Goal: Task Accomplishment & Management: Use online tool/utility

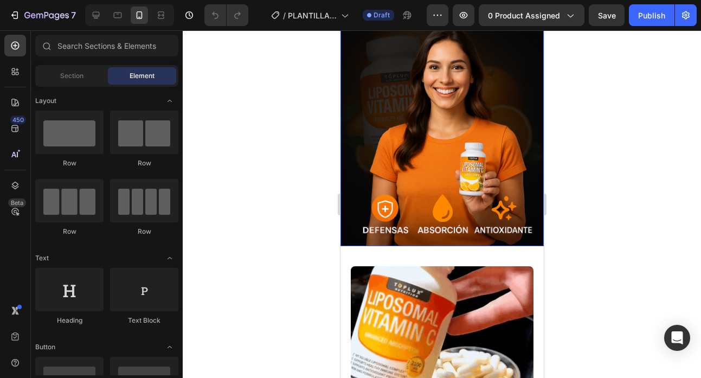
scroll to position [687, 0]
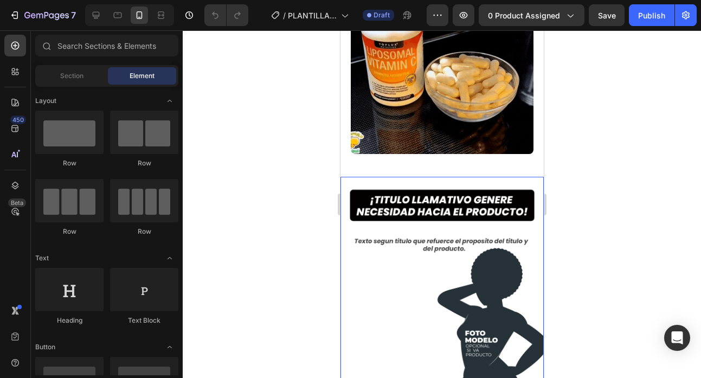
click at [451, 245] on img at bounding box center [441, 278] width 203 height 203
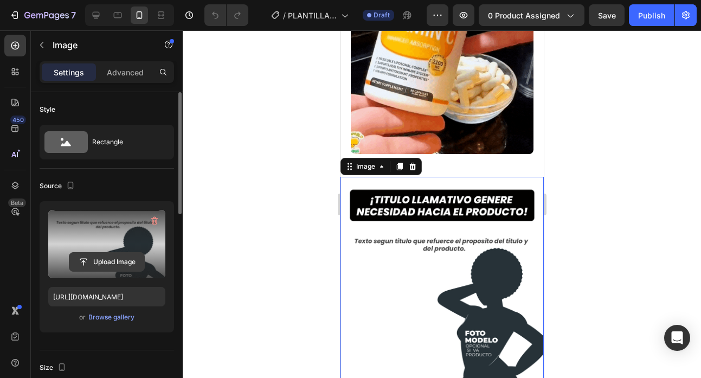
click at [106, 261] on input "file" at bounding box center [106, 261] width 75 height 18
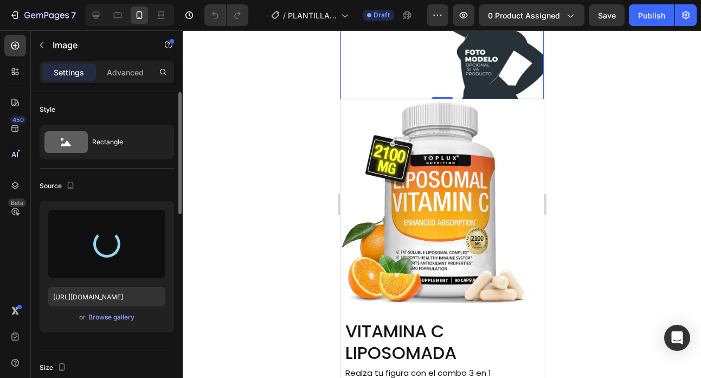
scroll to position [1012, 0]
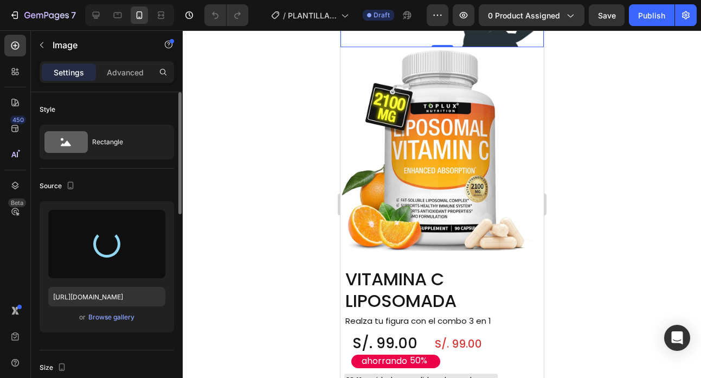
type input "[URL][DOMAIN_NAME]"
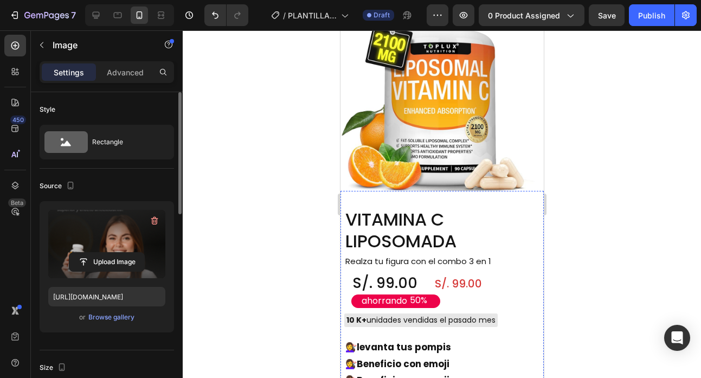
scroll to position [1270, 0]
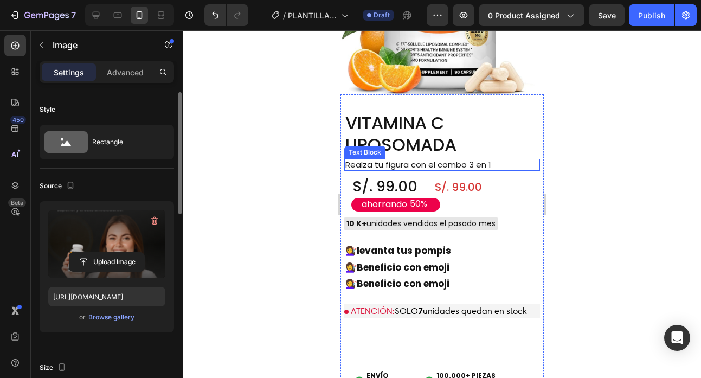
click at [453, 160] on p "Realza tu figura con el combo 3 en 1" at bounding box center [427, 165] width 164 height 10
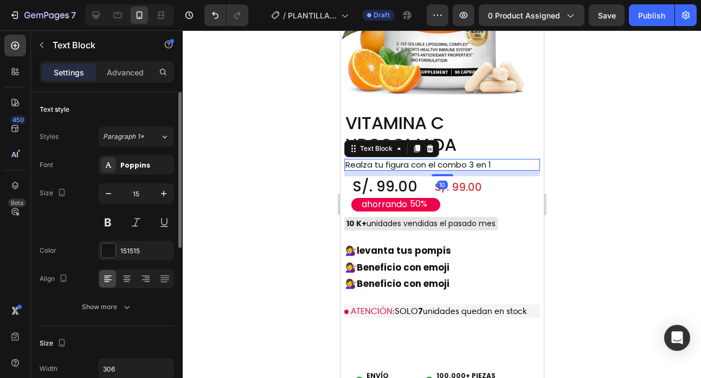
click at [491, 160] on p "Realza tu figura con el combo 3 en 1" at bounding box center [427, 165] width 164 height 10
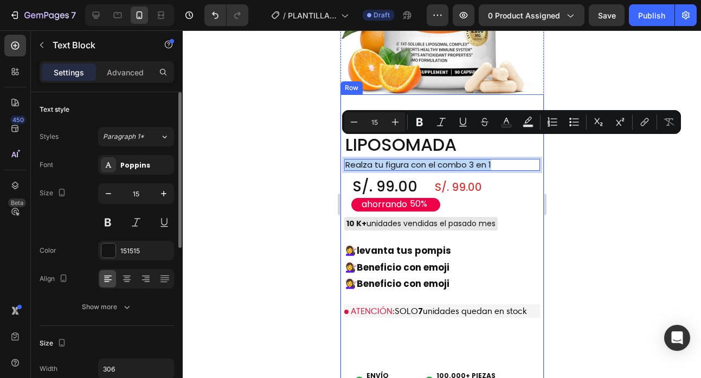
drag, startPoint x: 501, startPoint y: 142, endPoint x: 341, endPoint y: 142, distance: 159.8
click at [341, 142] on div "VITAMINA C LIPOSOMADA Product Title Realza tu figura con el combo 3 en 1 Text B…" at bounding box center [441, 246] width 203 height 304
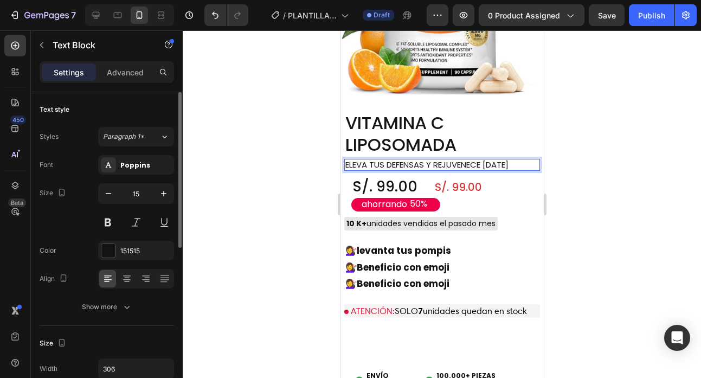
click at [615, 159] on div at bounding box center [442, 203] width 518 height 347
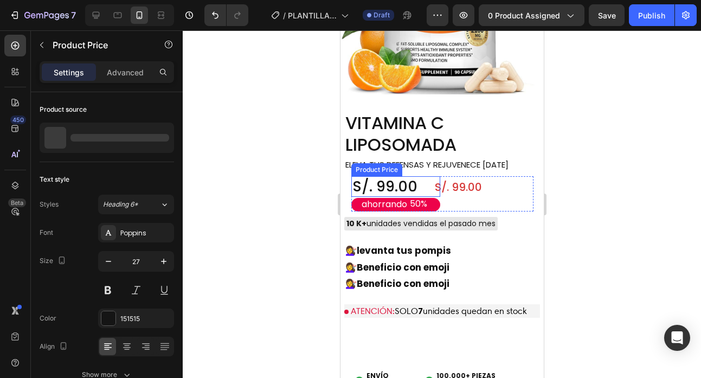
click at [388, 176] on div "S/. 99.00" at bounding box center [395, 186] width 89 height 21
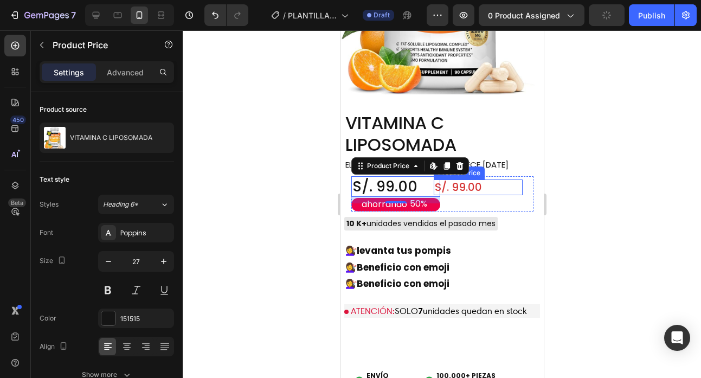
click at [463, 179] on div "S/. 99.00" at bounding box center [477, 187] width 89 height 16
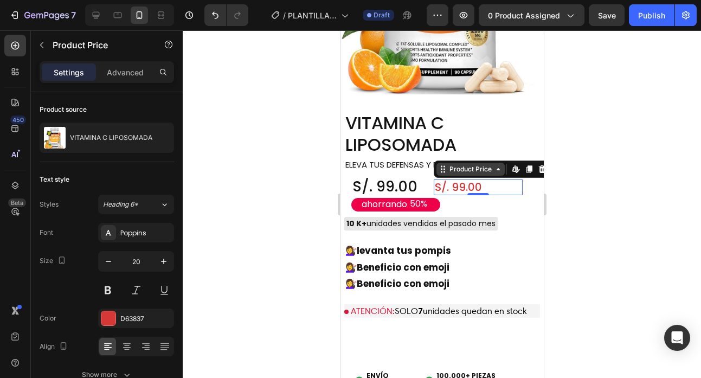
click at [489, 163] on div "Product Price" at bounding box center [470, 169] width 68 height 13
click at [493, 165] on icon at bounding box center [497, 169] width 9 height 9
click at [512, 165] on icon at bounding box center [515, 169] width 9 height 9
click at [450, 179] on div "S/. 99.00" at bounding box center [477, 187] width 89 height 16
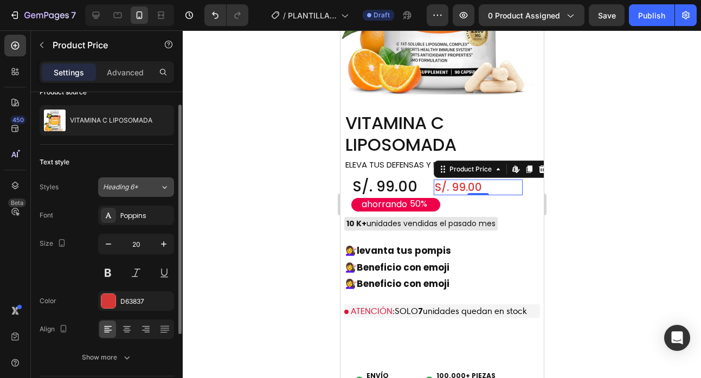
scroll to position [0, 0]
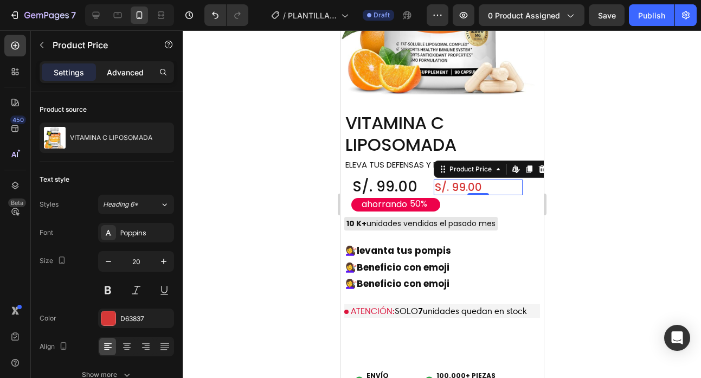
click at [126, 77] on div "Advanced" at bounding box center [125, 71] width 54 height 17
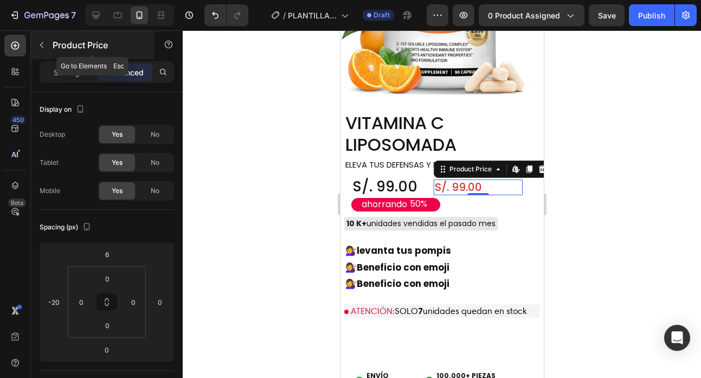
click at [81, 50] on p "Product Price" at bounding box center [99, 44] width 92 height 13
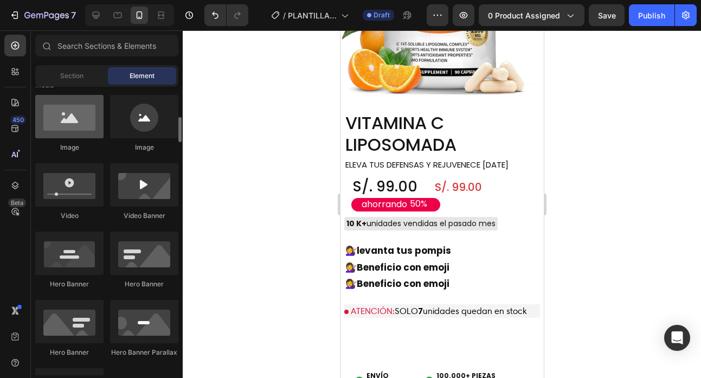
scroll to position [327, 0]
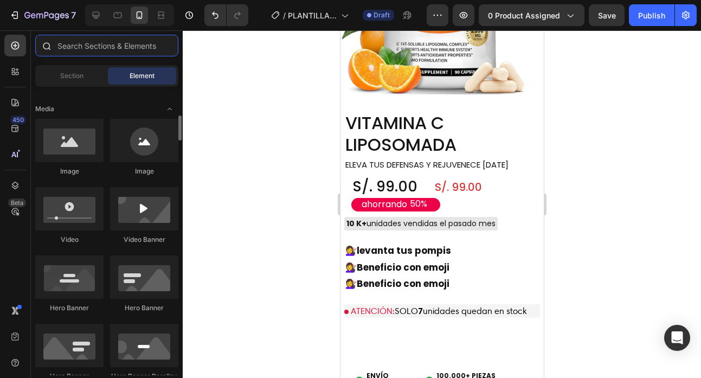
click at [75, 46] on input "text" at bounding box center [106, 46] width 143 height 22
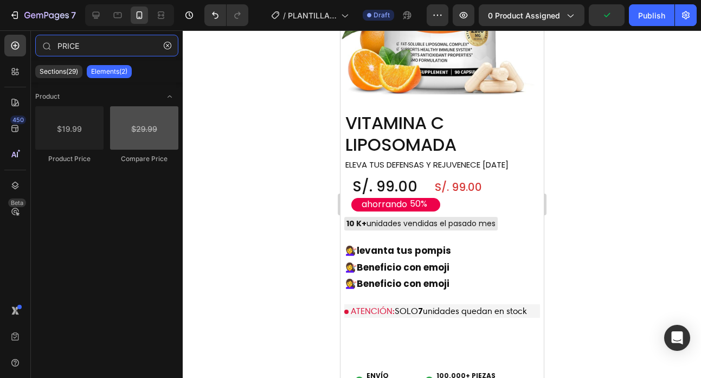
type input "PRICE"
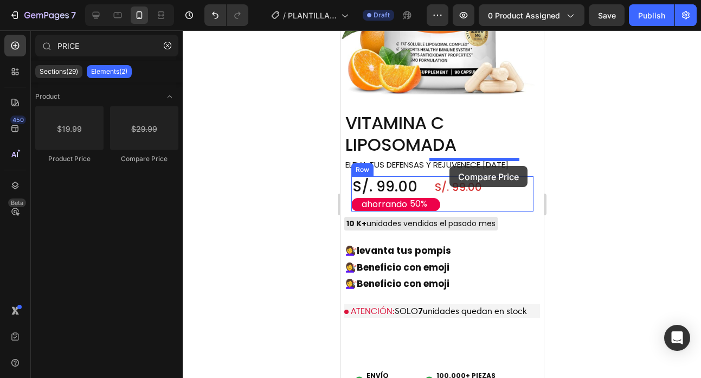
drag, startPoint x: 489, startPoint y: 171, endPoint x: 449, endPoint y: 166, distance: 40.4
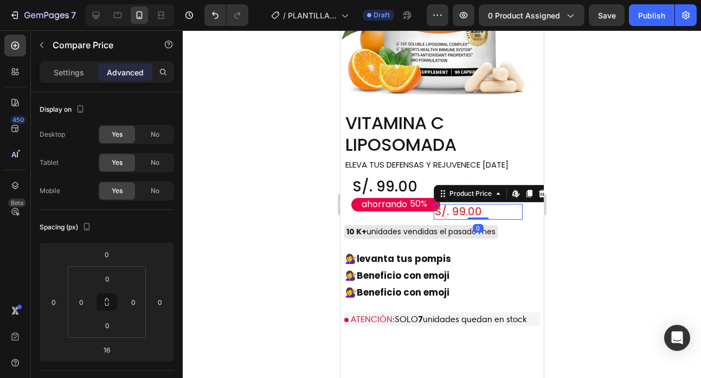
click at [455, 204] on div "S/. 99.00" at bounding box center [477, 212] width 89 height 16
click at [456, 204] on div "S/. 99.00" at bounding box center [477, 212] width 89 height 16
click at [537, 189] on icon at bounding box center [541, 193] width 9 height 9
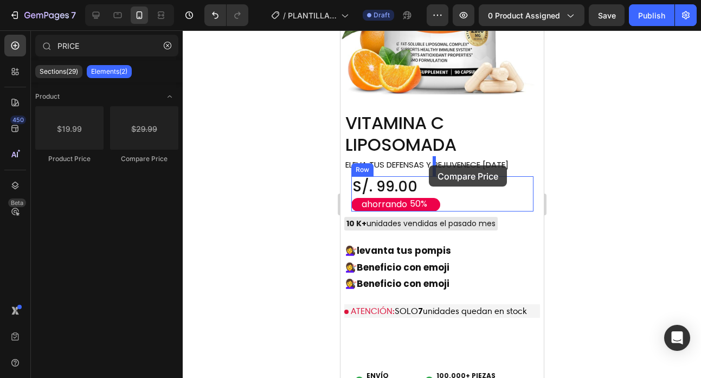
drag, startPoint x: 474, startPoint y: 160, endPoint x: 428, endPoint y: 165, distance: 45.8
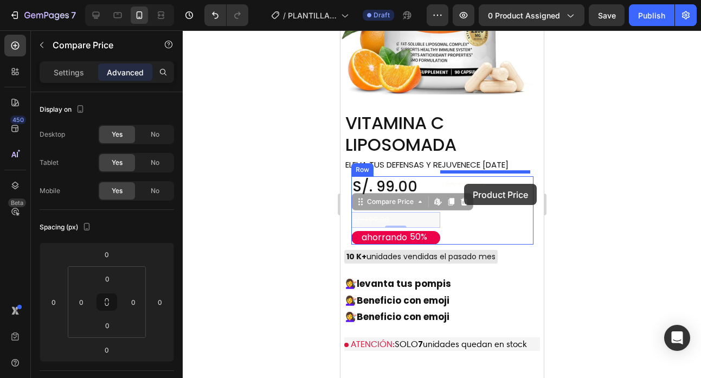
drag, startPoint x: 393, startPoint y: 196, endPoint x: 463, endPoint y: 184, distance: 71.5
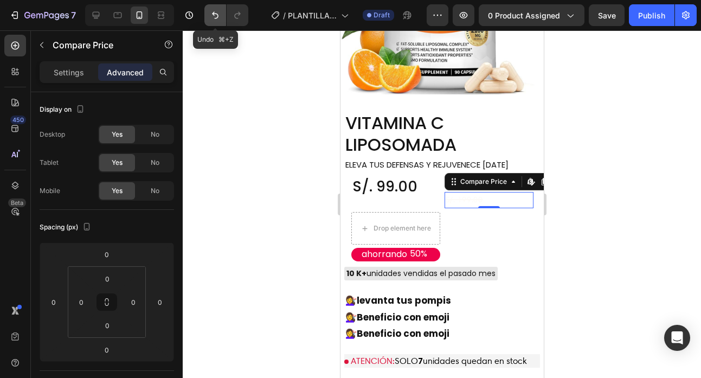
click at [211, 15] on icon "Undo/Redo" at bounding box center [215, 15] width 11 height 11
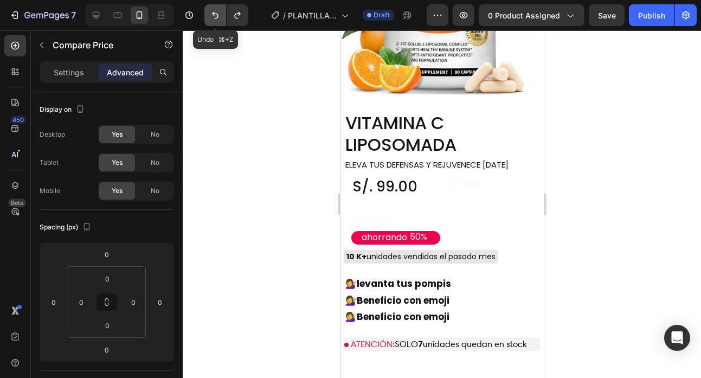
click at [211, 15] on icon "Undo/Redo" at bounding box center [215, 15] width 11 height 11
click at [216, 18] on icon "Undo/Redo" at bounding box center [215, 15] width 7 height 7
click at [228, 44] on div at bounding box center [442, 203] width 518 height 347
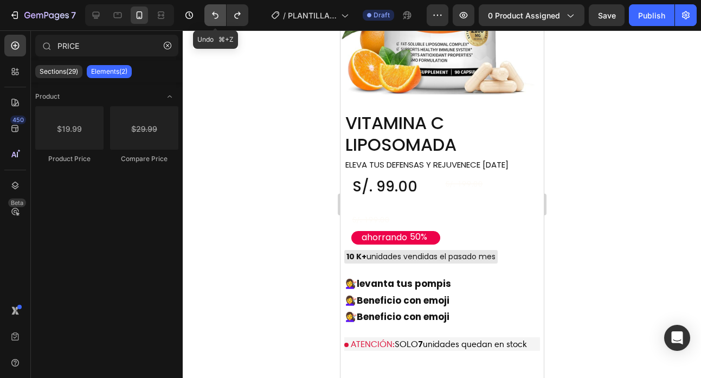
click at [216, 10] on icon "Undo/Redo" at bounding box center [215, 15] width 11 height 11
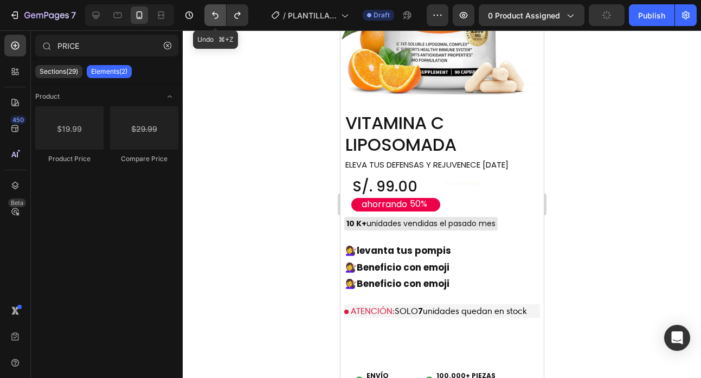
click at [216, 10] on icon "Undo/Redo" at bounding box center [215, 15] width 11 height 11
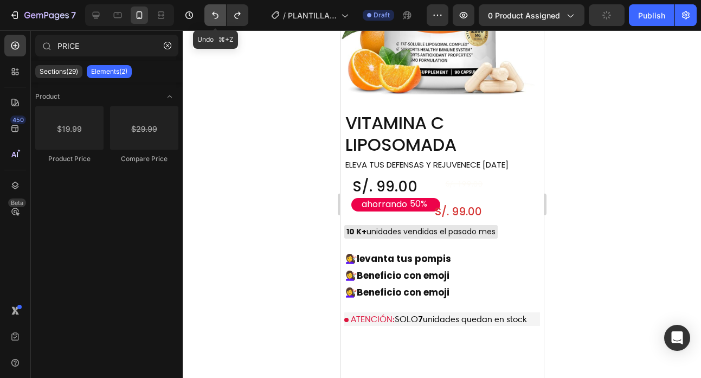
click at [216, 10] on icon "Undo/Redo" at bounding box center [215, 15] width 11 height 11
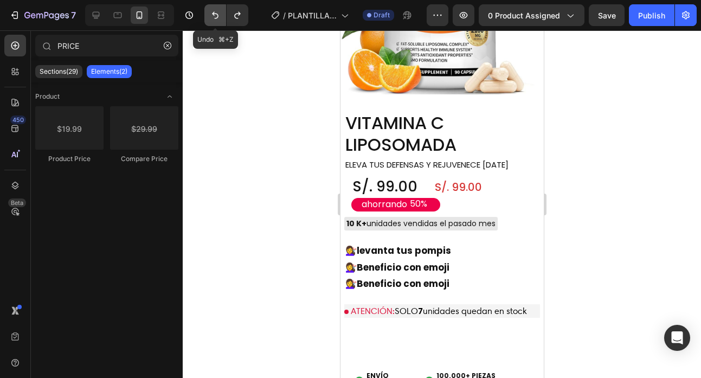
click at [216, 10] on icon "Undo/Redo" at bounding box center [215, 15] width 11 height 11
click at [618, 193] on div at bounding box center [442, 203] width 518 height 347
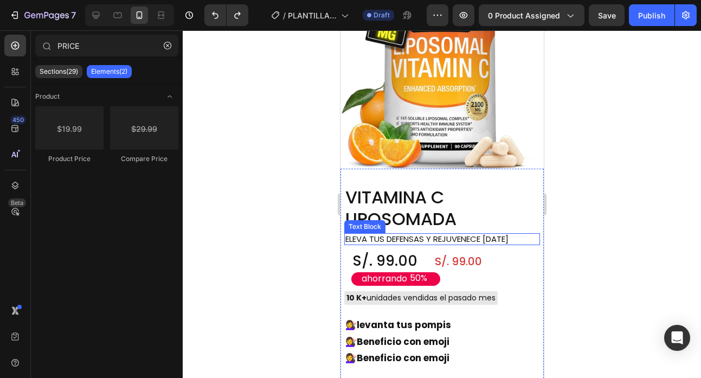
scroll to position [1196, 0]
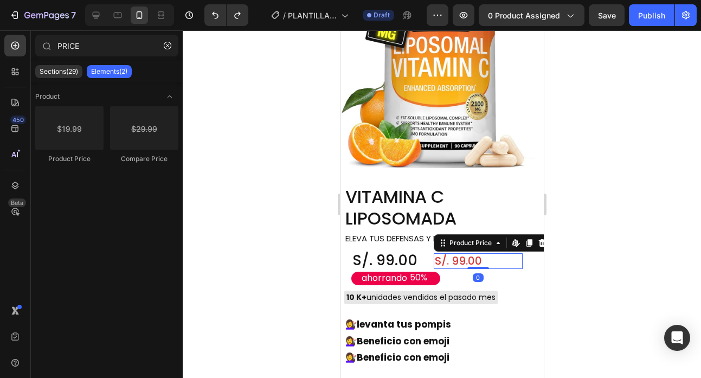
click at [461, 253] on div "S/. 99.00" at bounding box center [477, 261] width 89 height 16
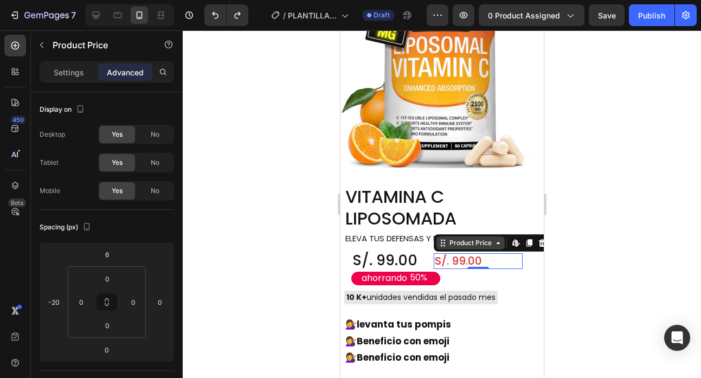
click at [455, 238] on div "Product Price" at bounding box center [469, 243] width 47 height 10
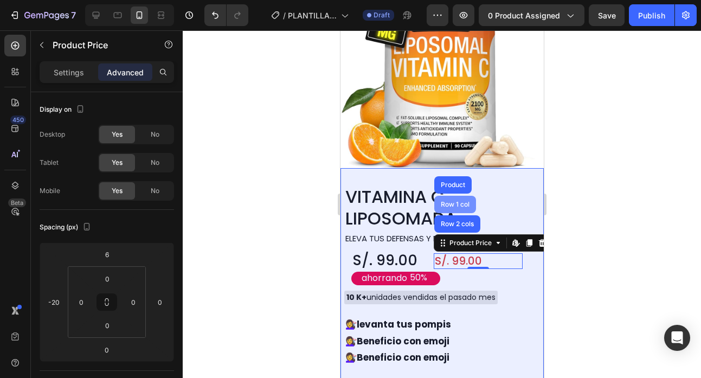
click at [455, 201] on div "Row 1 col" at bounding box center [454, 204] width 33 height 7
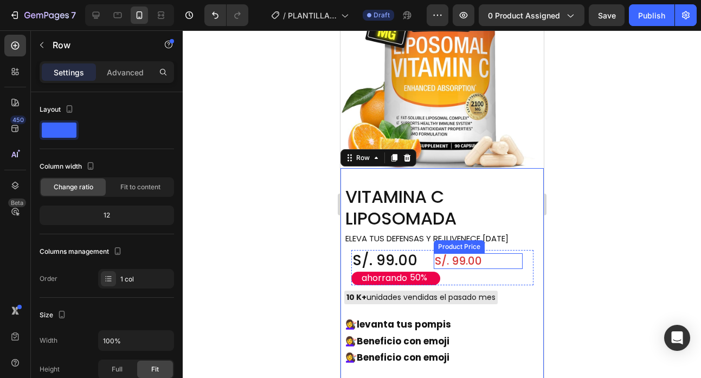
click at [461, 253] on div "S/. 99.00" at bounding box center [477, 261] width 89 height 16
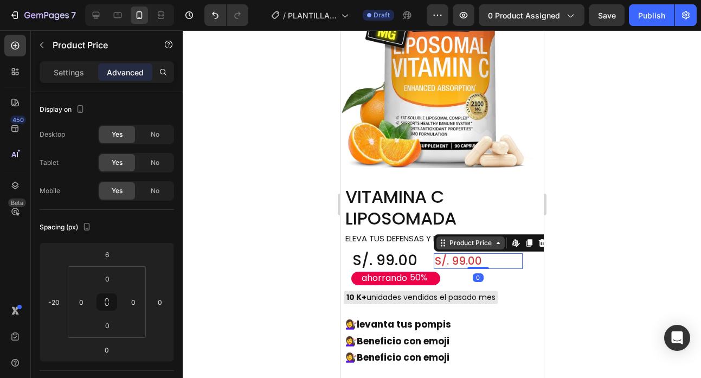
click at [475, 236] on div "Product Price" at bounding box center [470, 242] width 68 height 13
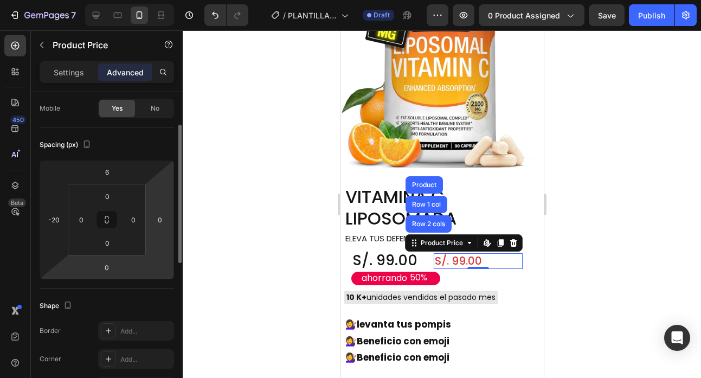
scroll to position [0, 0]
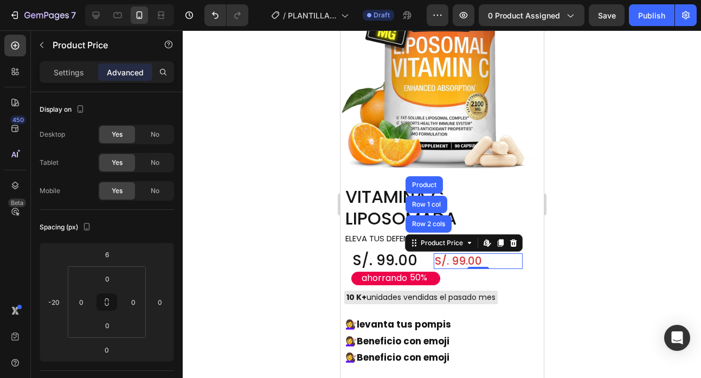
click at [135, 67] on p "Advanced" at bounding box center [125, 72] width 37 height 11
click at [73, 70] on p "Settings" at bounding box center [69, 72] width 30 height 11
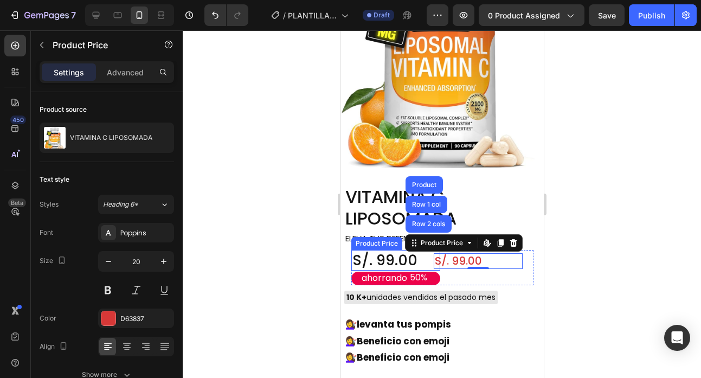
click at [386, 250] on div "S/. 99.00" at bounding box center [395, 260] width 89 height 21
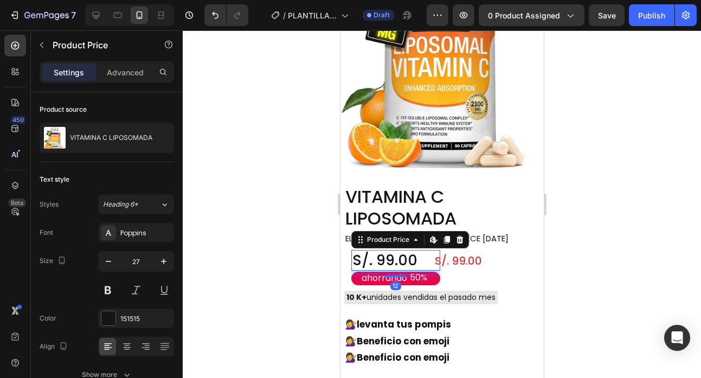
click at [570, 244] on div at bounding box center [442, 203] width 518 height 347
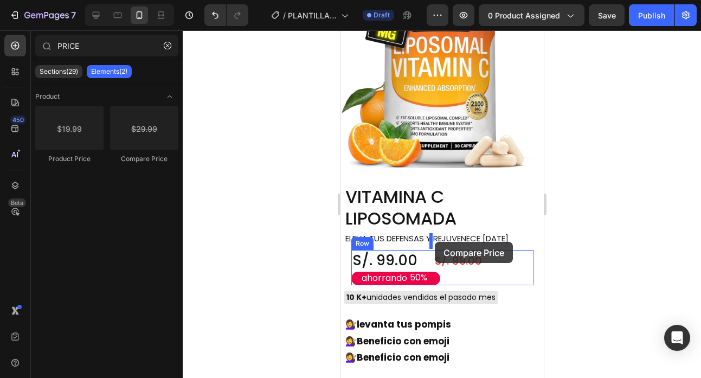
drag, startPoint x: 488, startPoint y: 162, endPoint x: 434, endPoint y: 242, distance: 96.3
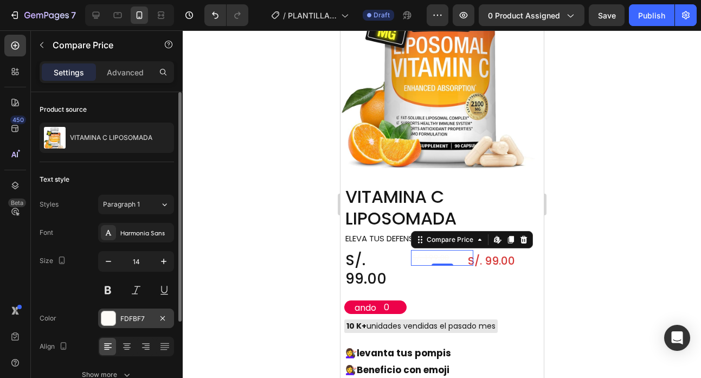
click at [112, 322] on div at bounding box center [108, 318] width 14 height 14
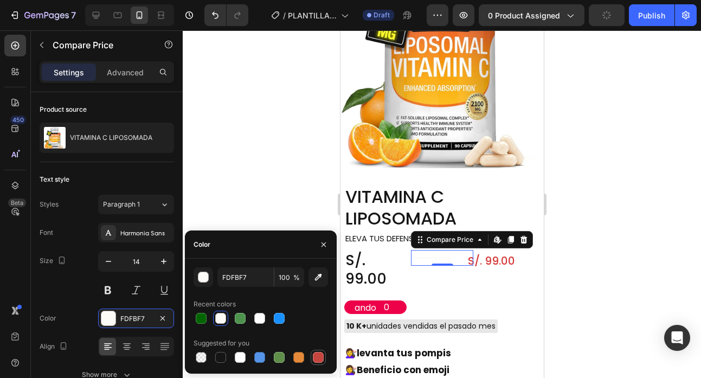
click at [321, 357] on div at bounding box center [318, 357] width 11 height 11
type input "C5453F"
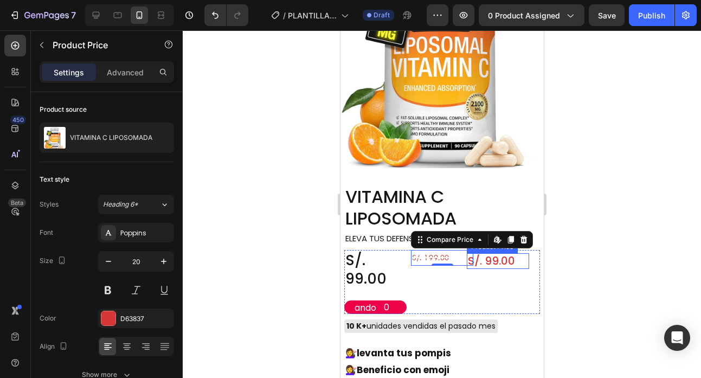
click at [485, 253] on div "S/. 99.00" at bounding box center [497, 261] width 62 height 16
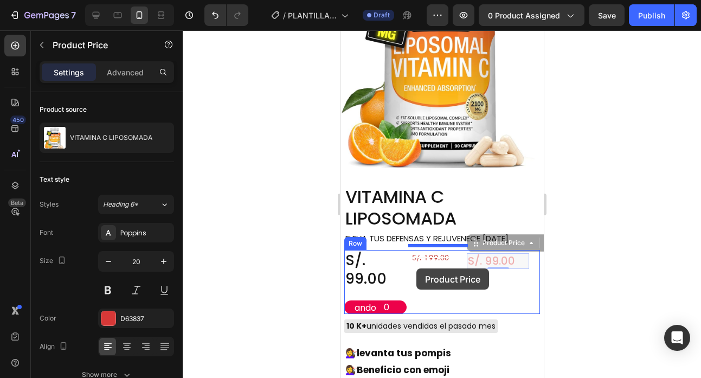
drag, startPoint x: 471, startPoint y: 223, endPoint x: 416, endPoint y: 268, distance: 71.7
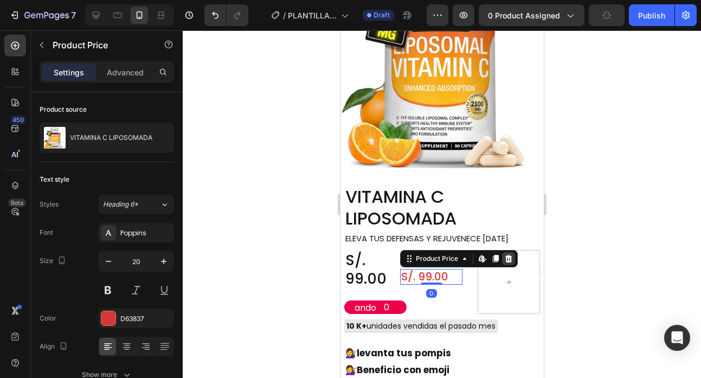
click at [508, 254] on icon at bounding box center [507, 258] width 9 height 9
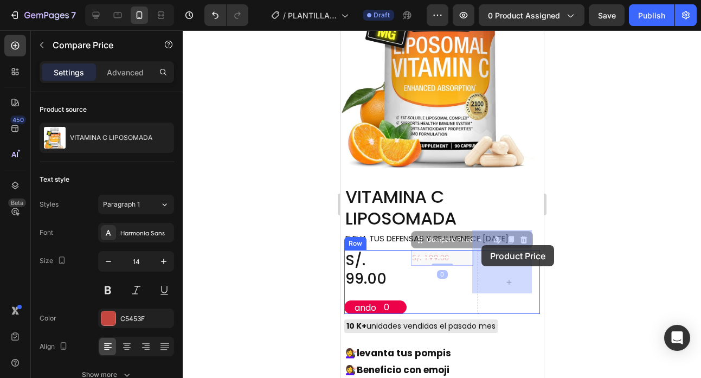
drag, startPoint x: 423, startPoint y: 241, endPoint x: 481, endPoint y: 245, distance: 58.1
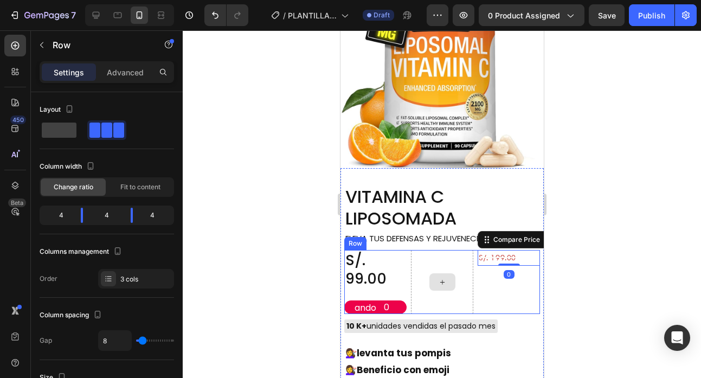
click at [422, 250] on div at bounding box center [441, 282] width 62 height 64
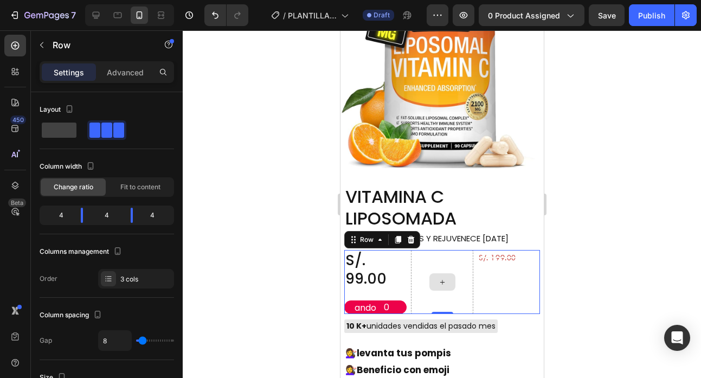
click at [436, 250] on div at bounding box center [441, 282] width 62 height 64
click at [409, 236] on icon at bounding box center [410, 240] width 7 height 8
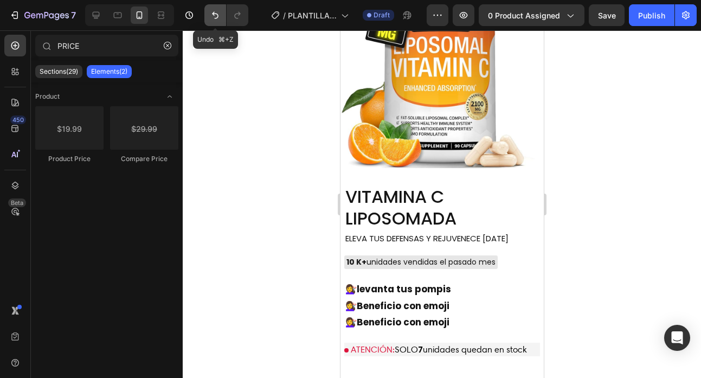
click at [217, 15] on icon "Undo/Redo" at bounding box center [215, 15] width 7 height 7
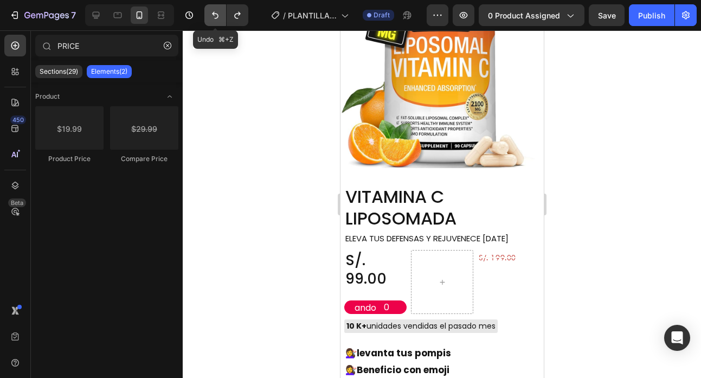
click at [218, 17] on icon "Undo/Redo" at bounding box center [215, 15] width 11 height 11
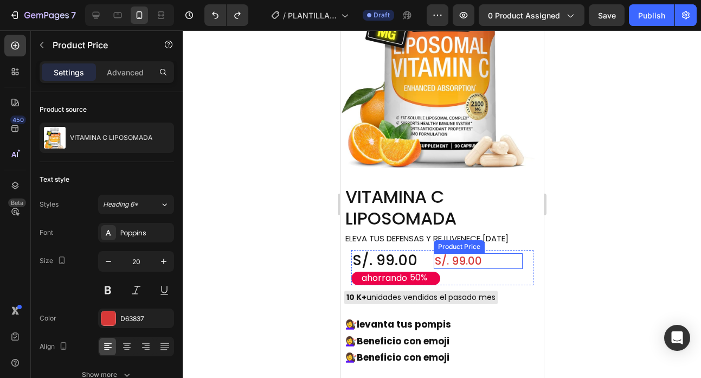
click at [443, 253] on div "S/. 99.00" at bounding box center [477, 261] width 89 height 16
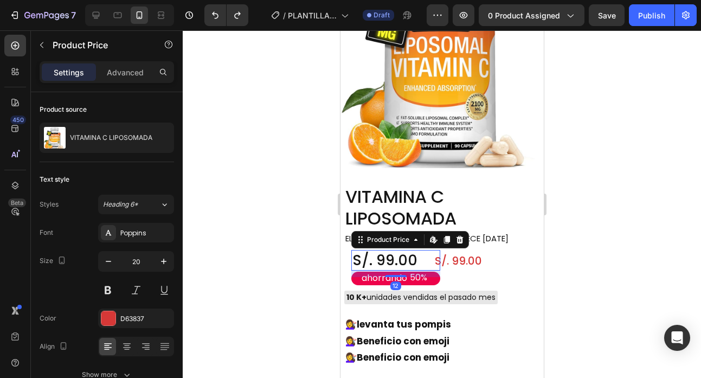
click at [395, 250] on div "S/. 99.00" at bounding box center [395, 260] width 89 height 21
click at [496, 254] on div "S/. 99.00 Product Price Product Price" at bounding box center [488, 267] width 89 height 35
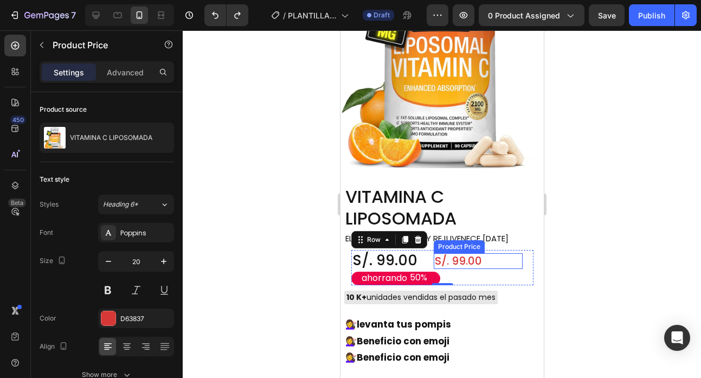
click at [452, 253] on div "S/. 99.00" at bounding box center [477, 261] width 89 height 16
click at [501, 262] on div "S/. 99.00 Product Price Product Price" at bounding box center [488, 267] width 89 height 35
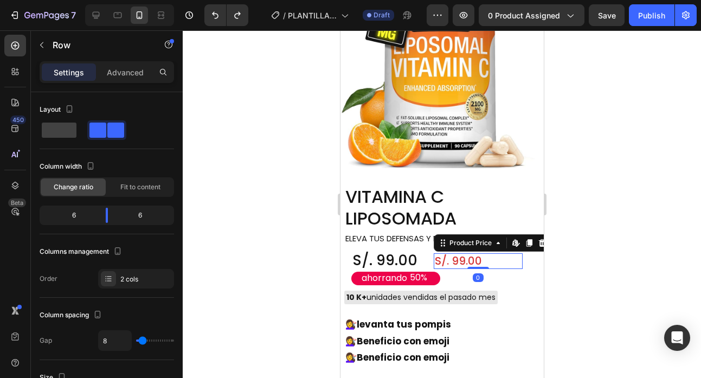
click at [451, 253] on div "S/. 99.00" at bounding box center [477, 261] width 89 height 16
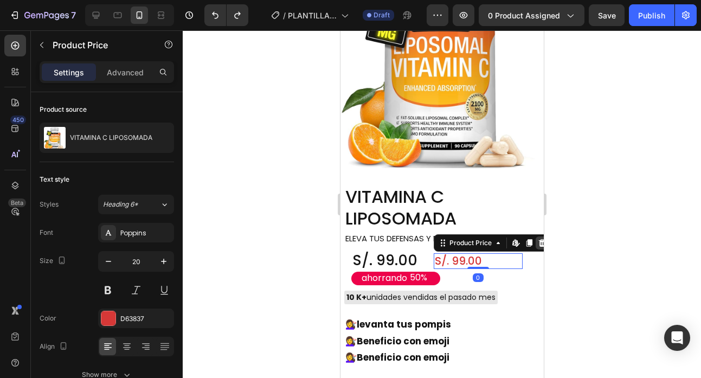
click at [537, 239] on icon at bounding box center [540, 243] width 7 height 8
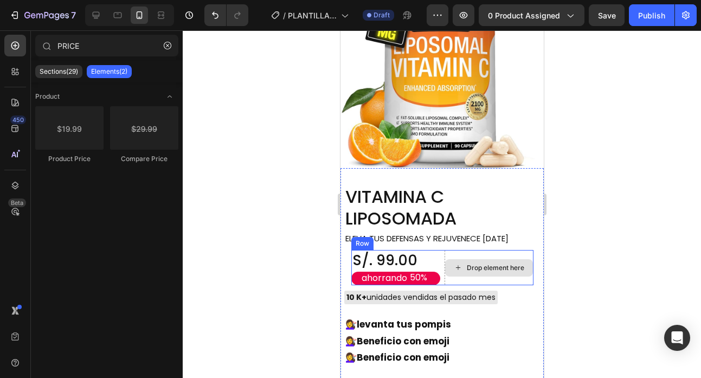
click at [497, 263] on div "Drop element here" at bounding box center [494, 267] width 57 height 9
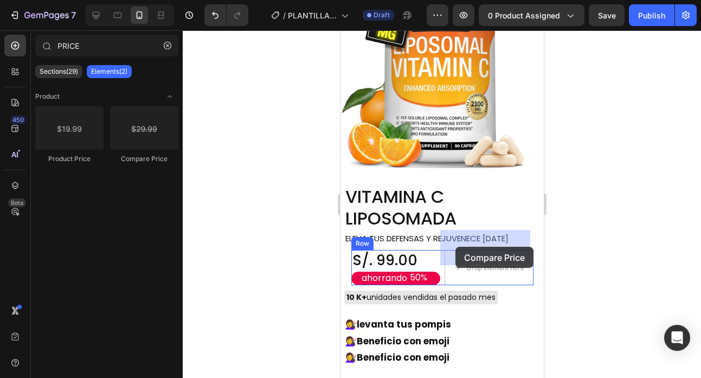
drag, startPoint x: 490, startPoint y: 163, endPoint x: 455, endPoint y: 247, distance: 91.3
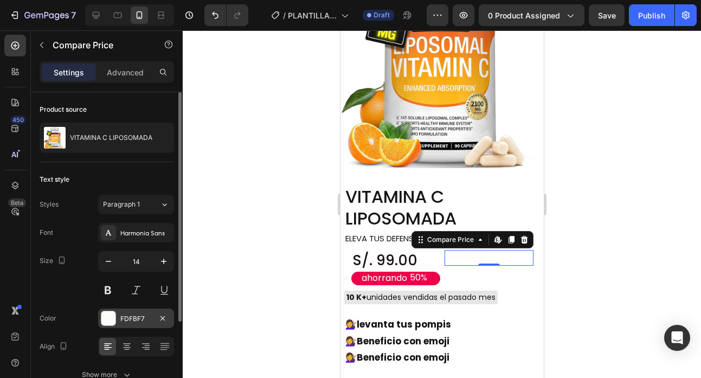
click at [114, 314] on div at bounding box center [108, 318] width 14 height 14
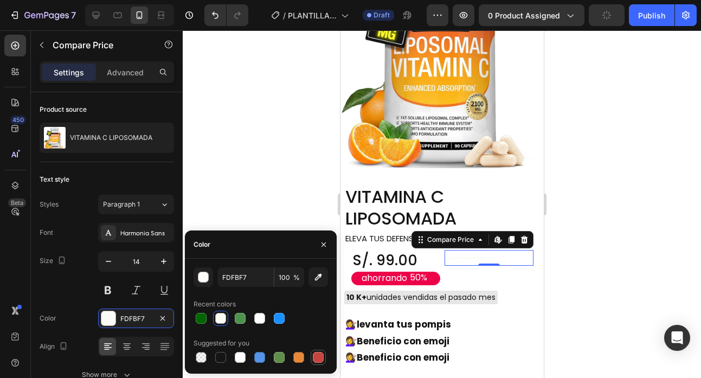
drag, startPoint x: 318, startPoint y: 358, endPoint x: 325, endPoint y: 352, distance: 9.6
click at [318, 358] on div at bounding box center [318, 357] width 11 height 11
type input "C5453F"
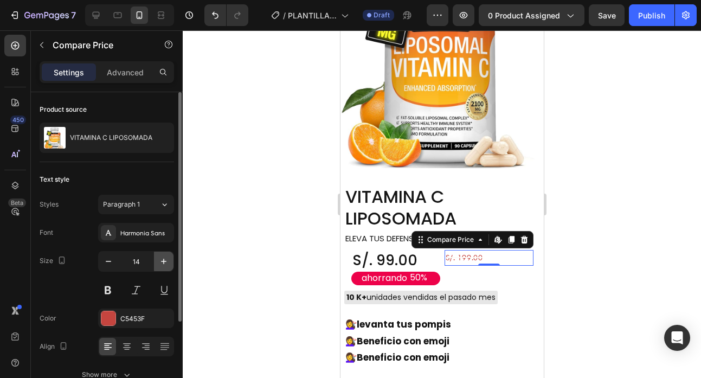
click at [162, 263] on icon "button" at bounding box center [163, 261] width 11 height 11
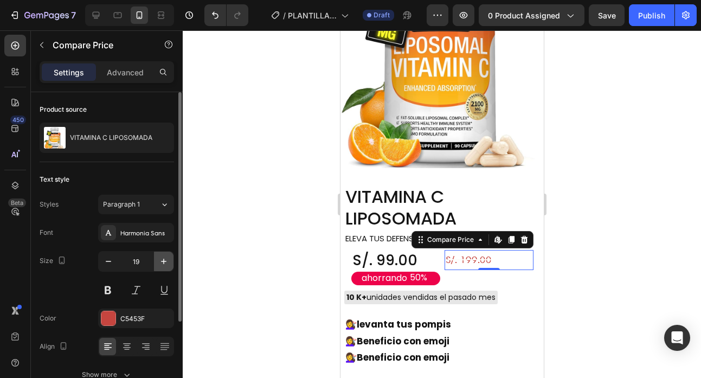
click at [162, 263] on icon "button" at bounding box center [163, 261] width 11 height 11
type input "22"
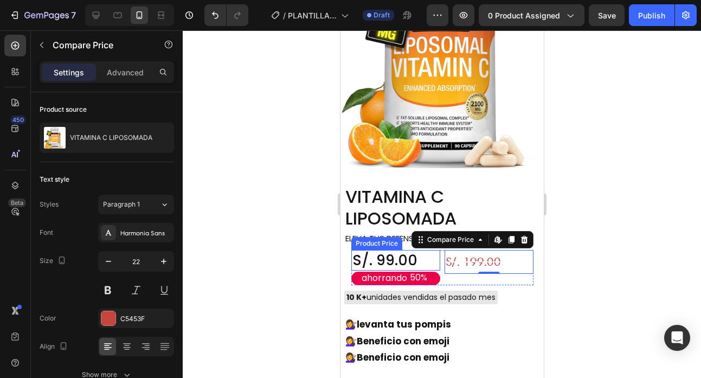
click at [406, 250] on div "S/. 99.00" at bounding box center [395, 260] width 89 height 21
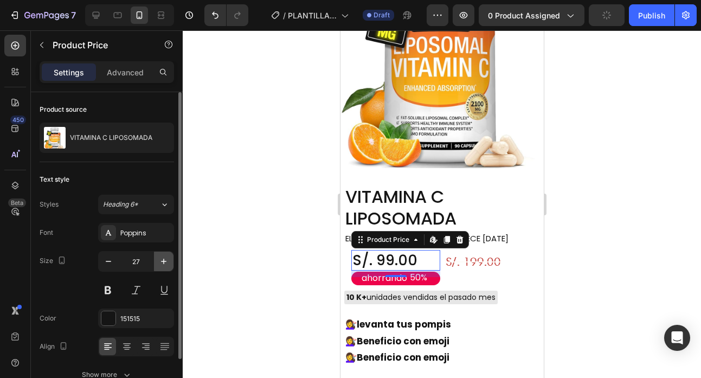
click at [157, 267] on button "button" at bounding box center [164, 261] width 20 height 20
click at [160, 265] on icon "button" at bounding box center [163, 261] width 11 height 11
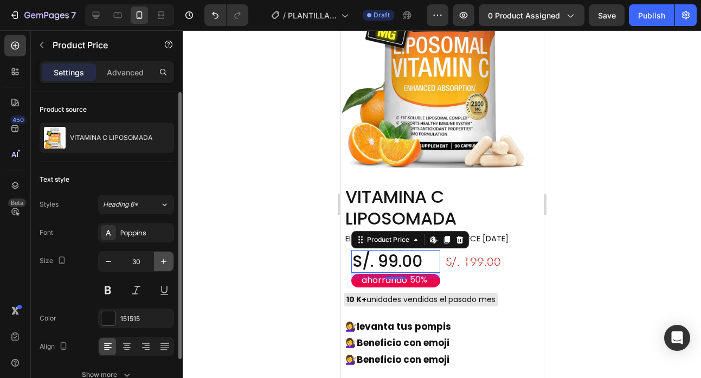
click at [160, 265] on icon "button" at bounding box center [163, 261] width 11 height 11
type input "31"
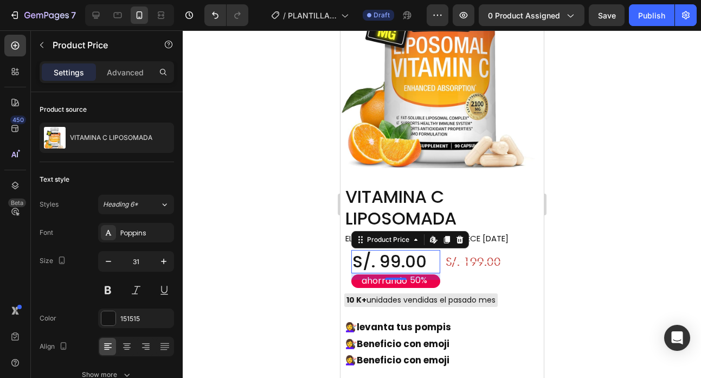
click at [622, 231] on div at bounding box center [442, 203] width 518 height 347
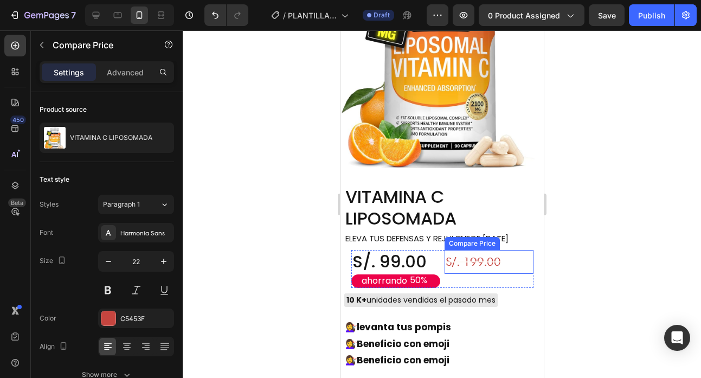
click at [464, 250] on div "S/. 199.00" at bounding box center [488, 262] width 89 height 24
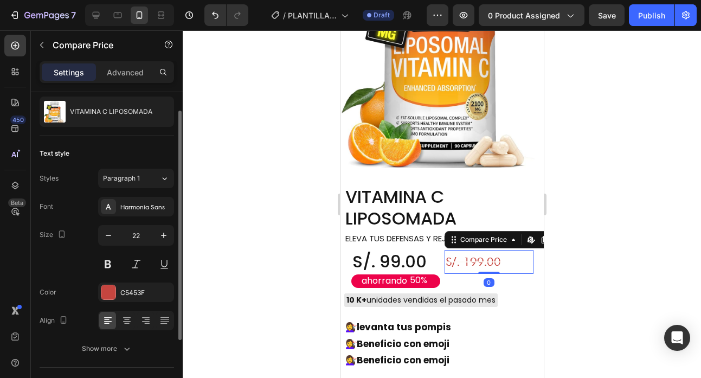
scroll to position [120, 0]
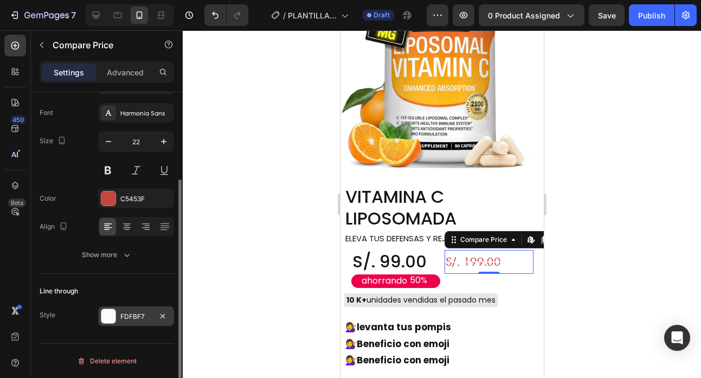
click at [116, 313] on div "FDFBF7" at bounding box center [136, 316] width 76 height 20
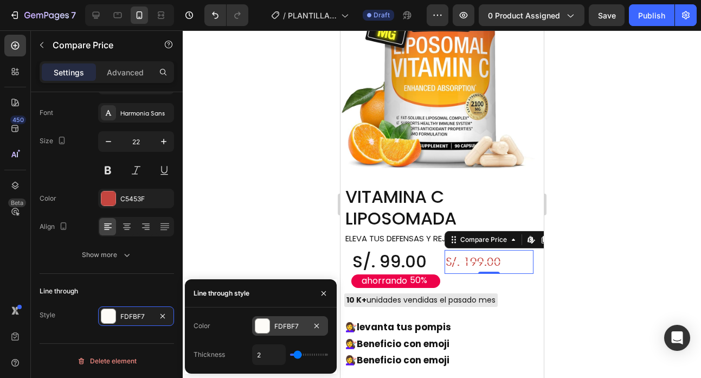
click at [278, 324] on div "FDFBF7" at bounding box center [289, 326] width 31 height 10
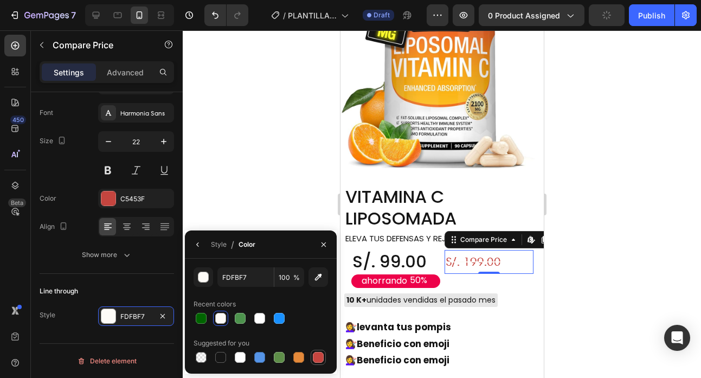
click at [321, 360] on div at bounding box center [318, 357] width 11 height 11
type input "C5453F"
click at [591, 269] on div at bounding box center [442, 203] width 518 height 347
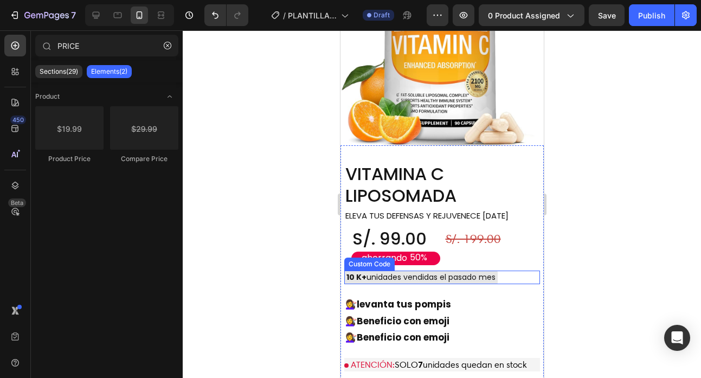
scroll to position [1231, 0]
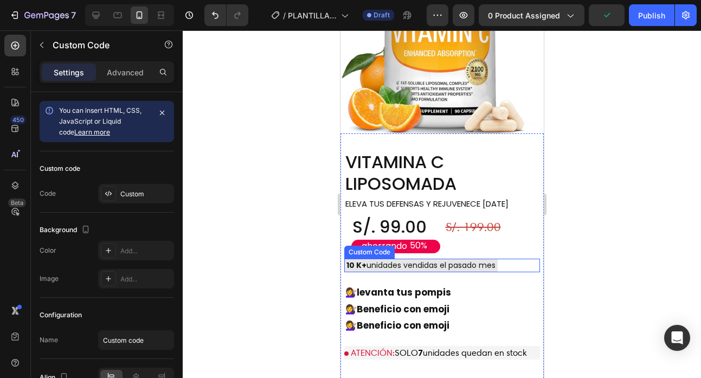
click at [420, 258] on div "10 K+ unidades vendidas el pasado mes" at bounding box center [419, 265] width 153 height 14
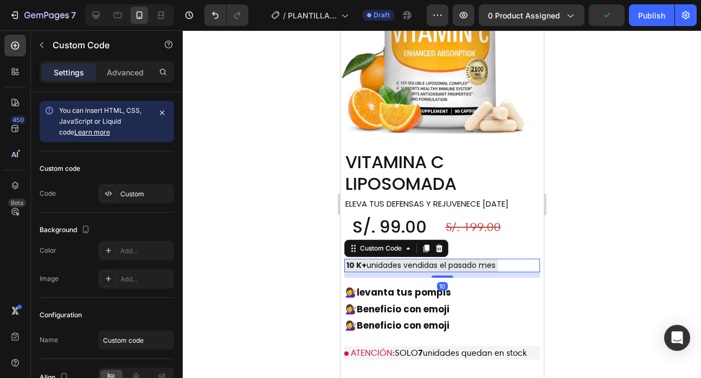
click at [434, 258] on div "10 K+ unidades vendidas el pasado mes" at bounding box center [419, 265] width 153 height 14
click at [472, 258] on div "10 K+ unidades vendidas el pasado mes" at bounding box center [419, 265] width 153 height 14
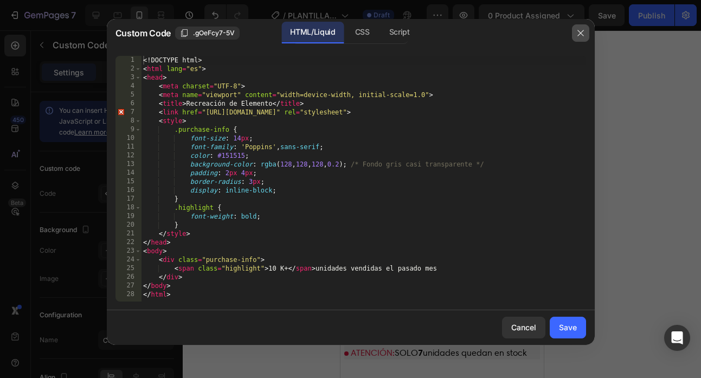
click at [578, 35] on icon "button" at bounding box center [580, 33] width 9 height 9
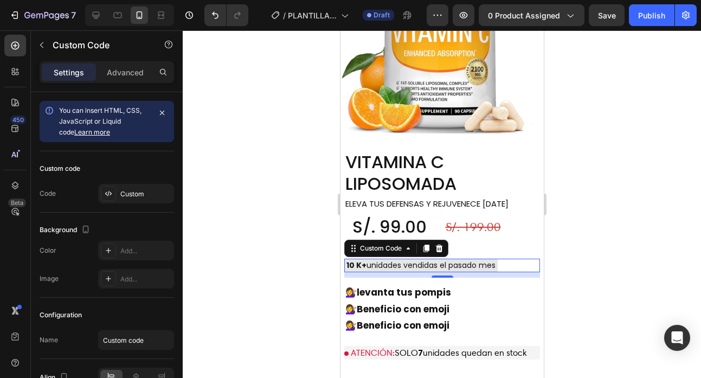
click at [462, 258] on div "10 K+ unidades vendidas el pasado mes" at bounding box center [419, 265] width 153 height 14
click at [494, 258] on div "10 K+ unidades vendidas el pasado mes" at bounding box center [419, 265] width 153 height 14
click at [569, 260] on div at bounding box center [442, 203] width 518 height 347
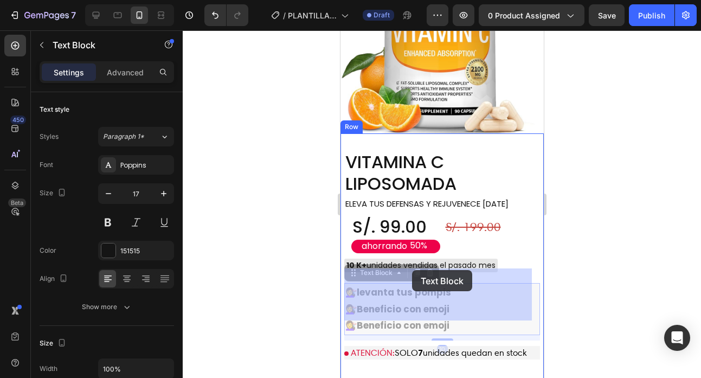
drag, startPoint x: 451, startPoint y: 271, endPoint x: 411, endPoint y: 270, distance: 40.1
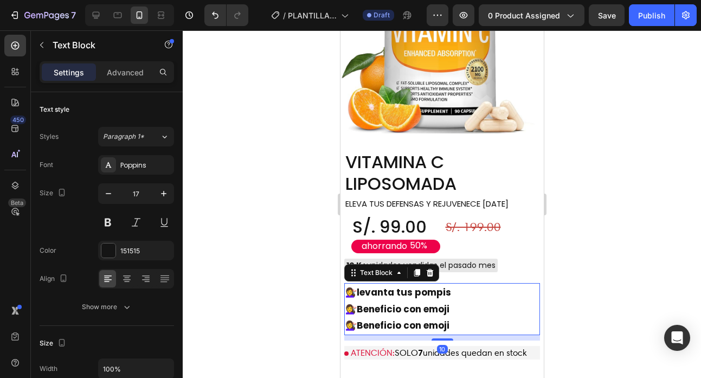
click at [418, 286] on strong "levanta tus pompis" at bounding box center [403, 292] width 94 height 13
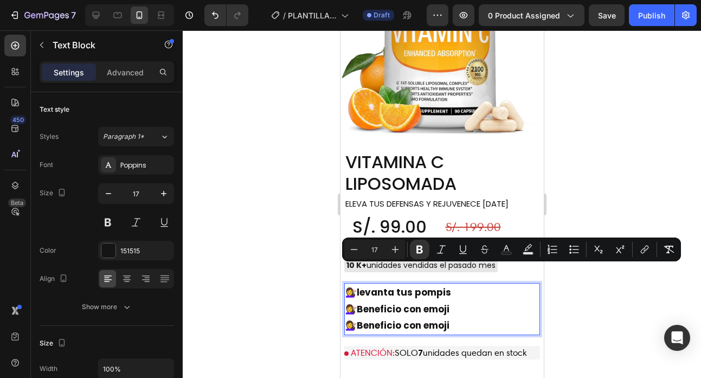
click at [443, 286] on strong "levanta tus pompis" at bounding box center [403, 292] width 94 height 13
drag, startPoint x: 452, startPoint y: 274, endPoint x: 345, endPoint y: 274, distance: 107.3
click at [345, 284] on p "💇‍♀️ levanta tus pompis" at bounding box center [441, 292] width 193 height 17
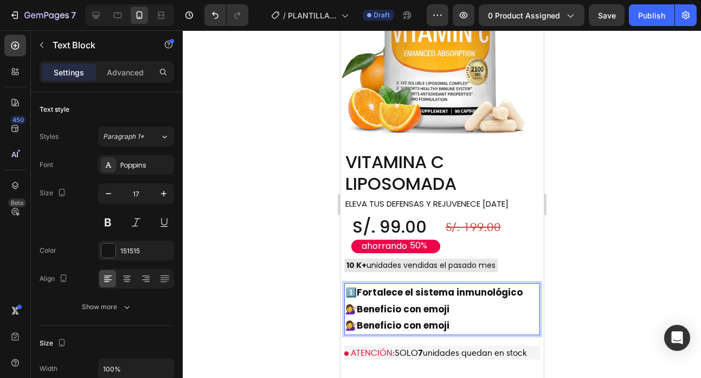
click at [437, 302] on strong "Beneficio con emoji" at bounding box center [402, 308] width 93 height 13
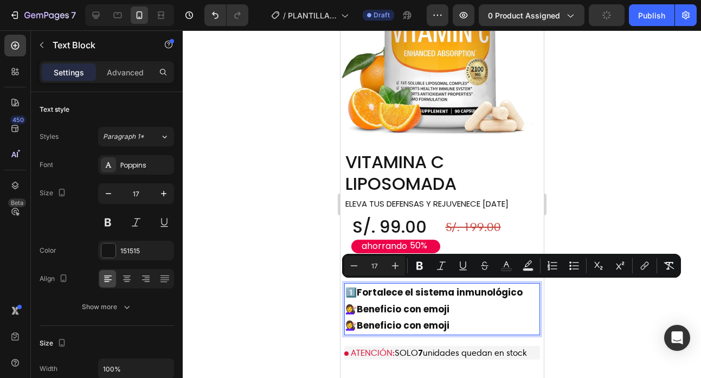
drag, startPoint x: 449, startPoint y: 290, endPoint x: 345, endPoint y: 290, distance: 104.6
click at [345, 301] on p "💇‍♀️ Beneficio con emoji" at bounding box center [441, 309] width 193 height 17
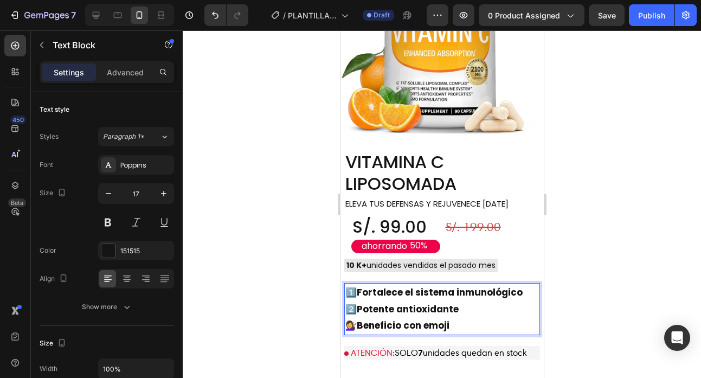
click at [473, 317] on p "💇‍♀️ Beneficio con emoji" at bounding box center [441, 325] width 193 height 17
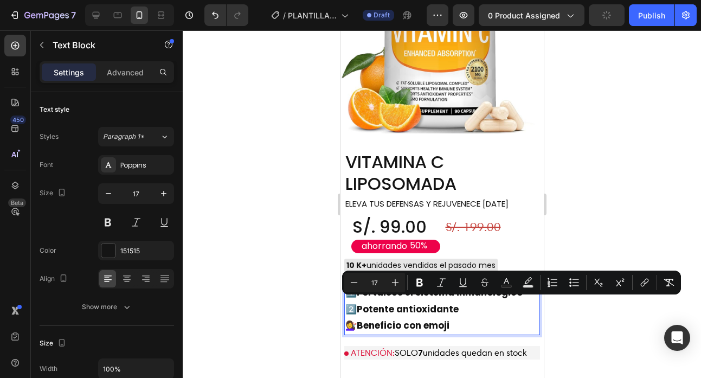
drag, startPoint x: 476, startPoint y: 308, endPoint x: 333, endPoint y: 312, distance: 143.1
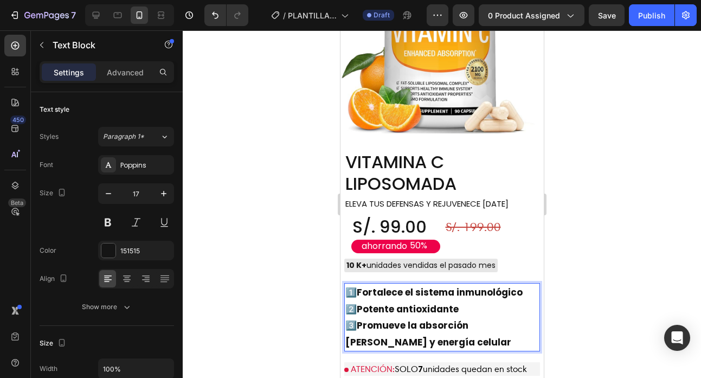
click at [291, 280] on div at bounding box center [442, 203] width 518 height 347
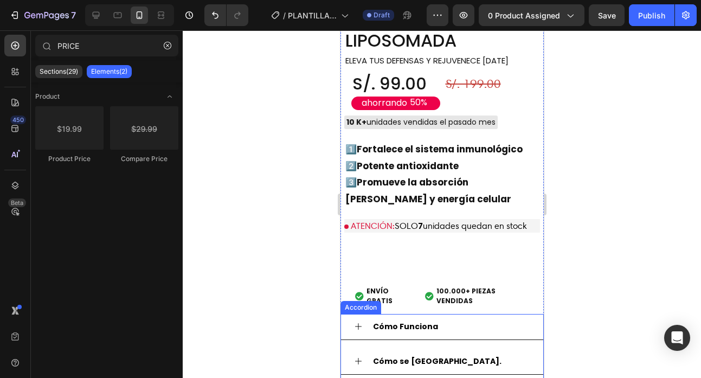
scroll to position [1444, 0]
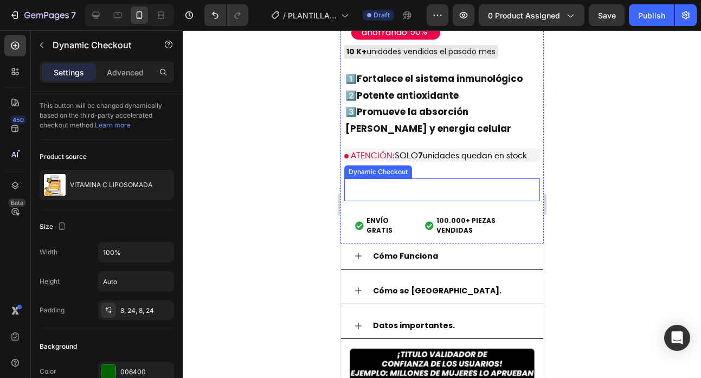
click at [402, 178] on button "Buy it now" at bounding box center [441, 189] width 196 height 22
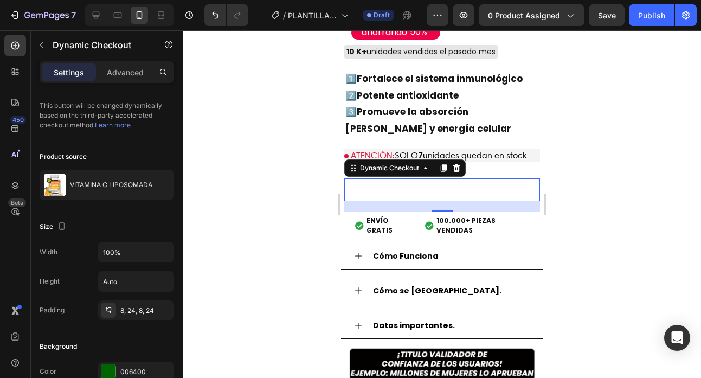
click at [581, 178] on div at bounding box center [442, 203] width 518 height 347
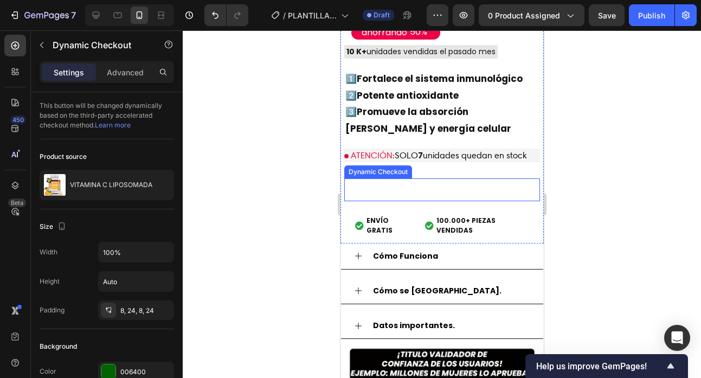
click at [366, 178] on button "Buy it now" at bounding box center [441, 189] width 196 height 22
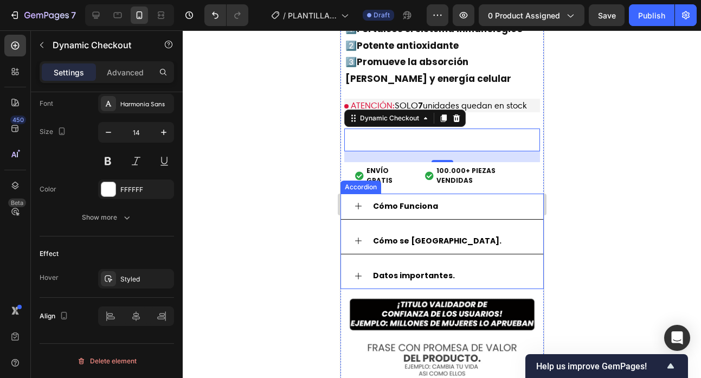
scroll to position [1550, 0]
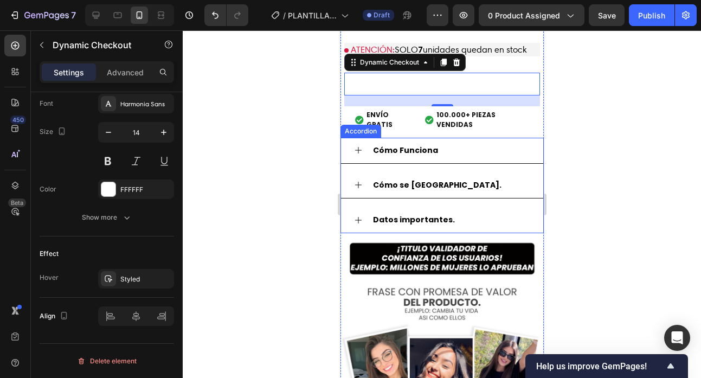
click at [358, 138] on div "Cómo Funciona" at bounding box center [441, 151] width 202 height 26
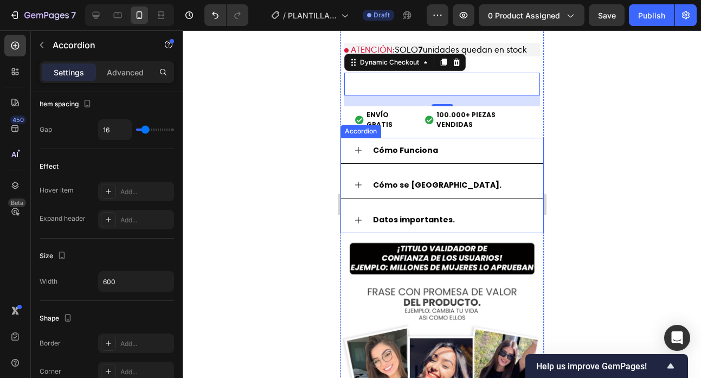
scroll to position [0, 0]
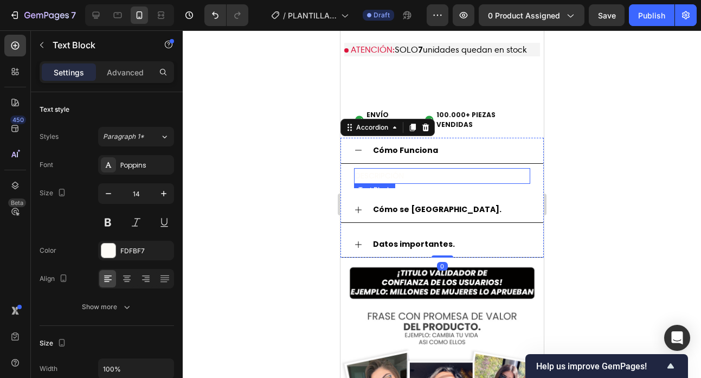
click at [408, 169] on p "DESCRIPCIÓN" at bounding box center [441, 176] width 174 height 14
click at [397, 204] on strong "Cómo se [GEOGRAPHIC_DATA]." at bounding box center [436, 209] width 128 height 11
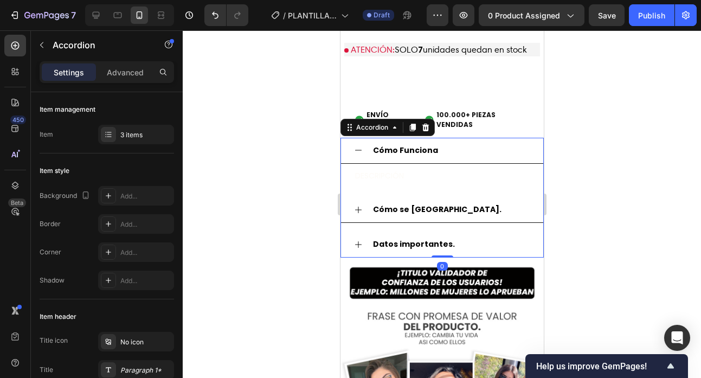
click at [360, 205] on icon at bounding box center [357, 209] width 9 height 9
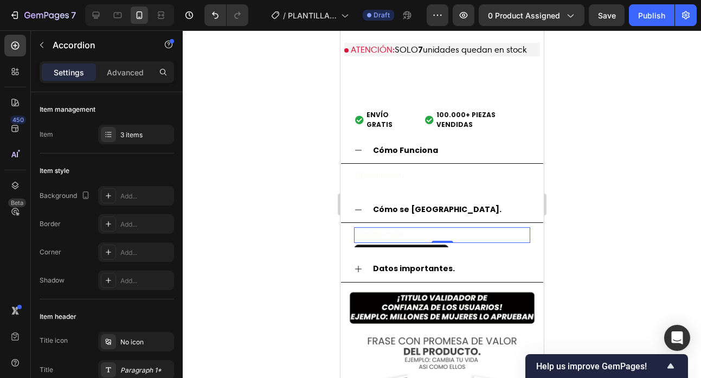
click at [391, 228] on p "DESCRIPCIÓN" at bounding box center [441, 235] width 174 height 14
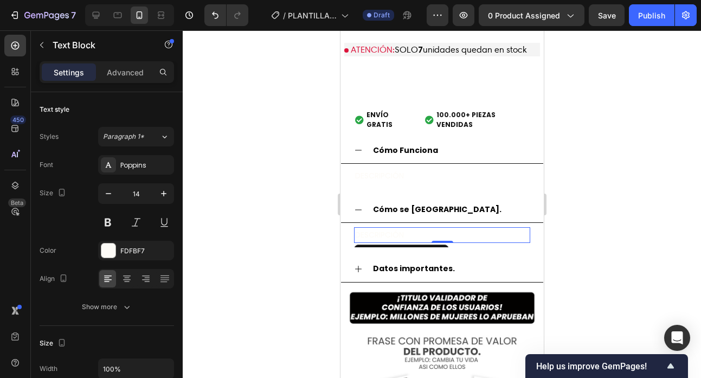
click at [391, 228] on p "DESCRIPCIÓN" at bounding box center [441, 235] width 174 height 14
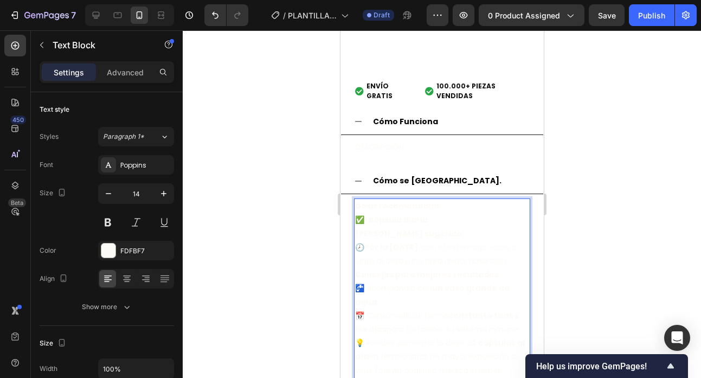
scroll to position [1580, 0]
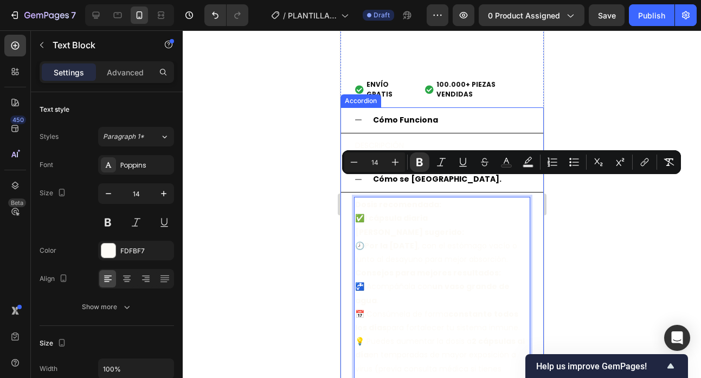
drag, startPoint x: 497, startPoint y: 365, endPoint x: 342, endPoint y: 171, distance: 248.3
click at [342, 171] on div "Cómo se [GEOGRAPHIC_DATA]. Dosis recomendada: ✅ 1 cápsula diaria Horario sugeri…" at bounding box center [441, 280] width 202 height 228
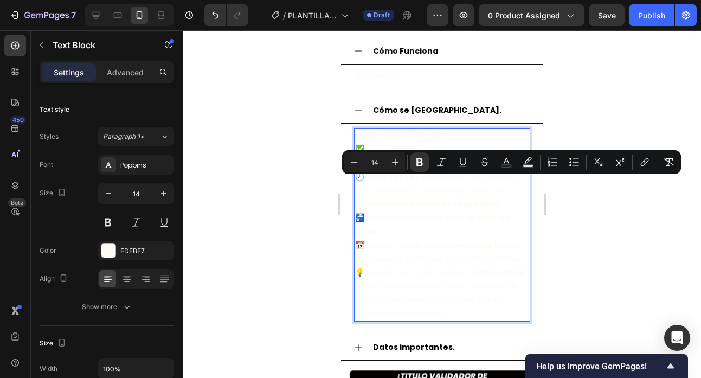
scroll to position [1691, 0]
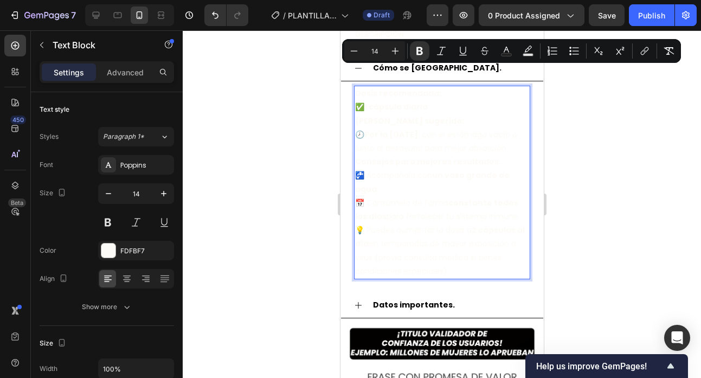
click at [427, 168] on p "🚰 Acompáñala con un vaso grande de agua ." at bounding box center [441, 181] width 174 height 27
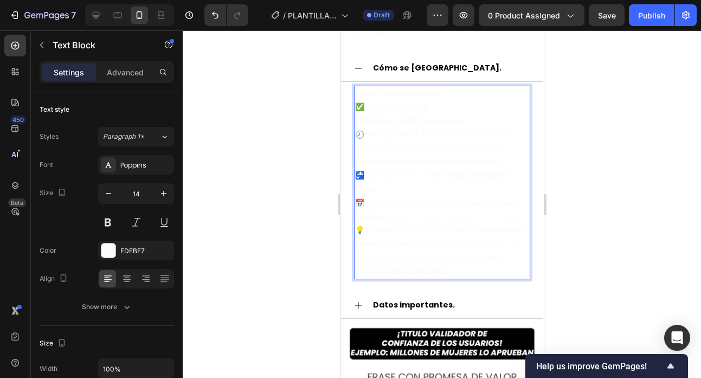
click at [418, 198] on p "📅 Consúmela de forma constante todos los días para fortalecer tu sistema inmune." at bounding box center [441, 209] width 174 height 27
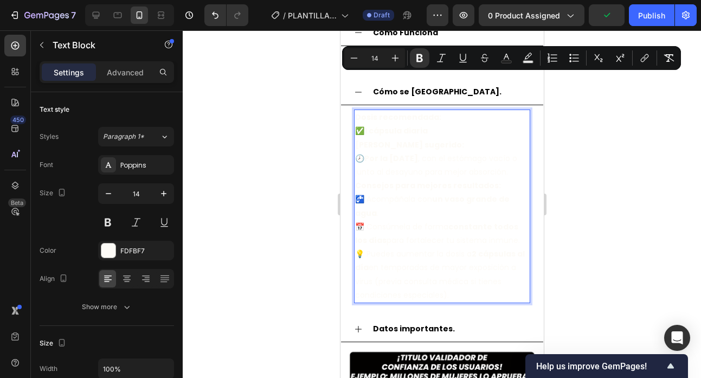
drag, startPoint x: 508, startPoint y: 255, endPoint x: 302, endPoint y: 31, distance: 304.1
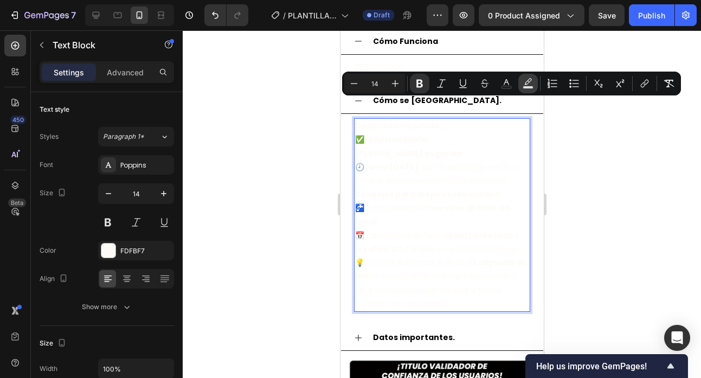
click at [529, 86] on rect "Editor contextual toolbar" at bounding box center [528, 87] width 10 height 3
type input "000000"
type input "77"
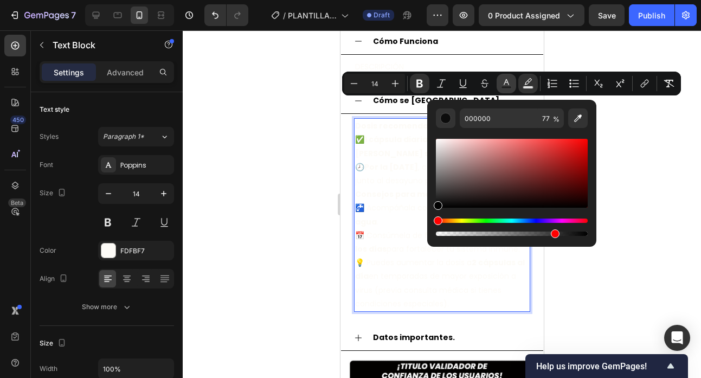
click at [512, 83] on button "Text Color" at bounding box center [506, 84] width 20 height 20
type input "FDFBF7"
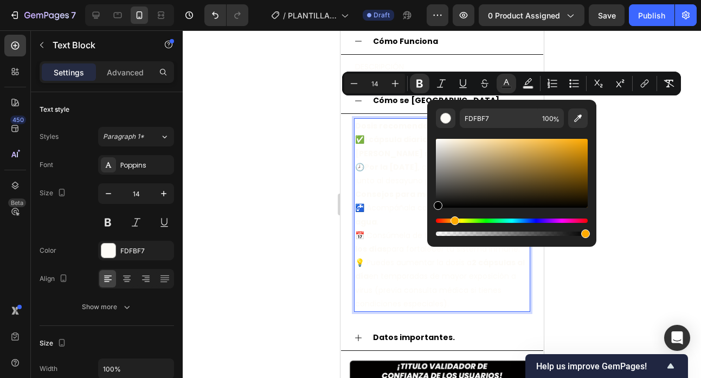
type input "000000"
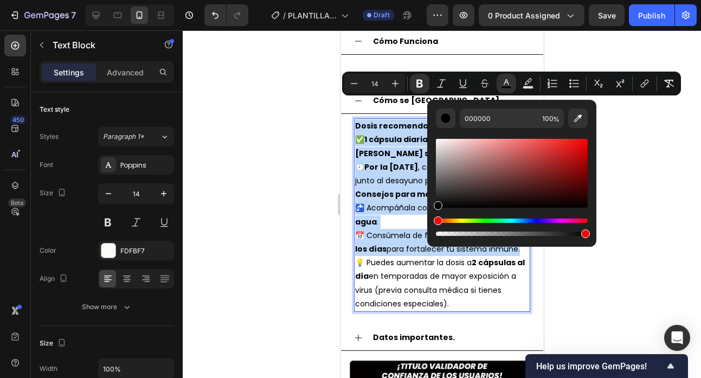
drag, startPoint x: 442, startPoint y: 141, endPoint x: 429, endPoint y: 210, distance: 69.4
click at [429, 210] on div "000000 100 %" at bounding box center [511, 169] width 169 height 138
click at [399, 231] on span "📅 Consúmela de forma constante todos los días para fortalecer tu sistema inmune." at bounding box center [436, 242] width 165 height 24
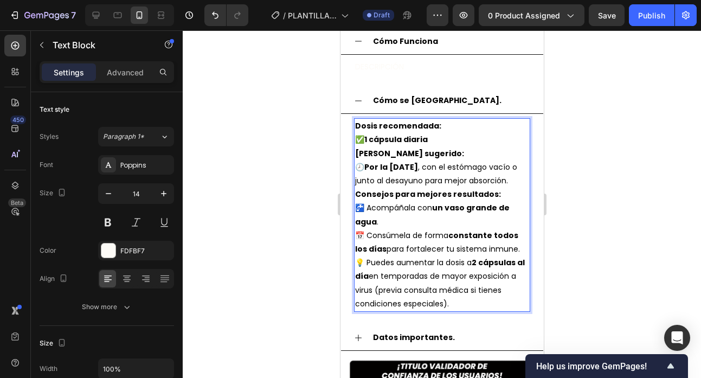
click at [481, 189] on strong "Consejos para mejores resultados:" at bounding box center [427, 194] width 146 height 11
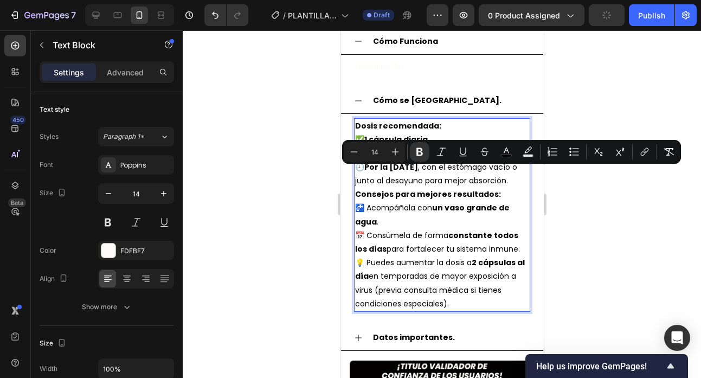
drag, startPoint x: 355, startPoint y: 176, endPoint x: 460, endPoint y: 281, distance: 148.6
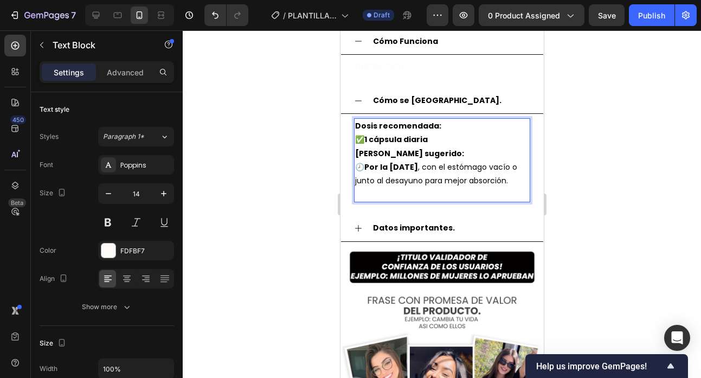
click at [405, 187] on p "Rich Text Editor. Editing area: main" at bounding box center [441, 194] width 174 height 14
click at [404, 166] on p "[PERSON_NAME] sugerido: 🕗 Por la [DATE] , con el estómago vacío o junto al desa…" at bounding box center [441, 167] width 174 height 41
click at [515, 187] on p "Rich Text Editor. Editing area: main" at bounding box center [441, 194] width 174 height 14
click at [509, 161] on p "[PERSON_NAME] sugerido: 🕗 Por la [DATE] , con el estómago vacío o junto al desa…" at bounding box center [441, 167] width 174 height 41
click at [499, 187] on p "Rich Text Editor. Editing area: main" at bounding box center [441, 194] width 174 height 14
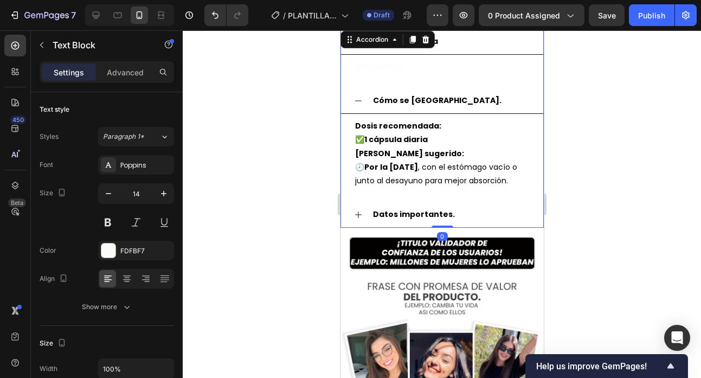
click at [381, 209] on strong "Datos importantes." at bounding box center [413, 214] width 82 height 11
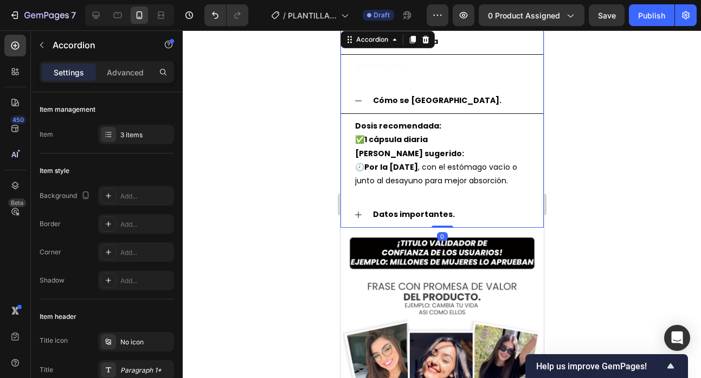
click at [354, 210] on icon at bounding box center [357, 214] width 9 height 9
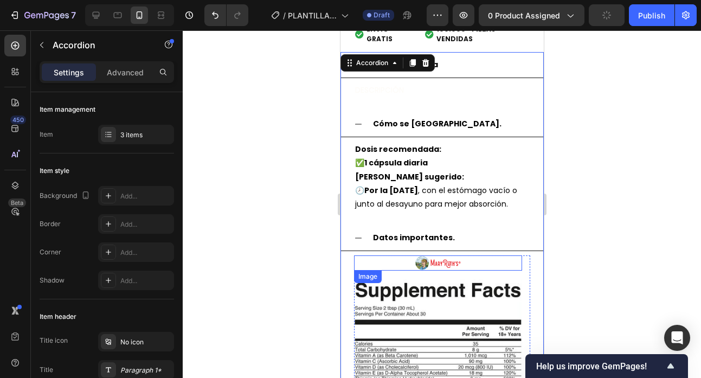
scroll to position [1542, 0]
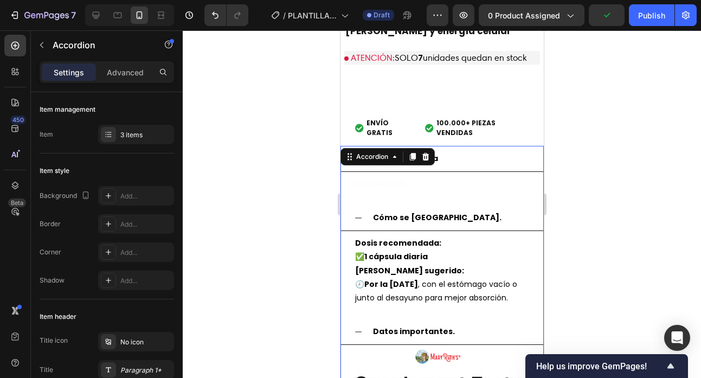
click at [359, 213] on icon at bounding box center [357, 217] width 9 height 9
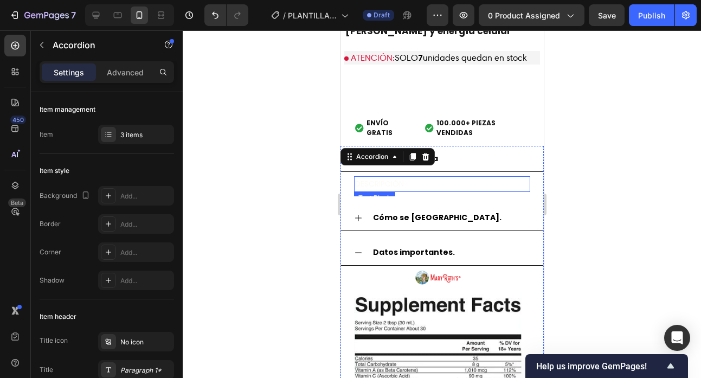
click at [367, 177] on p "DESCRIPCIÓN" at bounding box center [441, 184] width 174 height 14
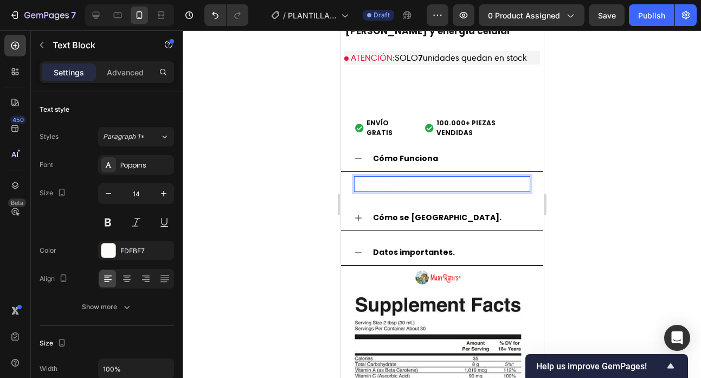
click at [368, 177] on p "DESCRIPCIÓN" at bounding box center [441, 184] width 174 height 14
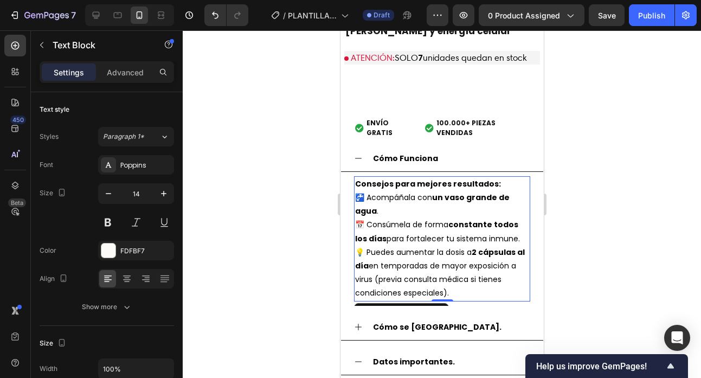
click at [588, 202] on div at bounding box center [442, 203] width 518 height 347
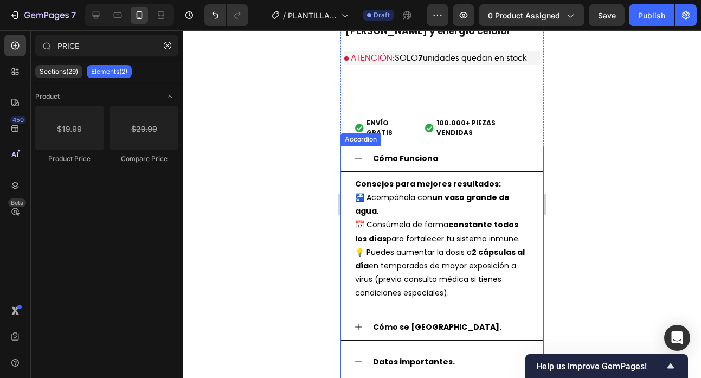
click at [354, 154] on icon at bounding box center [357, 158] width 9 height 9
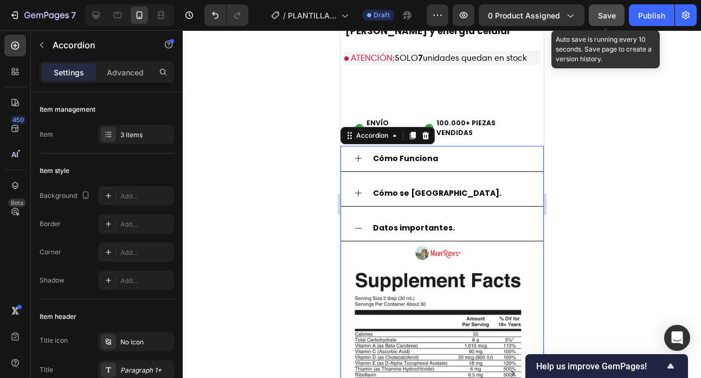
click at [593, 20] on button "Save" at bounding box center [606, 15] width 36 height 22
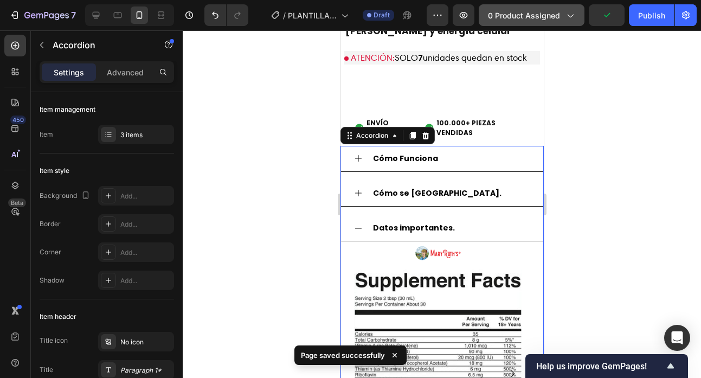
click at [550, 20] on span "0 product assigned" at bounding box center [524, 15] width 72 height 11
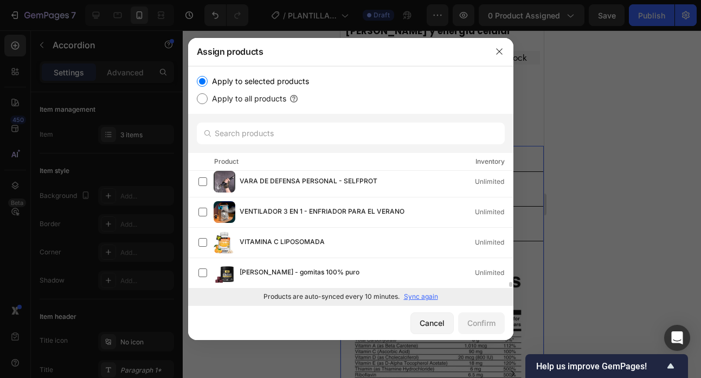
scroll to position [2639, 0]
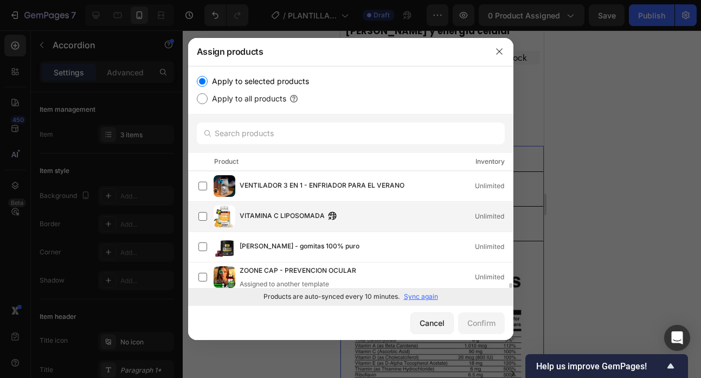
click at [299, 216] on span "VITAMINA C LIPOSOMADA" at bounding box center [281, 216] width 85 height 12
click at [484, 331] on button "Confirm" at bounding box center [481, 323] width 47 height 22
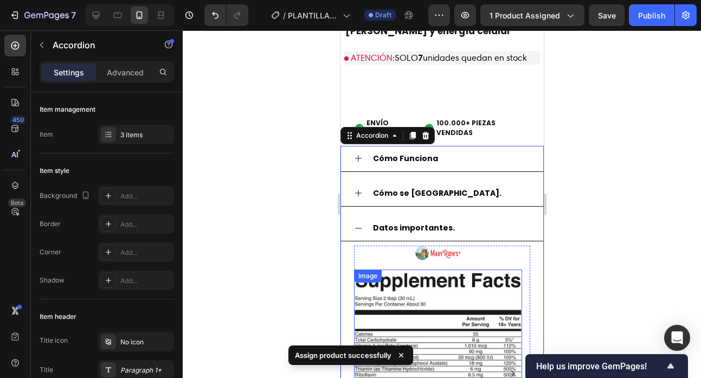
click at [456, 288] on img at bounding box center [437, 385] width 168 height 232
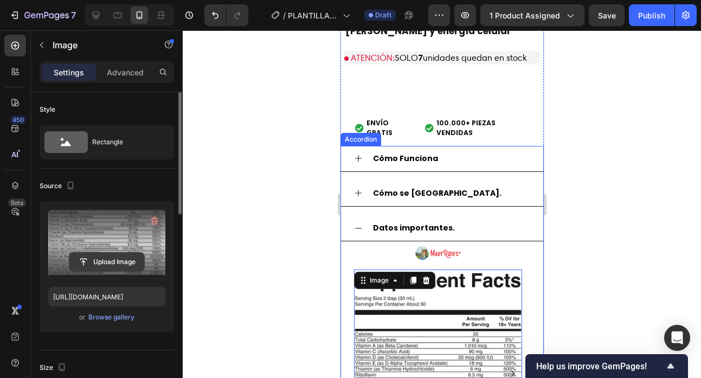
click at [116, 259] on input "file" at bounding box center [106, 261] width 75 height 18
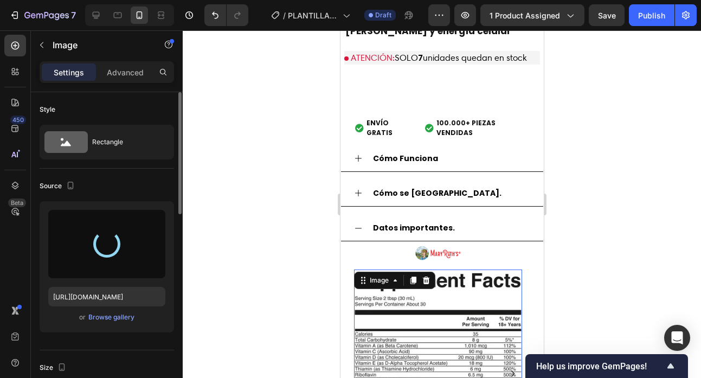
type input "[URL][DOMAIN_NAME]"
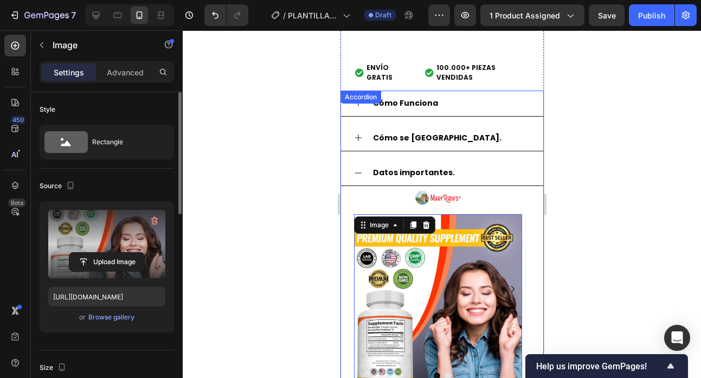
scroll to position [1588, 0]
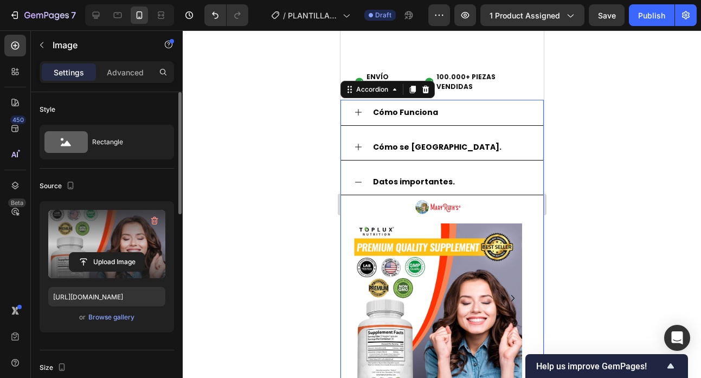
click at [363, 169] on div "Datos importantes." at bounding box center [441, 182] width 202 height 26
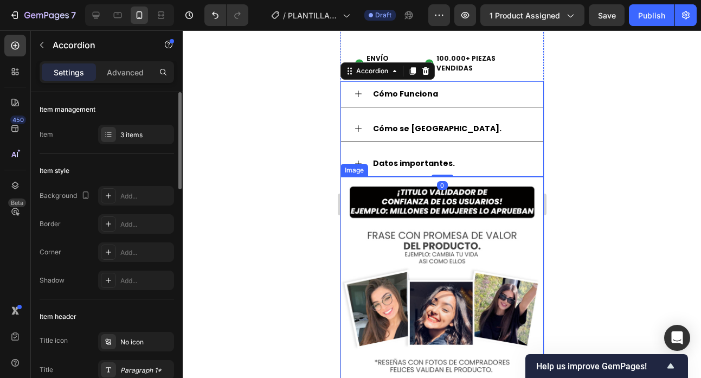
scroll to position [1681, 0]
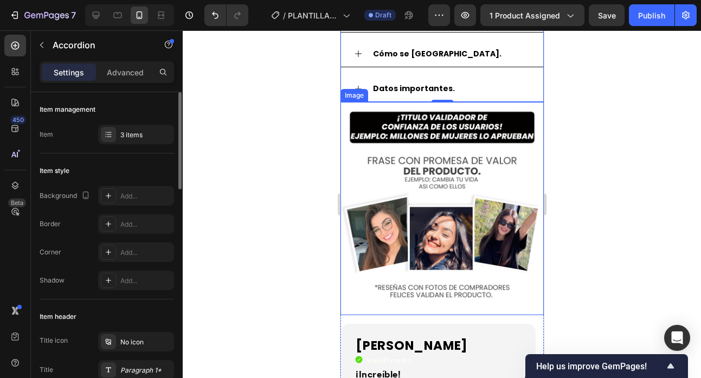
click at [424, 161] on img at bounding box center [441, 208] width 203 height 213
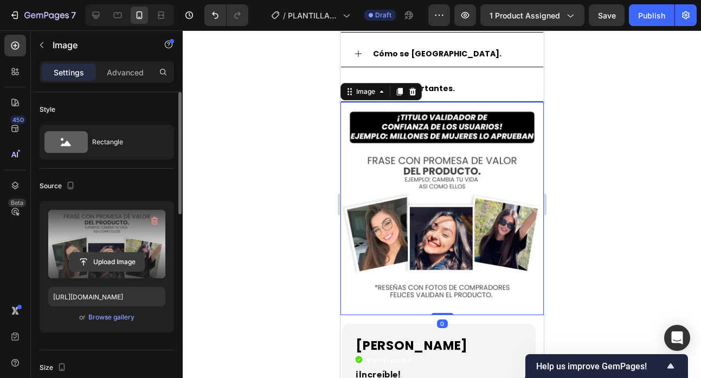
click at [112, 253] on input "file" at bounding box center [106, 261] width 75 height 18
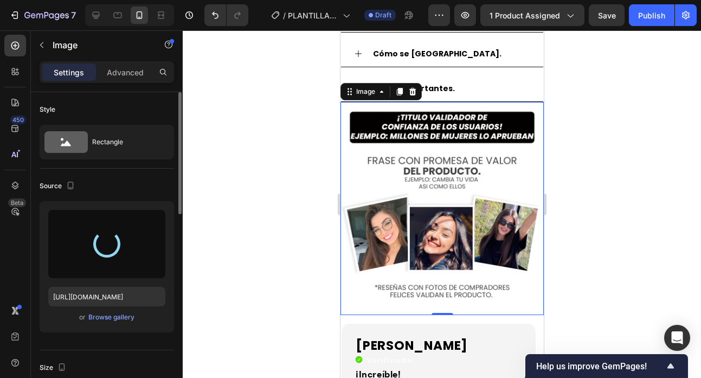
type input "[URL][DOMAIN_NAME]"
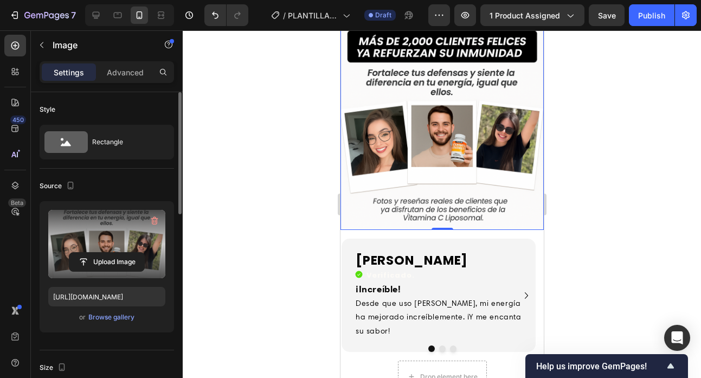
scroll to position [1798, 0]
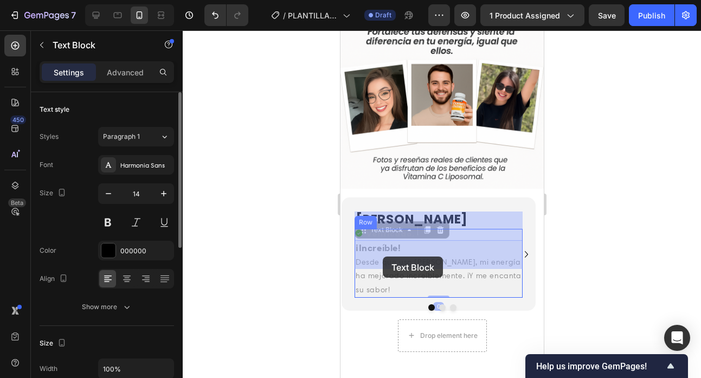
drag, startPoint x: 391, startPoint y: 260, endPoint x: 382, endPoint y: 256, distance: 9.8
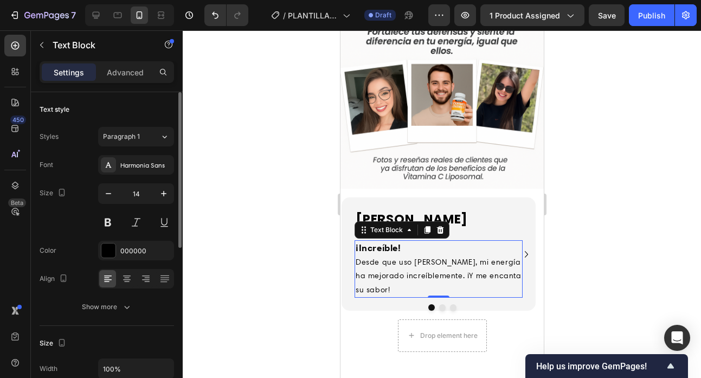
click at [379, 258] on p "Desde que uso [PERSON_NAME], mi energía ha mejorado increíblemente. ¡Y me encan…" at bounding box center [438, 275] width 166 height 41
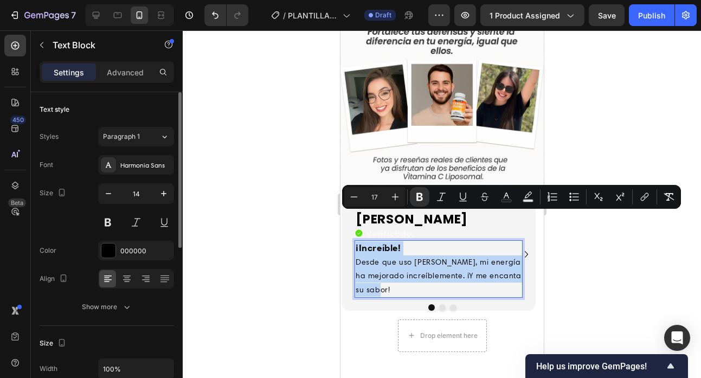
drag, startPoint x: 383, startPoint y: 260, endPoint x: 353, endPoint y: 219, distance: 50.4
click at [354, 240] on div "¡Increíble! Desde que uso [PERSON_NAME], mi energía ha mejorado increíblemente.…" at bounding box center [438, 268] width 168 height 57
copy div "¡Increíble! Desde que uso [PERSON_NAME], mi energía ha mejorado increíblemente.…"
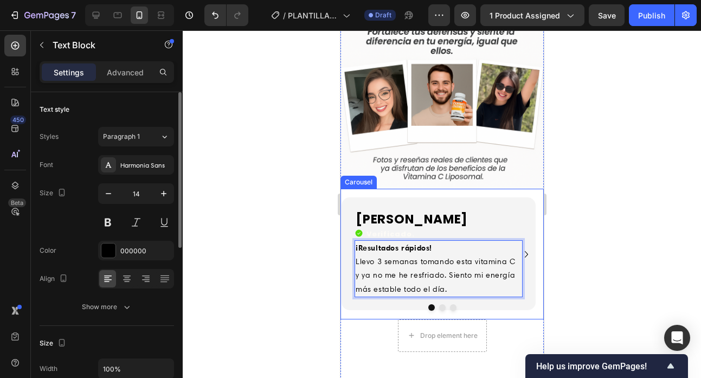
click at [524, 251] on icon "Carousel Next Arrow" at bounding box center [525, 254] width 3 height 7
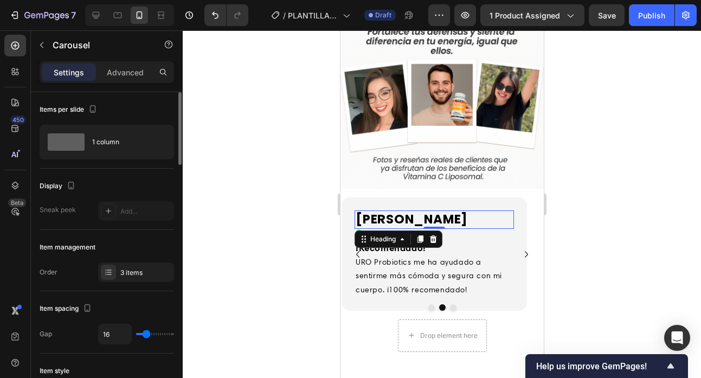
click at [410, 210] on h2 "[PERSON_NAME]" at bounding box center [433, 219] width 159 height 18
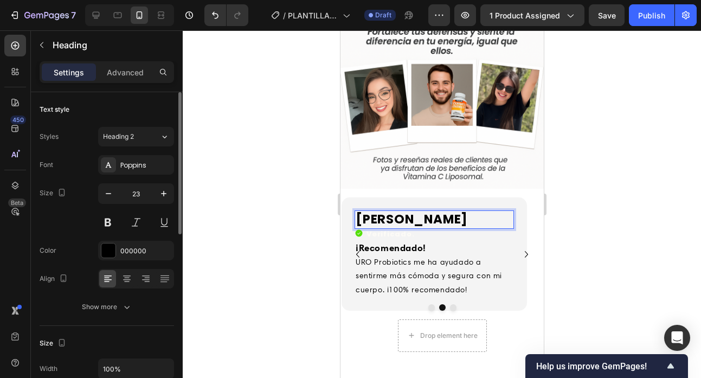
click at [410, 210] on h2 "[PERSON_NAME]" at bounding box center [433, 219] width 159 height 18
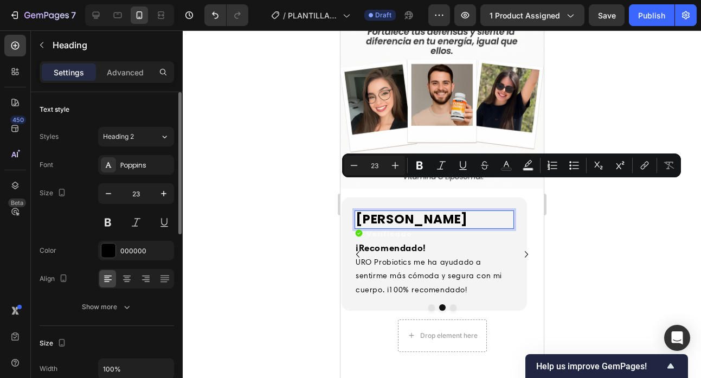
click at [411, 211] on p "[PERSON_NAME]" at bounding box center [433, 219] width 157 height 16
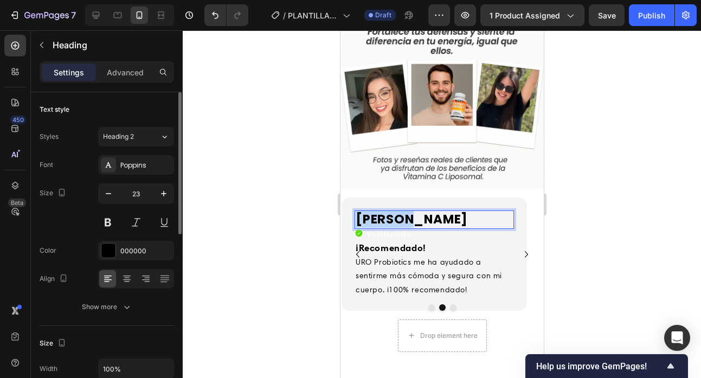
drag, startPoint x: 401, startPoint y: 192, endPoint x: 332, endPoint y: 191, distance: 69.4
click at [448, 256] on p "URO Probiotics me ha ayudado a sentirme más cómoda y segura con mi cuerpo. ¡100…" at bounding box center [433, 275] width 157 height 41
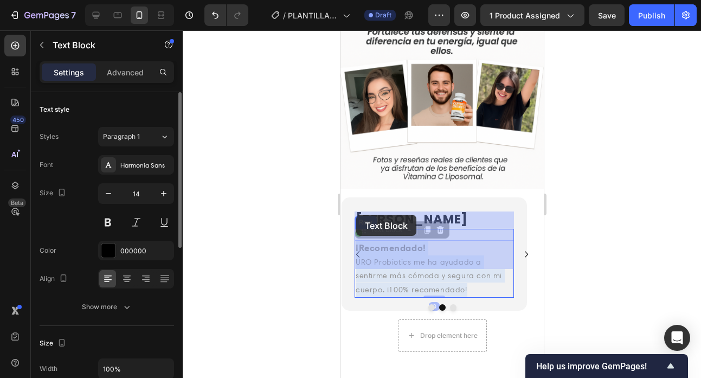
drag, startPoint x: 442, startPoint y: 260, endPoint x: 355, endPoint y: 215, distance: 97.7
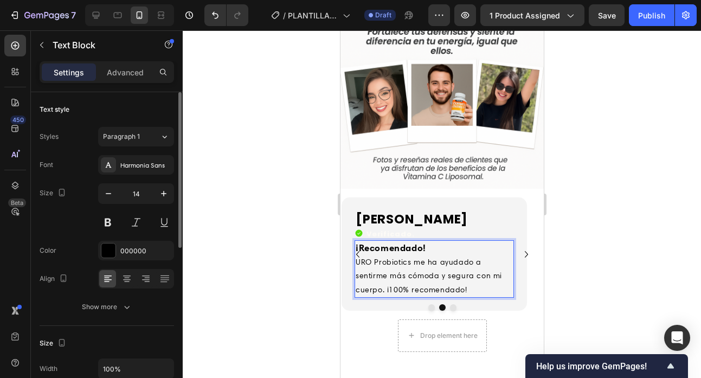
click at [440, 255] on p "URO Probiotics me ha ayudado a sentirme más cómoda y segura con mi cuerpo. ¡100…" at bounding box center [433, 275] width 157 height 41
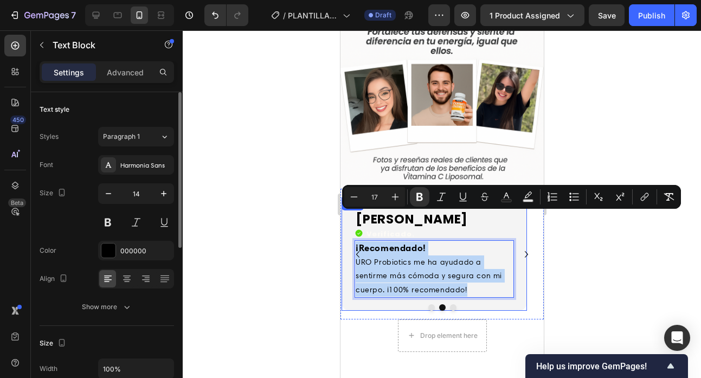
drag, startPoint x: 442, startPoint y: 258, endPoint x: 346, endPoint y: 215, distance: 105.2
click at [348, 215] on div "[PERSON_NAME] Heading Icon Verificado. Heading Icon List ¡Recomendado! URO Prob…" at bounding box center [433, 253] width 185 height 113
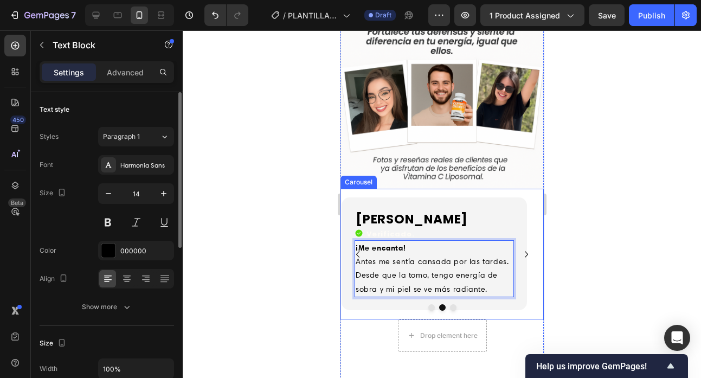
click at [520, 248] on icon "Carousel Next Arrow" at bounding box center [525, 254] width 13 height 13
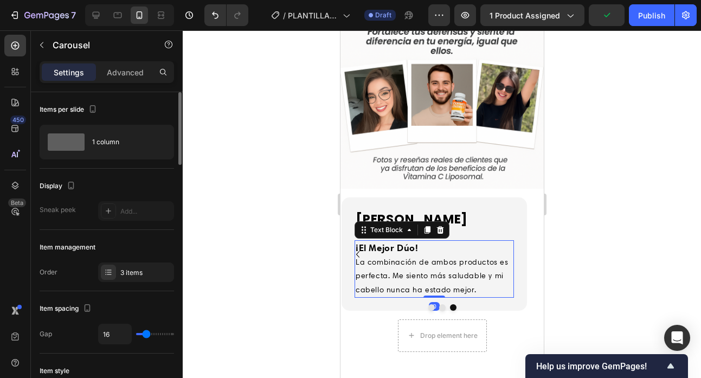
click at [469, 262] on p "La combinación de ambos productos es perfecta. Me siento más saludable y mi cab…" at bounding box center [433, 275] width 157 height 41
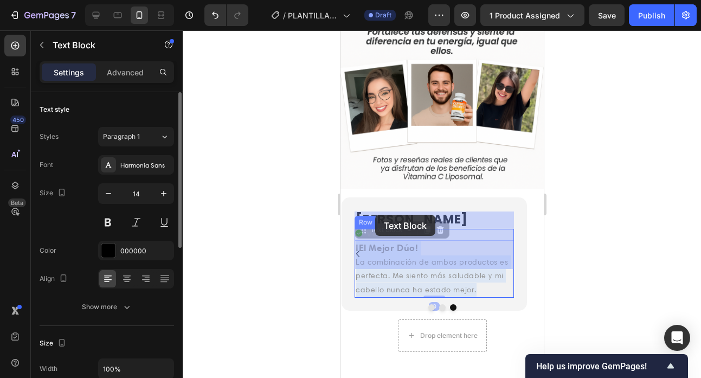
drag, startPoint x: 472, startPoint y: 261, endPoint x: 375, endPoint y: 217, distance: 105.7
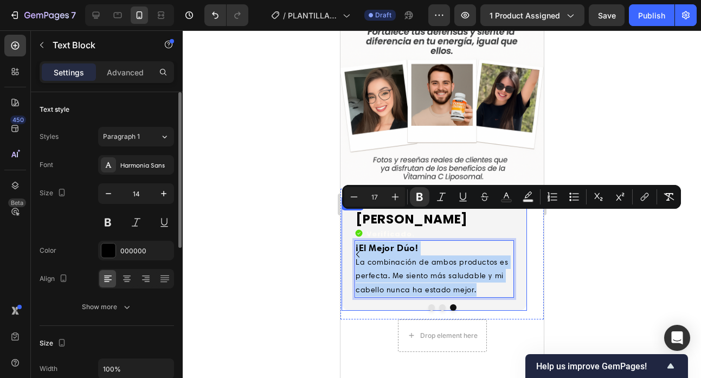
drag, startPoint x: 476, startPoint y: 260, endPoint x: 349, endPoint y: 212, distance: 135.3
click at [349, 212] on div "[PERSON_NAME] Heading Icon Verificado. Heading Icon List ¡El Mejor Dúo! La comb…" at bounding box center [433, 253] width 185 height 113
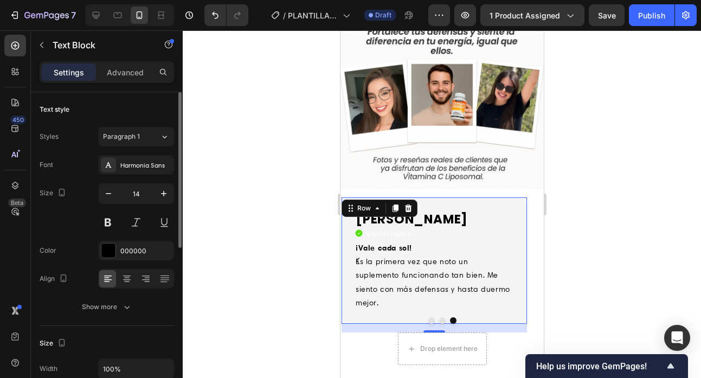
click at [524, 200] on div "[PERSON_NAME] Heading Icon Verificado. Heading Icon List ¡Vale cada sol! Es la …" at bounding box center [433, 260] width 185 height 126
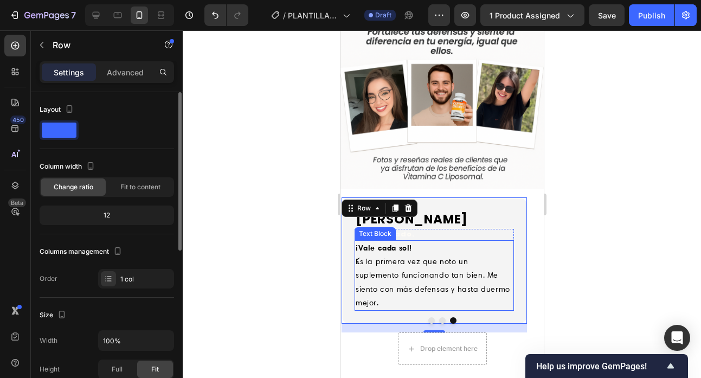
scroll to position [1898, 0]
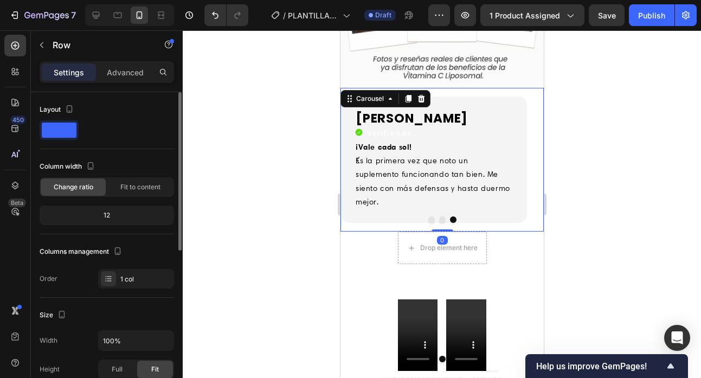
click at [354, 153] on icon "Carousel Back Arrow" at bounding box center [357, 159] width 13 height 13
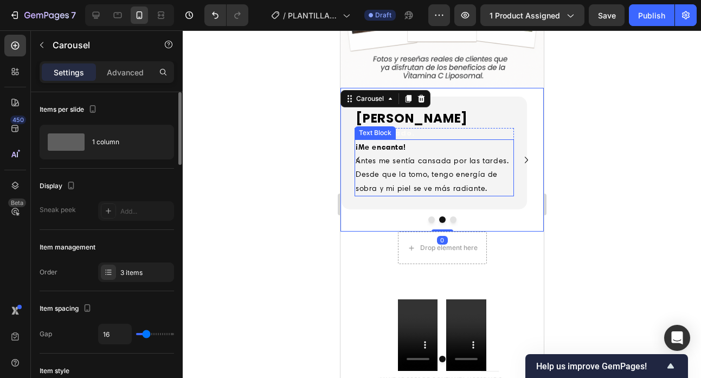
click at [406, 142] on p "¡Me encanta! Antes me sentía cansada por las tardes. Desde que la tomo, tengo e…" at bounding box center [433, 167] width 157 height 55
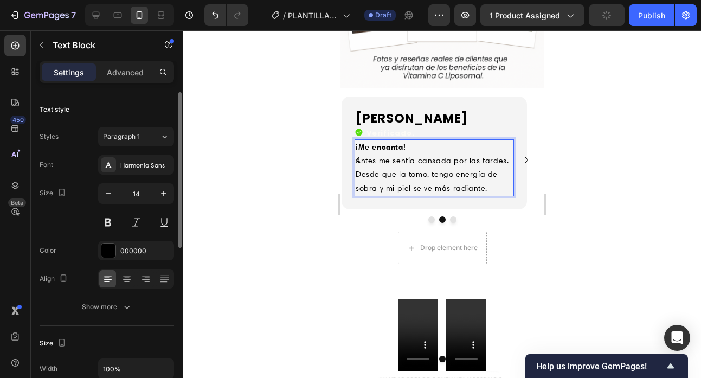
click at [446, 140] on p "¡Me encanta! Antes me sentía cansada por las tardes. Desde que la tomo, tengo e…" at bounding box center [433, 167] width 157 height 55
click at [401, 147] on p "¡Me encanta! Antes me sentía cansado por las tardes. Desde que la tomo, tengo e…" at bounding box center [433, 167] width 157 height 55
click at [461, 154] on p "¡Me encanta! Antes me sentía cansado por las tardes. Desde que lo tomo, tengo e…" at bounding box center [433, 167] width 157 height 55
click at [398, 163] on p "¡Me encanta! Antes me sentía cansado por las tardes. Desde que lo tomo, tengo e…" at bounding box center [433, 167] width 157 height 55
click at [395, 163] on p "¡Me encanta! Antes me sentía cansado por las tardes. Desde que lo tomo, tengo e…" at bounding box center [433, 167] width 157 height 55
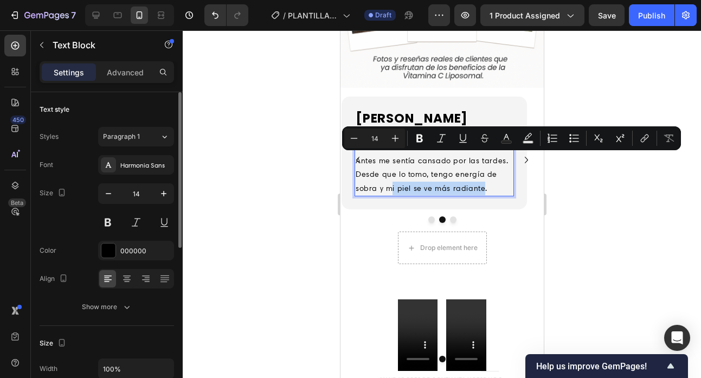
drag, startPoint x: 391, startPoint y: 160, endPoint x: 481, endPoint y: 161, distance: 89.4
click at [481, 161] on p "¡Me encanta! Antes me sentía cansado por las tardes. Desde que lo tomo, tengo e…" at bounding box center [433, 167] width 157 height 55
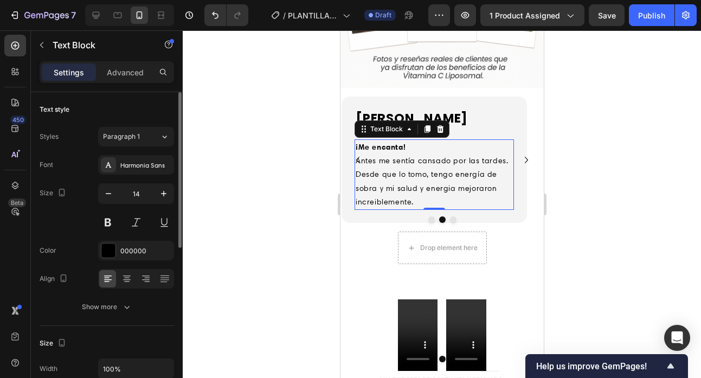
click at [608, 166] on div at bounding box center [442, 203] width 518 height 347
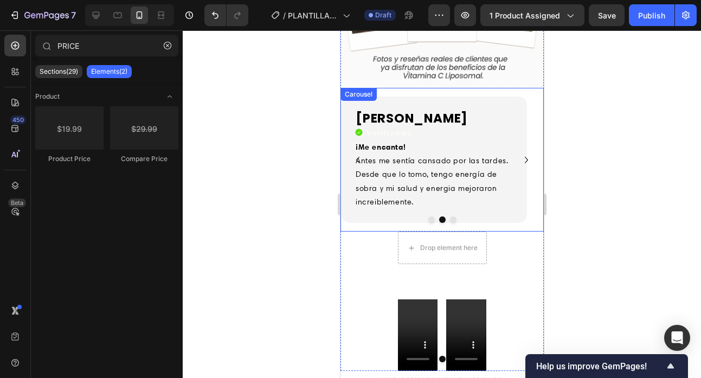
click at [361, 153] on icon "Carousel Back Arrow" at bounding box center [357, 159] width 13 height 13
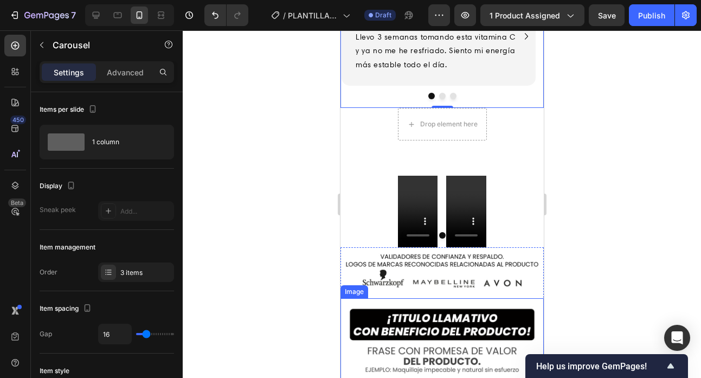
scroll to position [1911, 0]
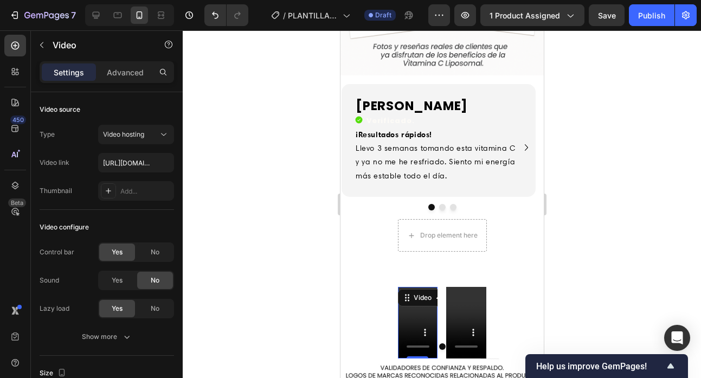
click at [409, 287] on video at bounding box center [417, 323] width 40 height 72
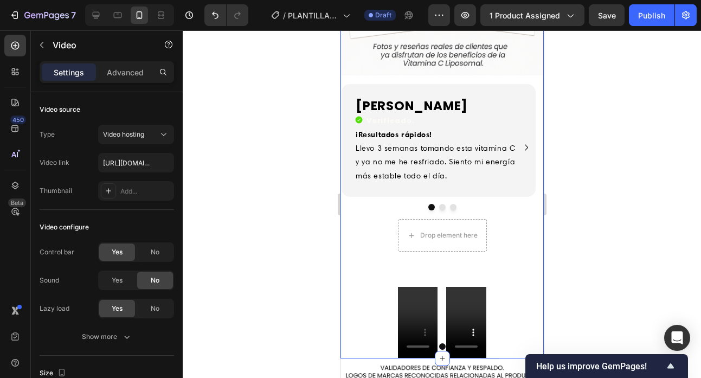
click at [409, 287] on video at bounding box center [417, 323] width 40 height 72
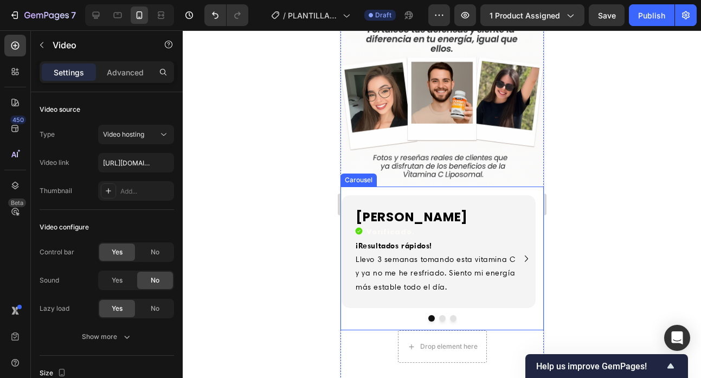
scroll to position [1800, 0]
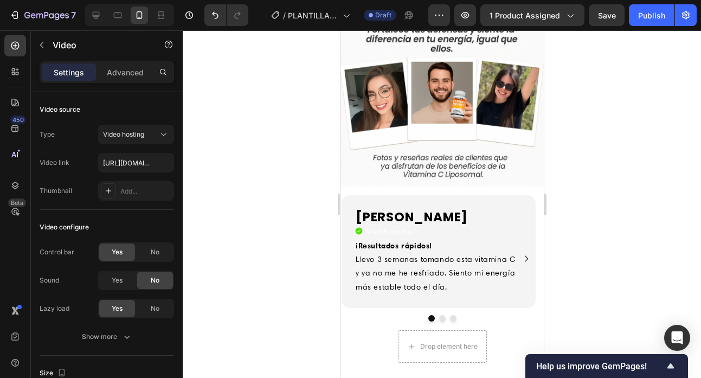
click at [591, 287] on div at bounding box center [442, 203] width 518 height 347
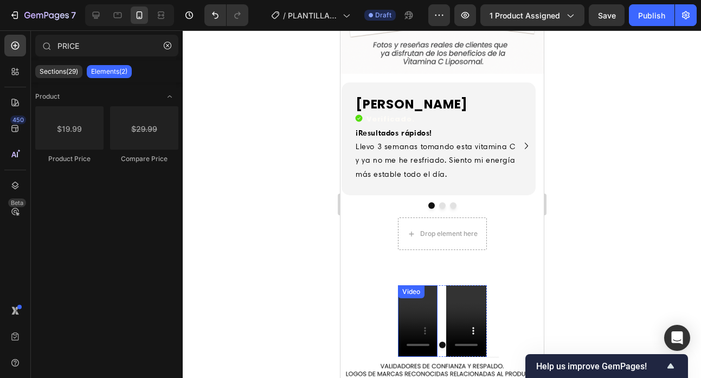
scroll to position [1913, 0]
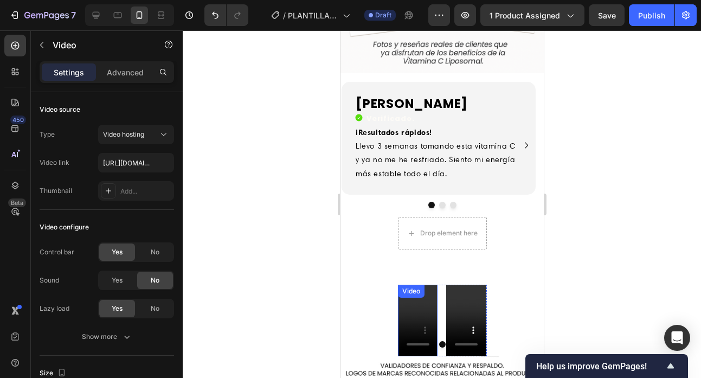
click at [413, 284] on video at bounding box center [417, 320] width 40 height 72
click at [477, 284] on div "Video" at bounding box center [465, 320] width 40 height 72
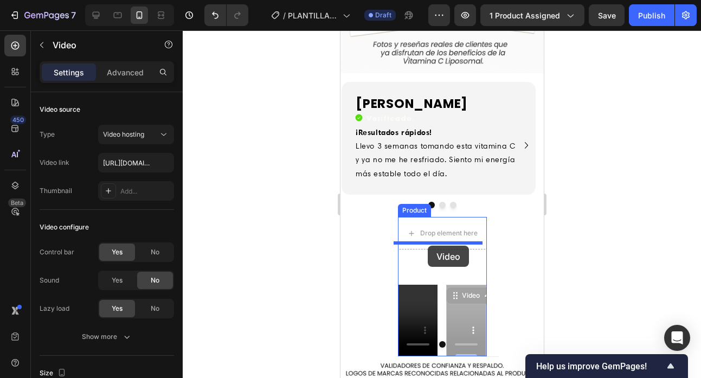
drag, startPoint x: 456, startPoint y: 269, endPoint x: 427, endPoint y: 245, distance: 37.7
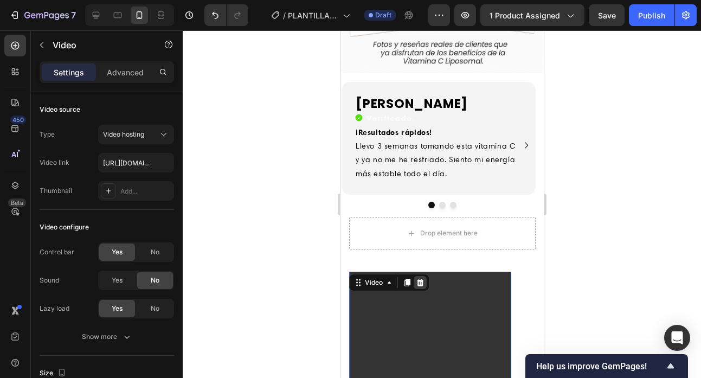
click at [415, 278] on icon at bounding box center [419, 282] width 9 height 9
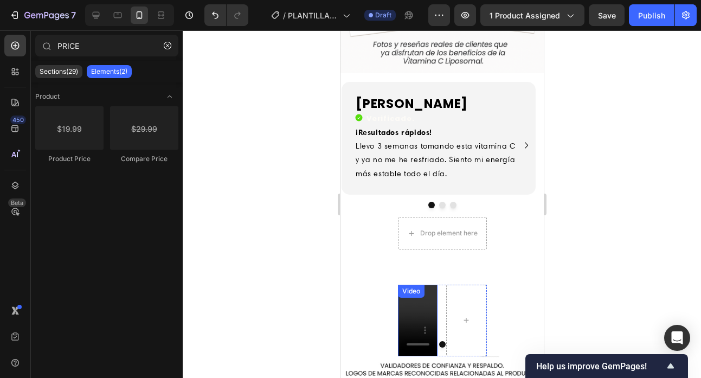
click at [425, 284] on video at bounding box center [417, 320] width 40 height 72
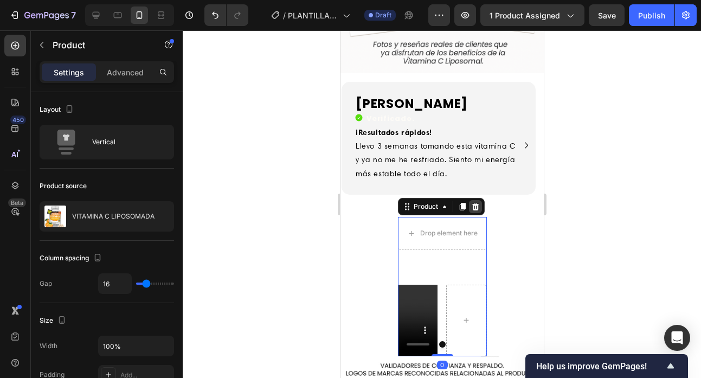
click at [472, 203] on icon at bounding box center [474, 207] width 7 height 8
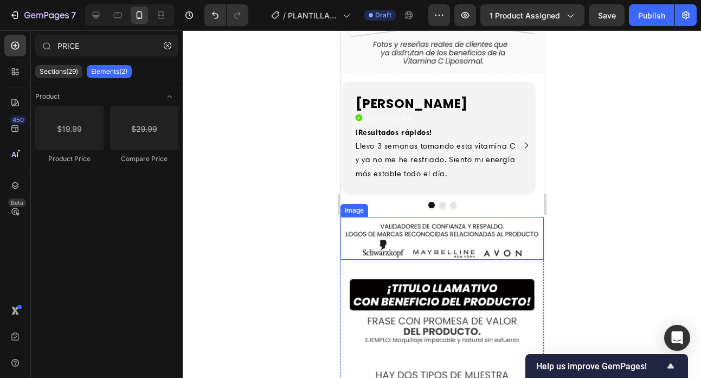
click at [379, 217] on img at bounding box center [441, 238] width 203 height 43
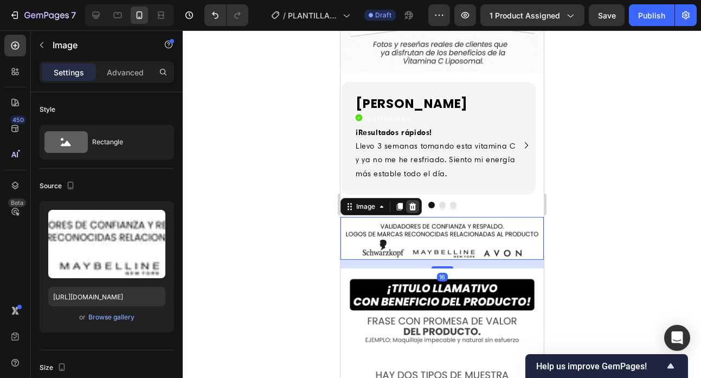
click at [412, 203] on icon at bounding box center [412, 207] width 7 height 8
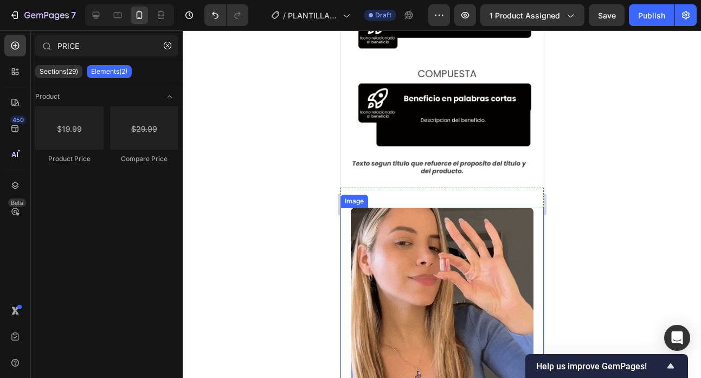
scroll to position [1953, 0]
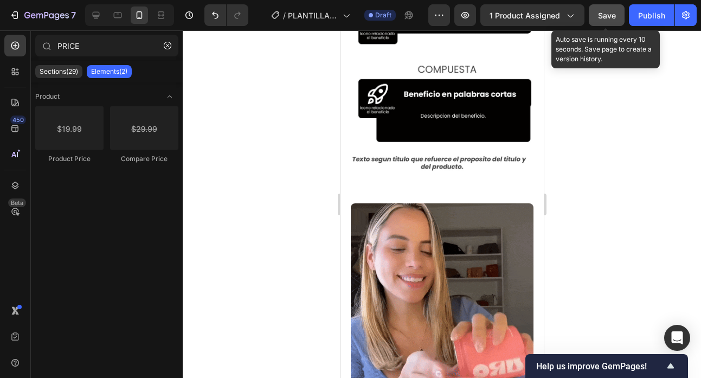
click at [605, 16] on span "Save" at bounding box center [607, 15] width 18 height 9
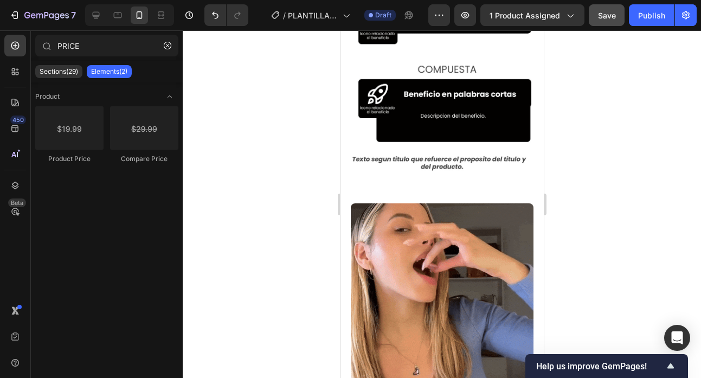
click at [582, 149] on div at bounding box center [442, 203] width 518 height 347
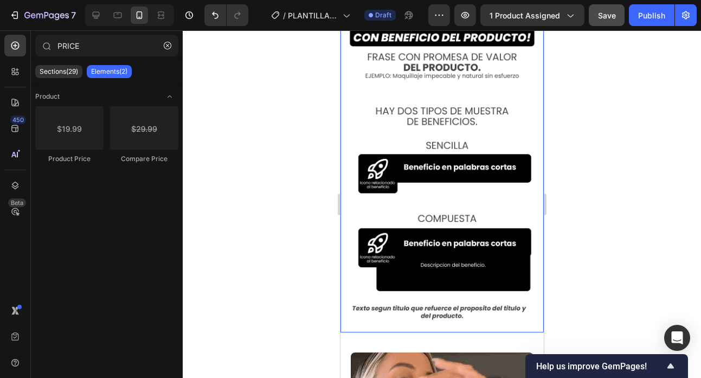
scroll to position [1747, 0]
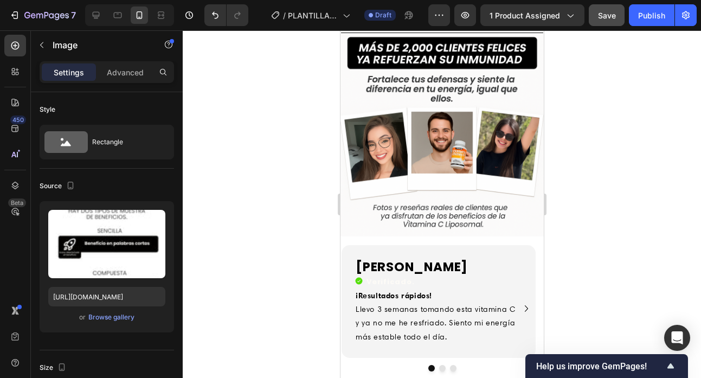
scroll to position [1864, 0]
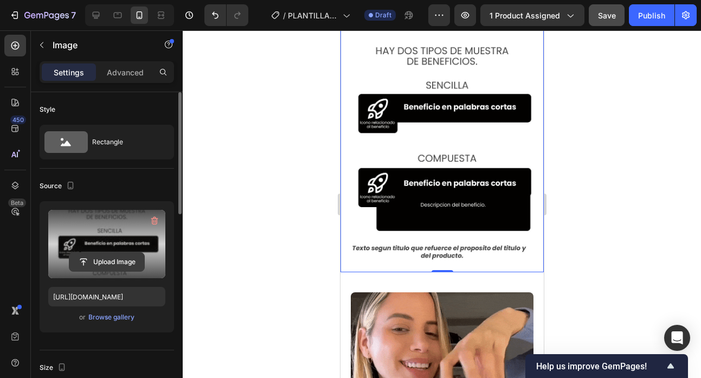
click at [106, 258] on input "file" at bounding box center [106, 261] width 75 height 18
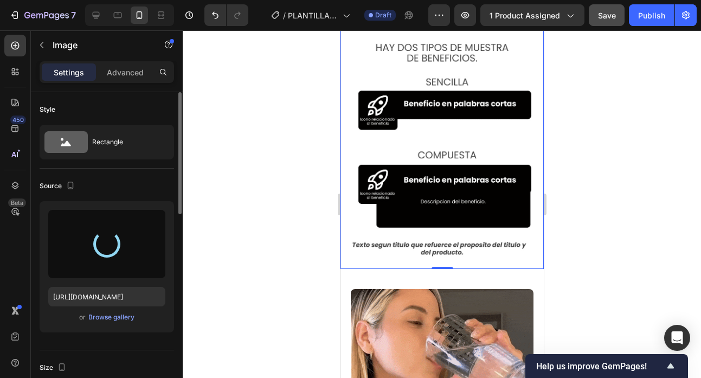
scroll to position [1987, 0]
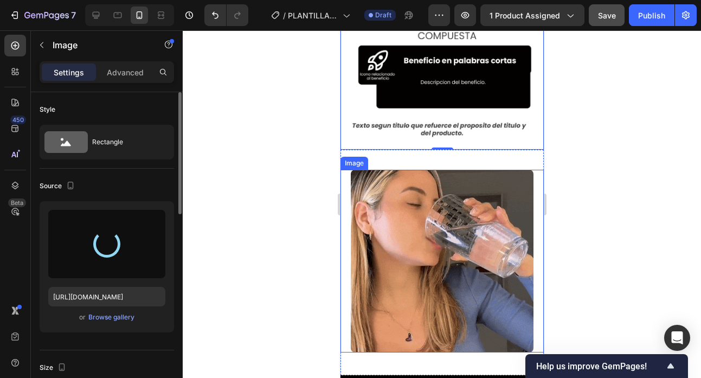
type input "[URL][DOMAIN_NAME]"
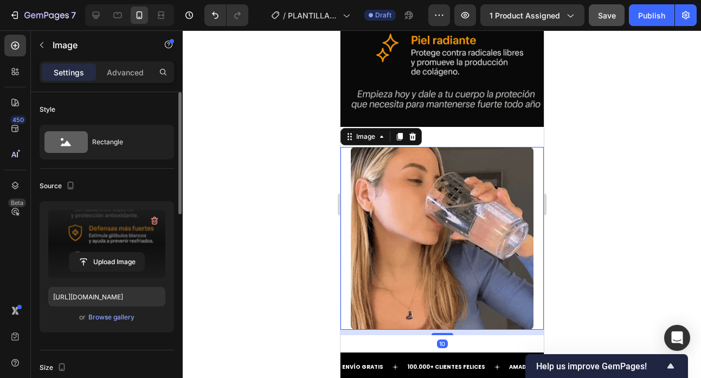
click at [472, 190] on img at bounding box center [441, 238] width 183 height 183
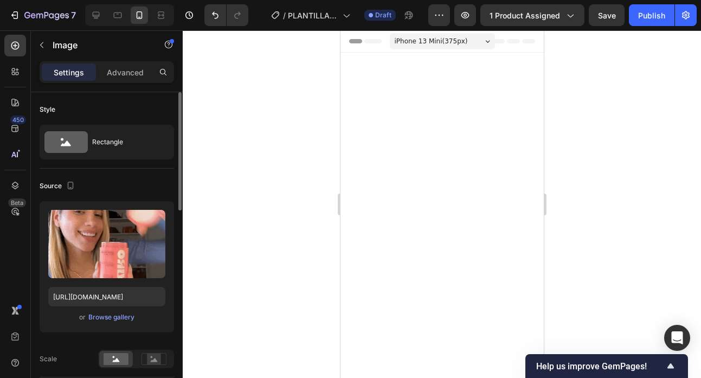
scroll to position [1987, 0]
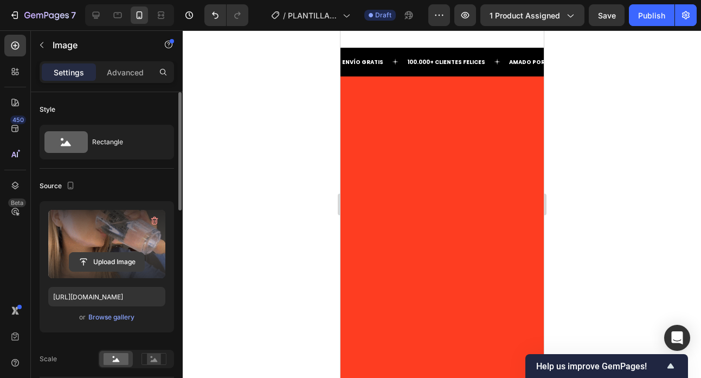
click at [107, 254] on input "file" at bounding box center [106, 261] width 75 height 18
click at [106, 265] on input "file" at bounding box center [106, 261] width 75 height 18
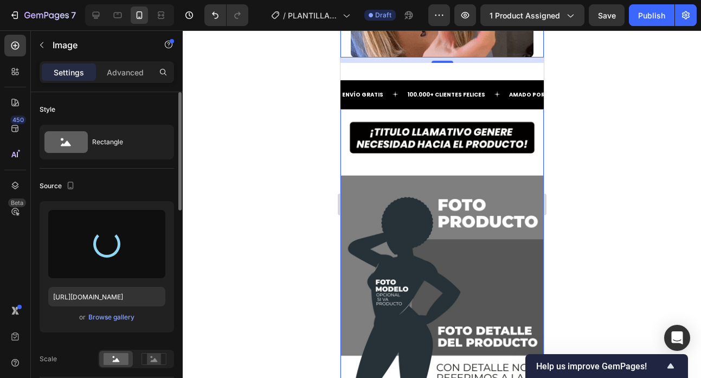
type input "[URL][DOMAIN_NAME]"
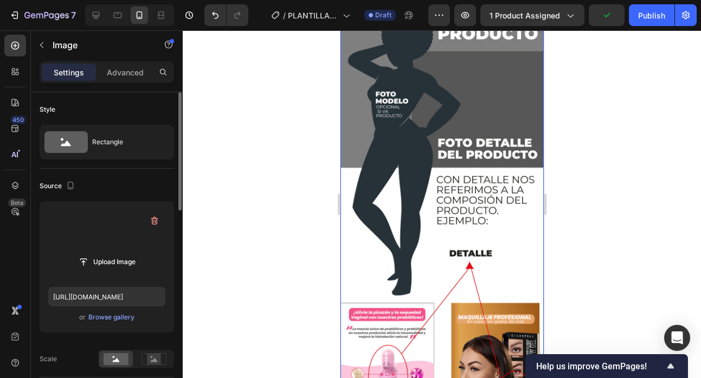
scroll to position [2693, 0]
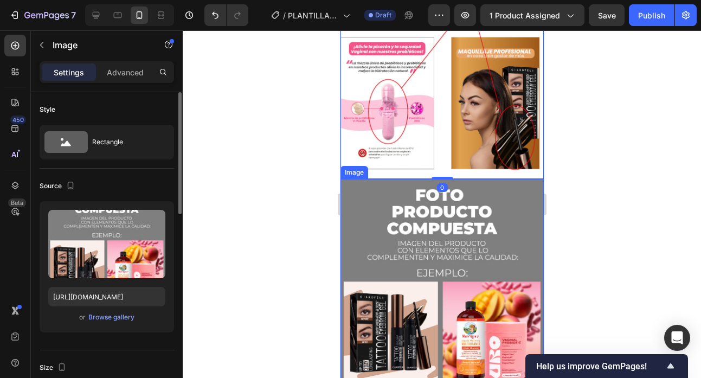
click at [399, 215] on img at bounding box center [441, 288] width 203 height 218
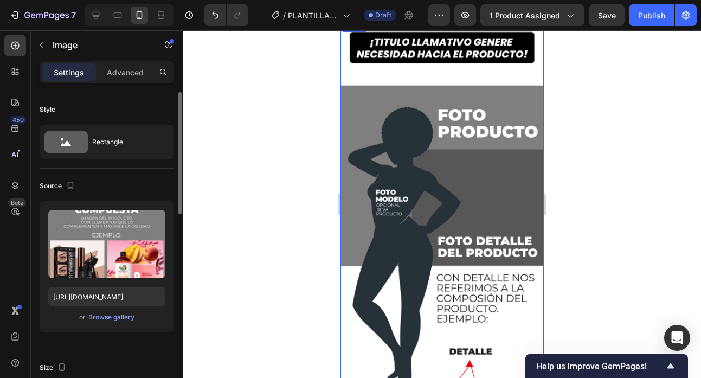
scroll to position [2626, 0]
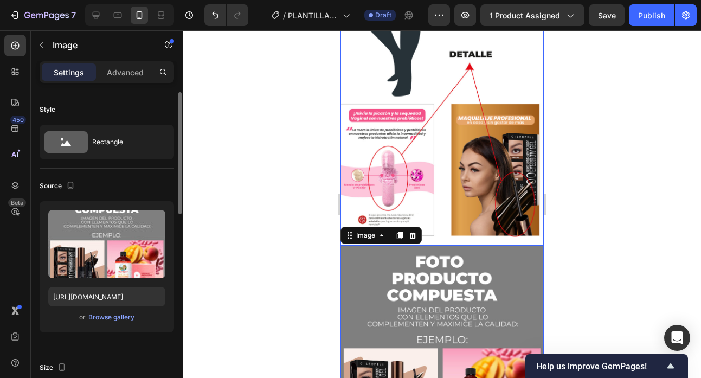
click at [293, 171] on div at bounding box center [442, 203] width 518 height 347
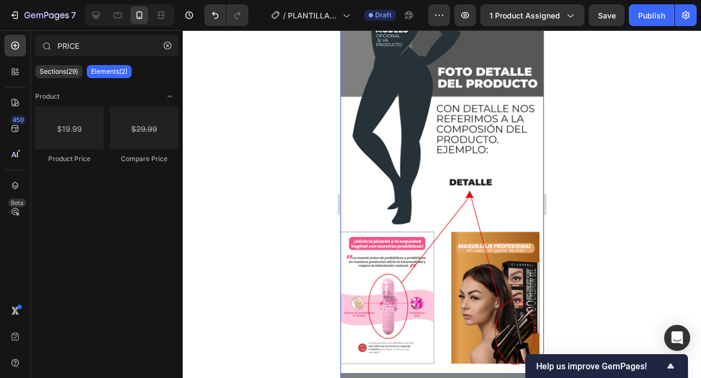
scroll to position [2383, 0]
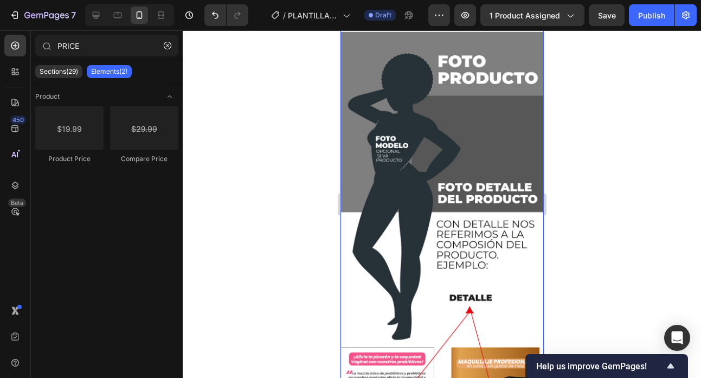
click at [425, 176] on img at bounding box center [441, 226] width 203 height 523
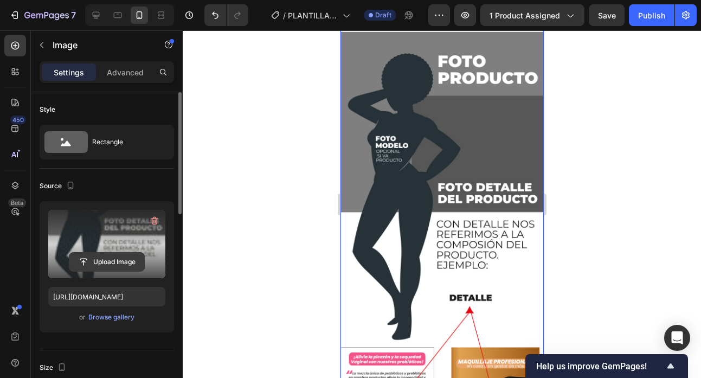
click at [101, 256] on input "file" at bounding box center [106, 261] width 75 height 18
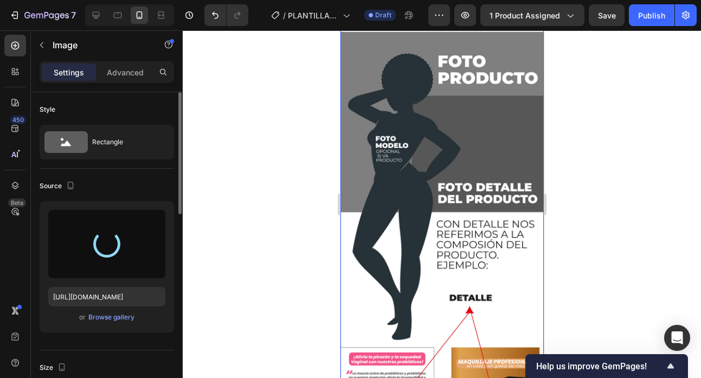
type input "https://cdn.shopify.com/s/files/1/0748/6541/0322/files/gempages_488386775555769…"
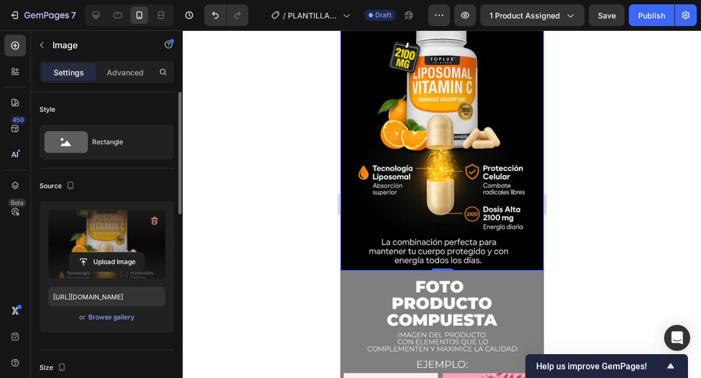
click at [584, 238] on div at bounding box center [442, 203] width 518 height 347
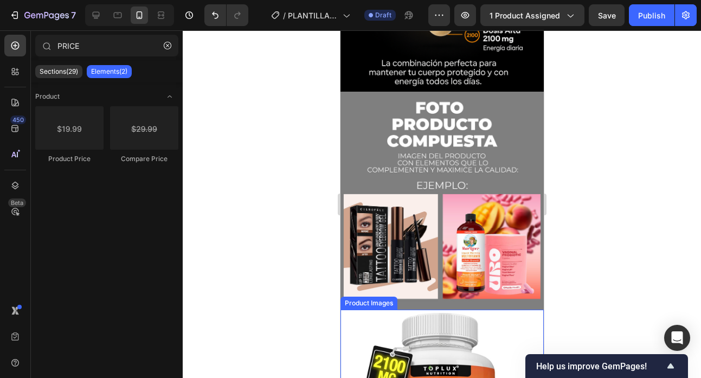
scroll to position [2585, 0]
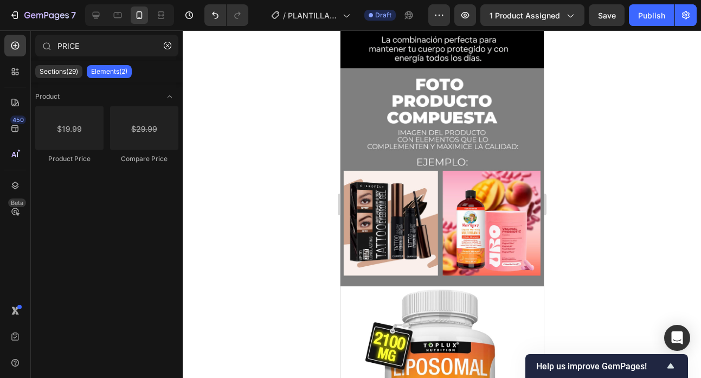
click at [572, 174] on div at bounding box center [442, 203] width 518 height 347
click at [262, 134] on div at bounding box center [442, 203] width 518 height 347
click at [579, 112] on div at bounding box center [442, 203] width 518 height 347
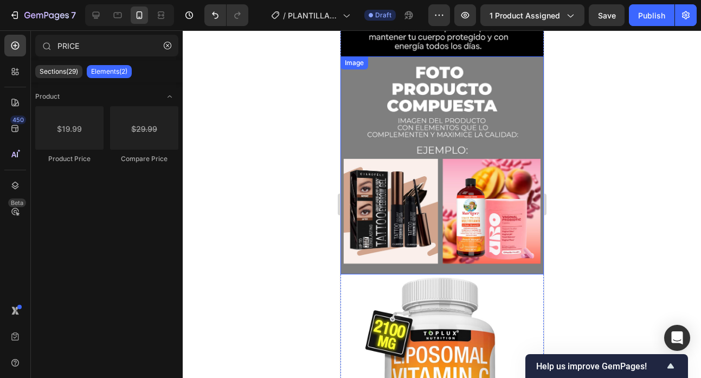
scroll to position [2611, 0]
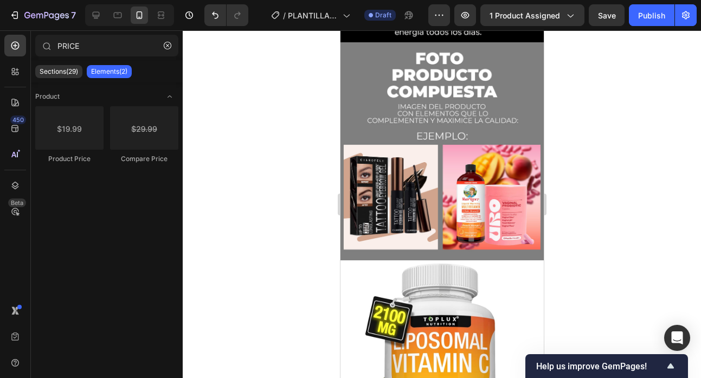
click at [572, 159] on div at bounding box center [442, 203] width 518 height 347
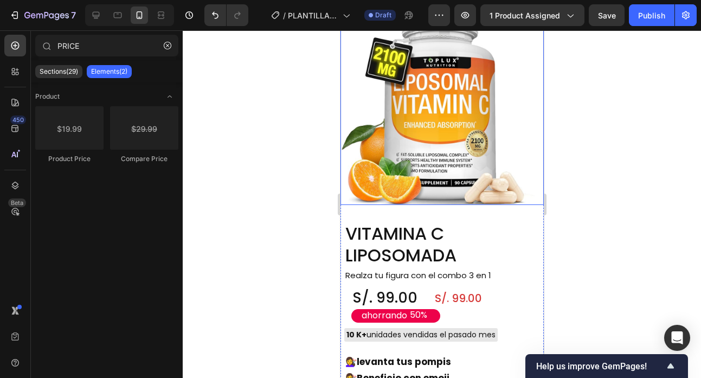
scroll to position [2905, 0]
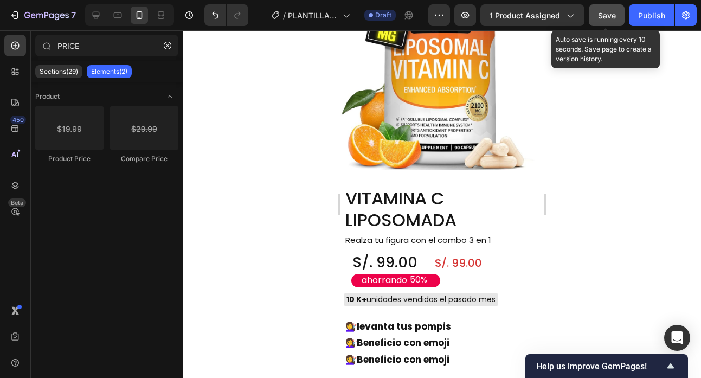
click at [611, 15] on span "Save" at bounding box center [607, 15] width 18 height 9
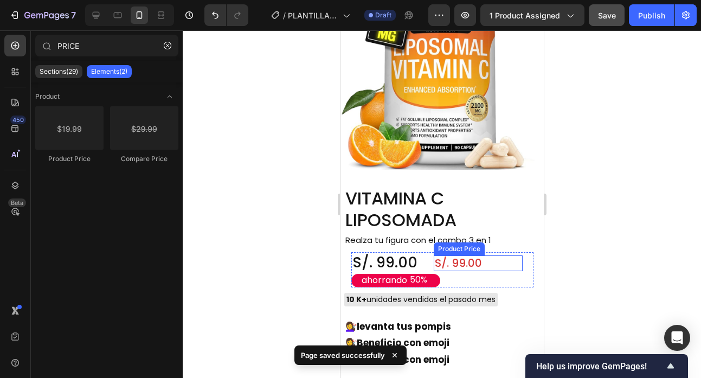
click at [466, 255] on div "S/. 99.00" at bounding box center [477, 263] width 89 height 16
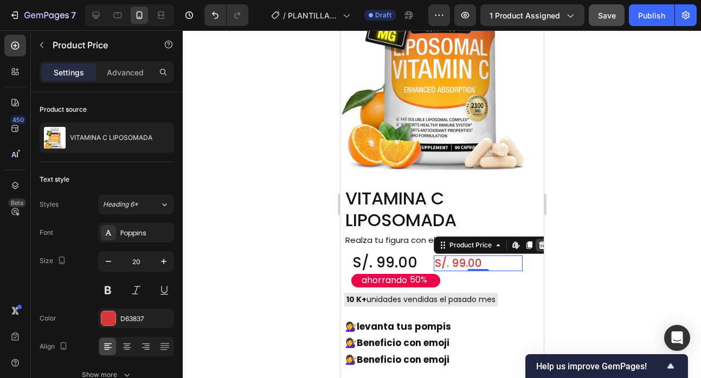
click at [537, 241] on icon at bounding box center [541, 245] width 9 height 9
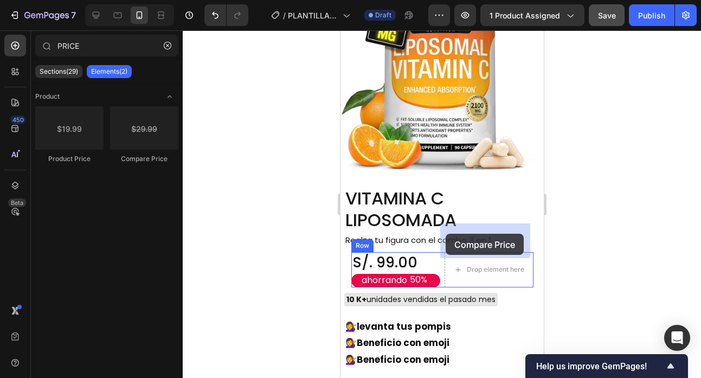
drag, startPoint x: 475, startPoint y: 170, endPoint x: 445, endPoint y: 234, distance: 70.8
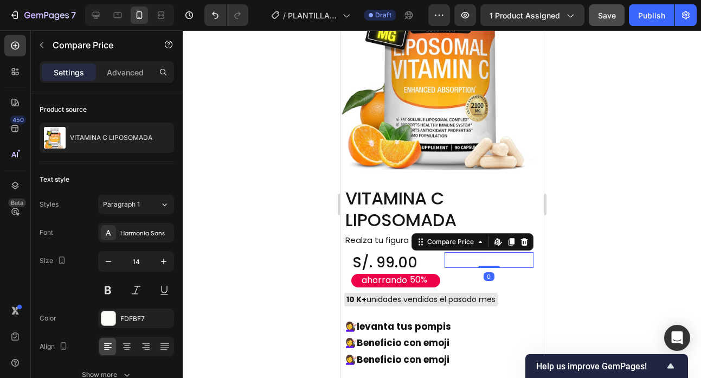
click at [469, 252] on div "S/. 199.00" at bounding box center [488, 260] width 89 height 16
click at [473, 252] on div "S/. 199.00" at bounding box center [488, 260] width 89 height 16
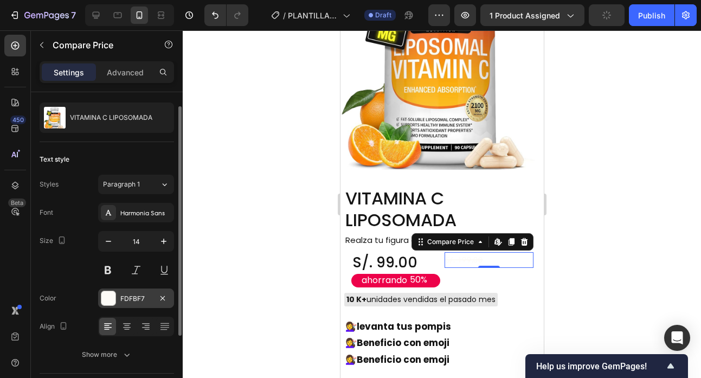
click at [125, 303] on div "FDFBF7" at bounding box center [135, 299] width 31 height 10
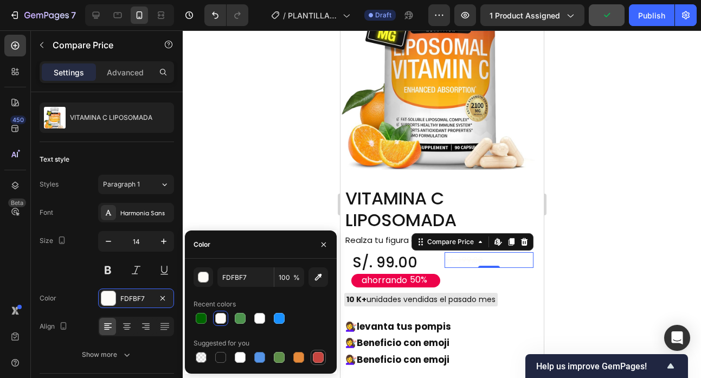
click at [319, 358] on div at bounding box center [318, 357] width 11 height 11
type input "C5453F"
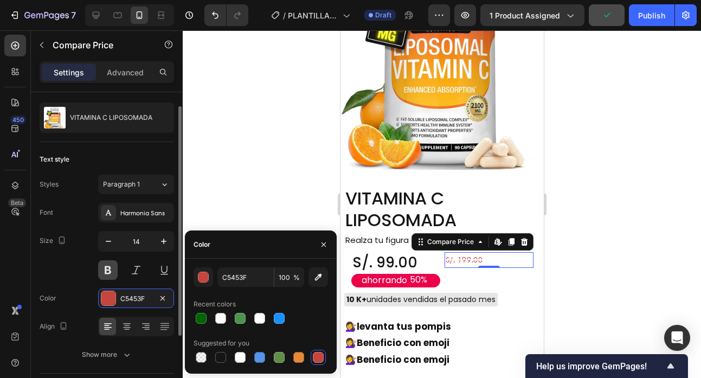
scroll to position [120, 0]
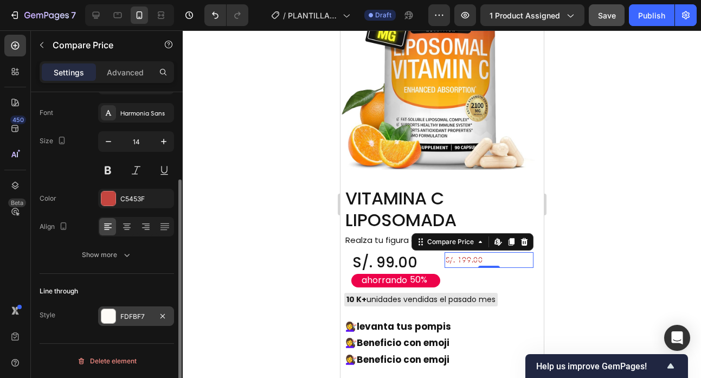
click at [134, 317] on div "FDFBF7" at bounding box center [135, 317] width 31 height 10
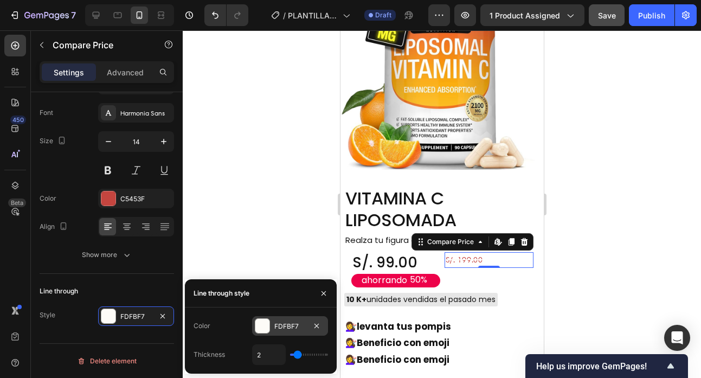
click at [263, 332] on div at bounding box center [262, 326] width 14 height 14
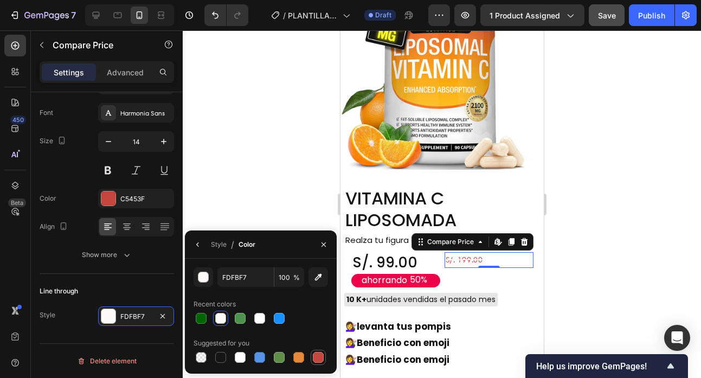
click at [323, 359] on div at bounding box center [318, 357] width 11 height 11
type input "C5453F"
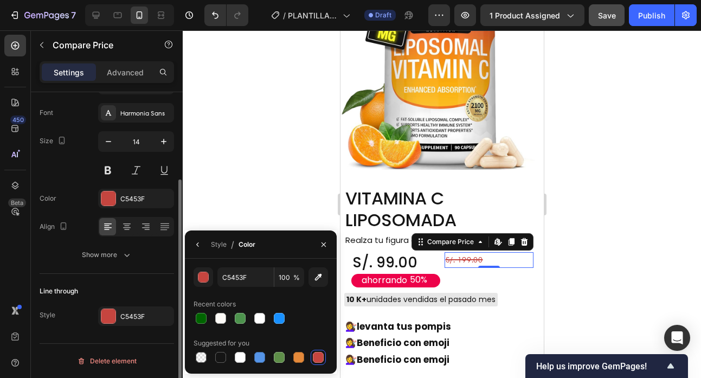
click at [118, 273] on div "Text style Styles Paragraph 1 Font Harmonia Sans Size 14 Color C5453F Align Sho…" at bounding box center [107, 157] width 134 height 231
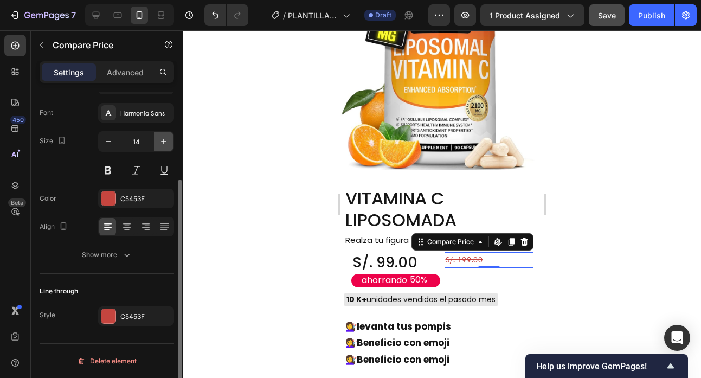
click at [160, 141] on icon "button" at bounding box center [163, 141] width 11 height 11
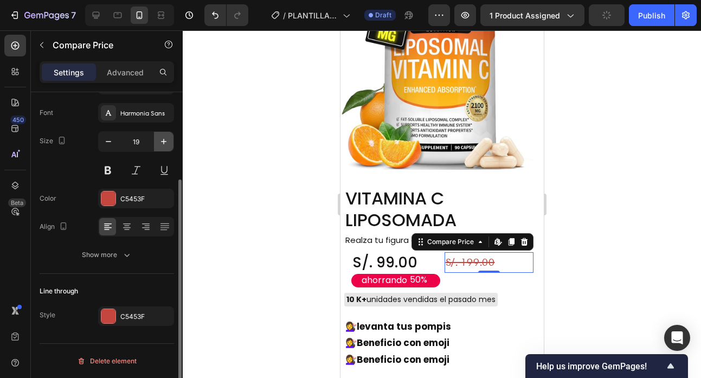
click at [160, 141] on icon "button" at bounding box center [163, 141] width 11 height 11
type input "23"
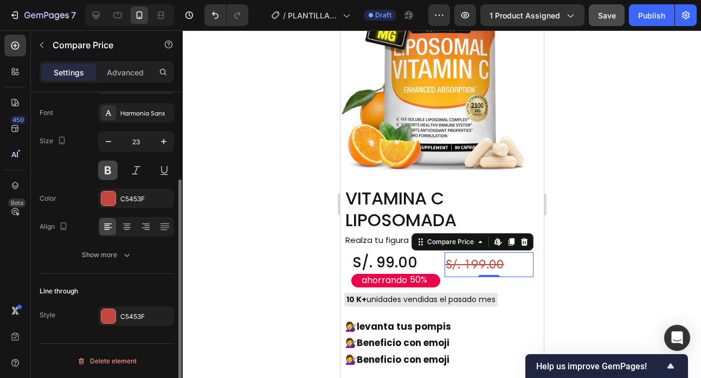
click at [112, 168] on button at bounding box center [108, 170] width 20 height 20
click at [116, 173] on button at bounding box center [108, 170] width 20 height 20
click at [600, 200] on div at bounding box center [442, 203] width 518 height 347
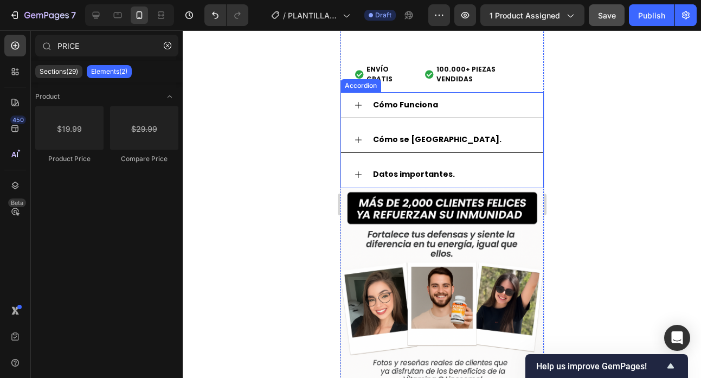
scroll to position [1224, 0]
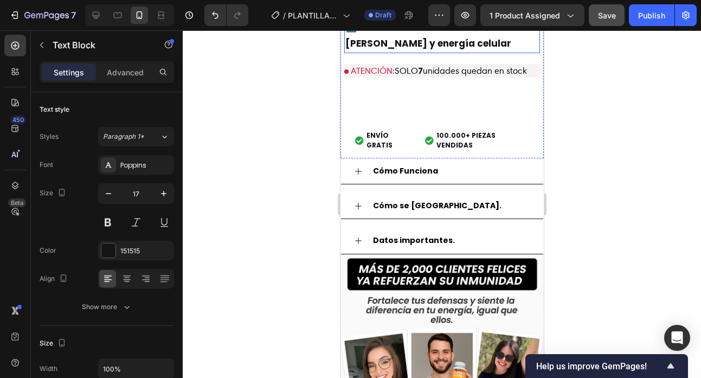
click at [439, 52] on p "3️⃣ Promueve la absorción de hierro y energía celular" at bounding box center [441, 35] width 193 height 33
click at [422, 52] on p "3️⃣ Promueve la absorción de hierro y energía celular" at bounding box center [441, 35] width 193 height 33
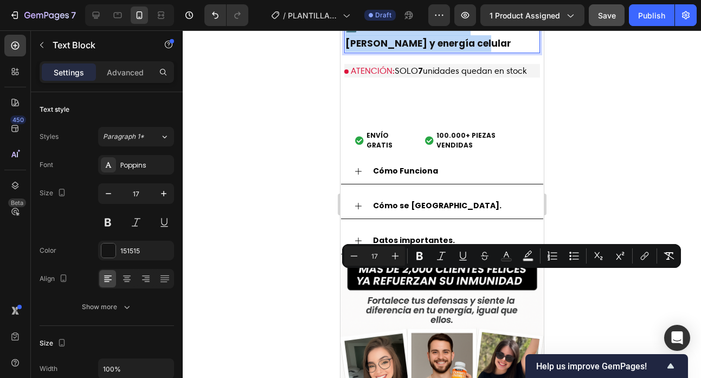
drag, startPoint x: 422, startPoint y: 328, endPoint x: 345, endPoint y: 276, distance: 93.3
click at [345, 53] on div "1️⃣ Fortalece el sistema inmunológico 2️⃣ Potente antioxidante 3️⃣ Promueve la …" at bounding box center [441, 19] width 196 height 68
copy div "1️⃣ Fortalece el sistema inmunológico 2️⃣ Potente antioxidante 3️⃣ Promueve la …"
click at [289, 229] on div at bounding box center [442, 203] width 518 height 347
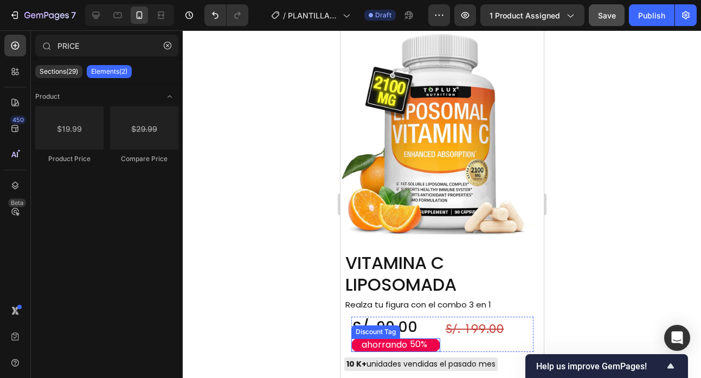
scroll to position [3251, 0]
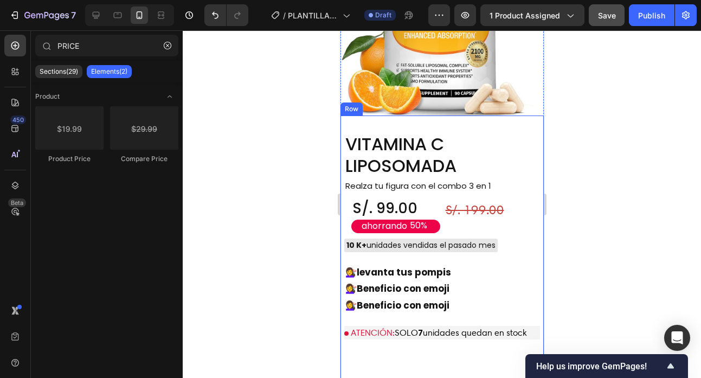
click at [429, 299] on strong "Beneficio con emoji" at bounding box center [402, 305] width 93 height 13
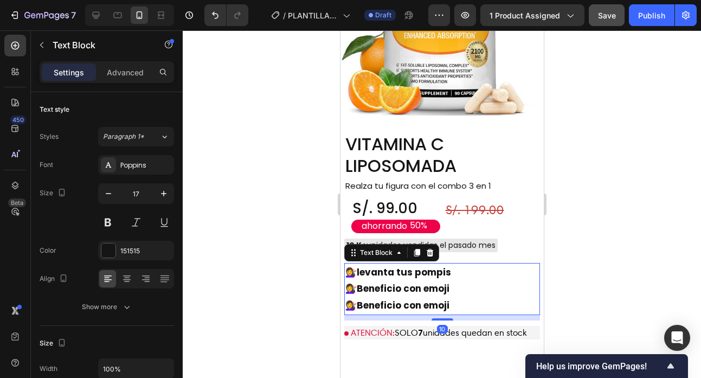
click at [448, 297] on p "💇‍♀️ Beneficio con emoji" at bounding box center [441, 305] width 193 height 17
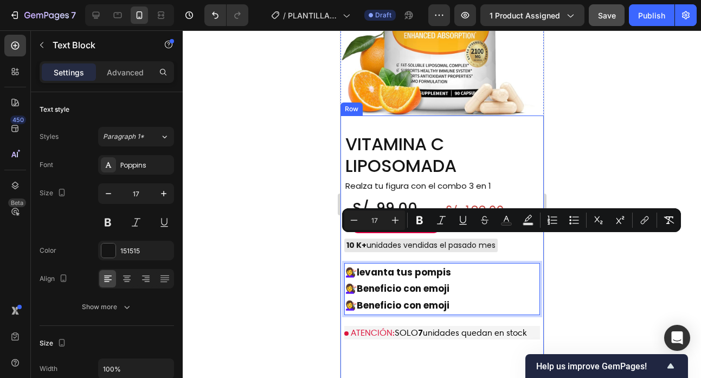
drag, startPoint x: 451, startPoint y: 277, endPoint x: 679, endPoint y: 277, distance: 228.6
click at [340, 247] on div "VITAMINA C LIPOSOMADA Product Title Realza tu figura con el combo 3 en 1 Text B…" at bounding box center [441, 267] width 203 height 304
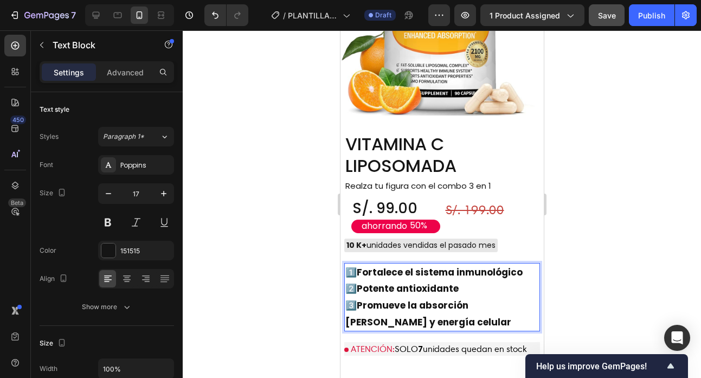
click at [300, 239] on div at bounding box center [442, 203] width 518 height 347
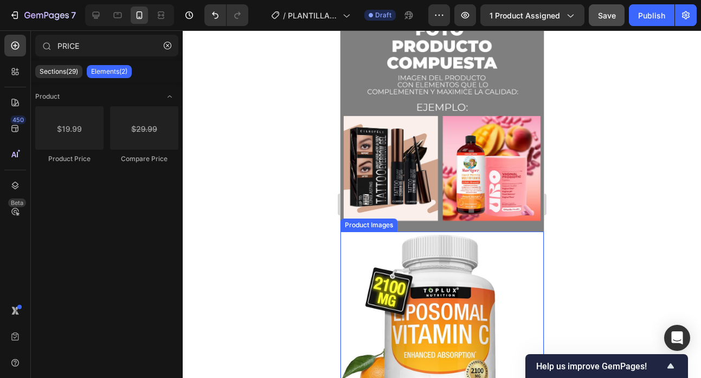
scroll to position [2928, 0]
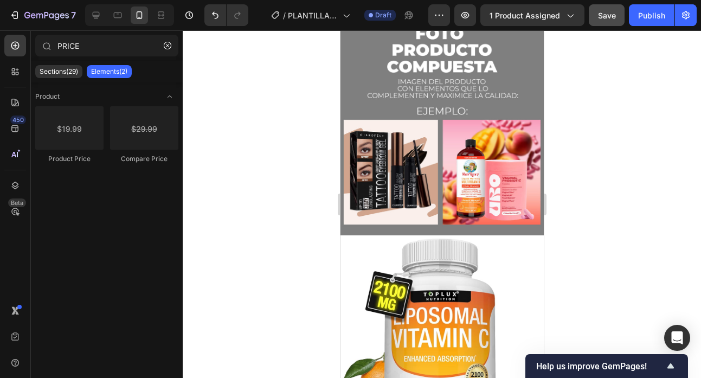
click at [602, 216] on div at bounding box center [442, 203] width 518 height 347
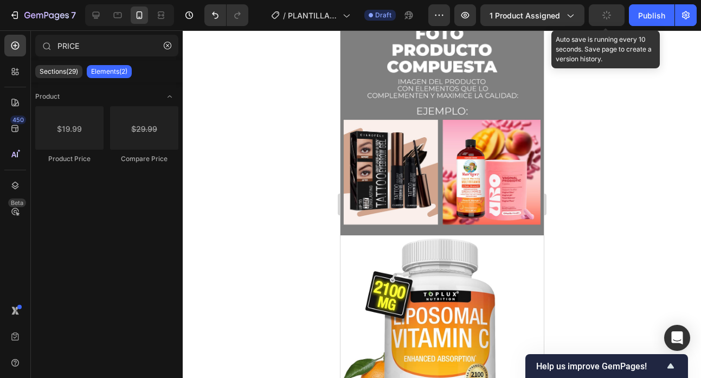
click at [615, 12] on button "button" at bounding box center [606, 15] width 36 height 22
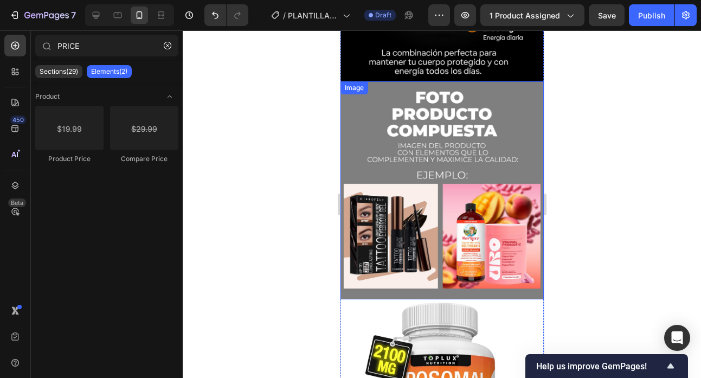
scroll to position [2836, 0]
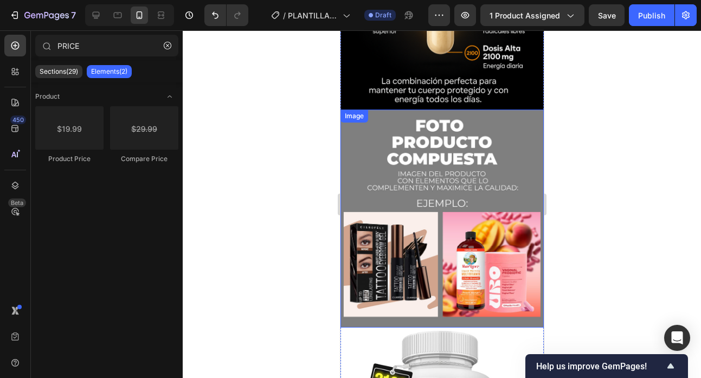
click at [436, 151] on img at bounding box center [441, 218] width 203 height 218
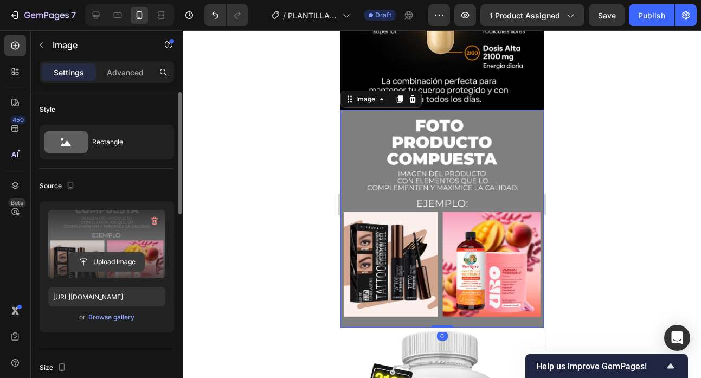
click at [114, 256] on input "file" at bounding box center [106, 261] width 75 height 18
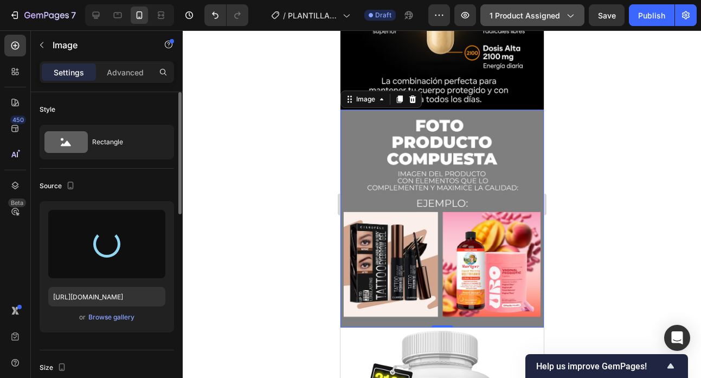
type input "https://cdn.shopify.com/s/files/1/0748/6541/0322/files/gempages_488386775555769…"
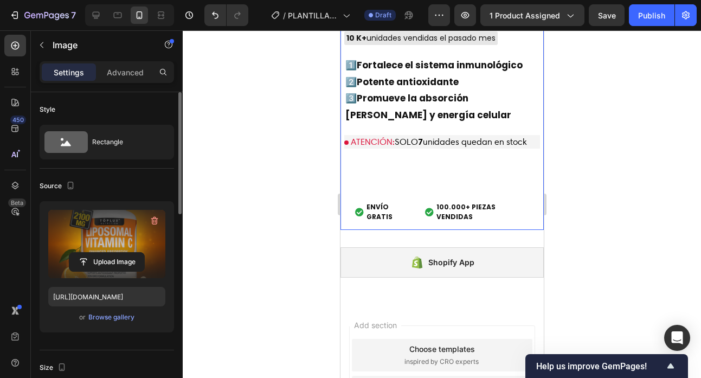
scroll to position [3543, 0]
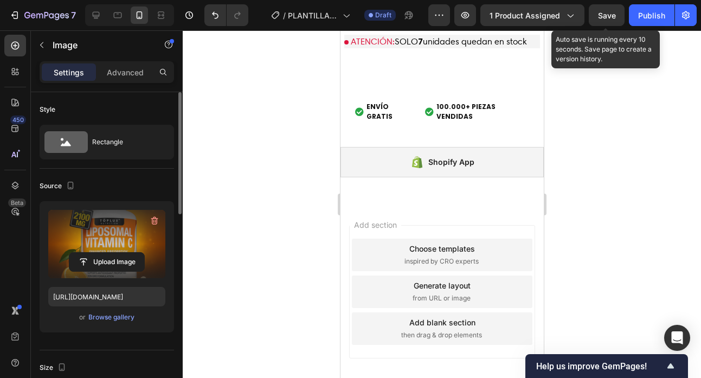
click at [600, 15] on span "Save" at bounding box center [607, 15] width 18 height 9
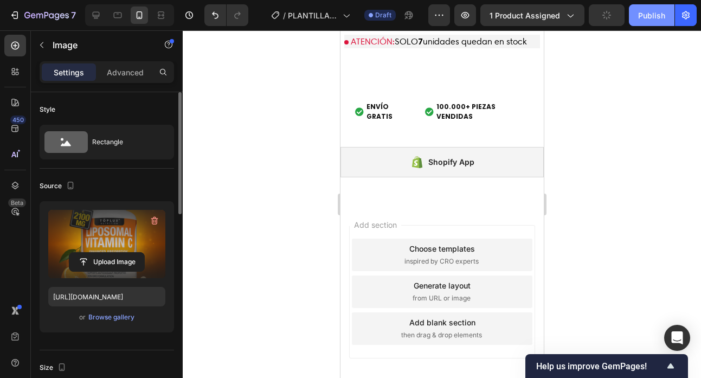
click at [643, 16] on div "Publish" at bounding box center [651, 15] width 27 height 11
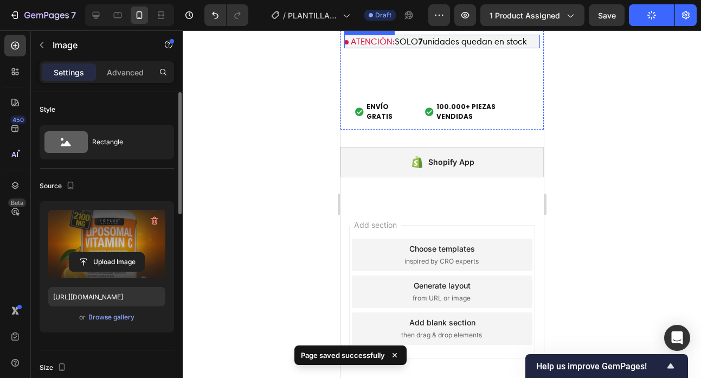
scroll to position [3413, 0]
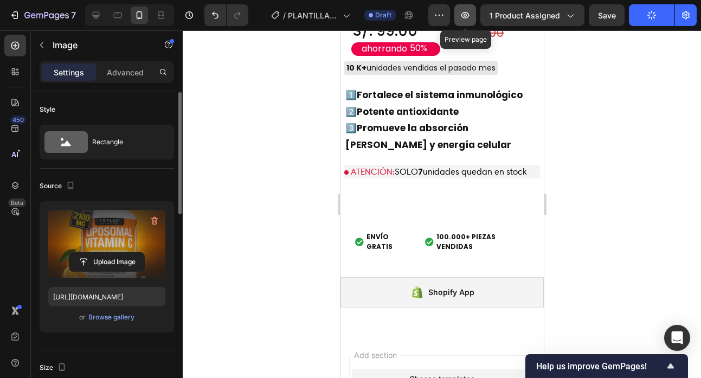
click at [472, 18] on button "button" at bounding box center [465, 15] width 22 height 22
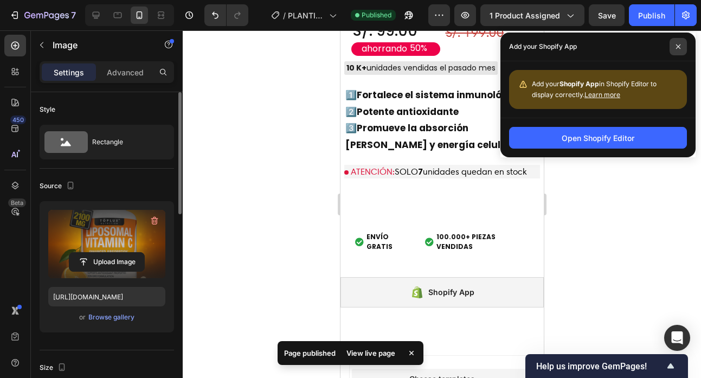
click at [673, 49] on span at bounding box center [677, 46] width 17 height 17
